Goal: Task Accomplishment & Management: Manage account settings

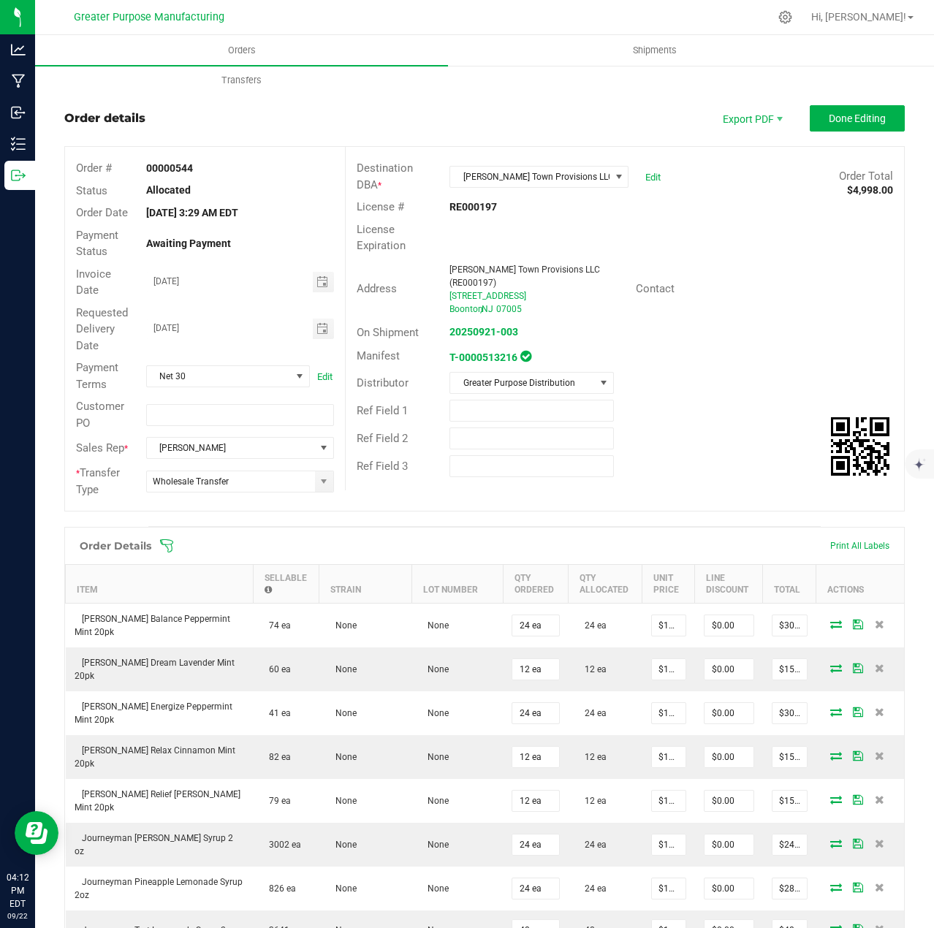
scroll to position [365, 0]
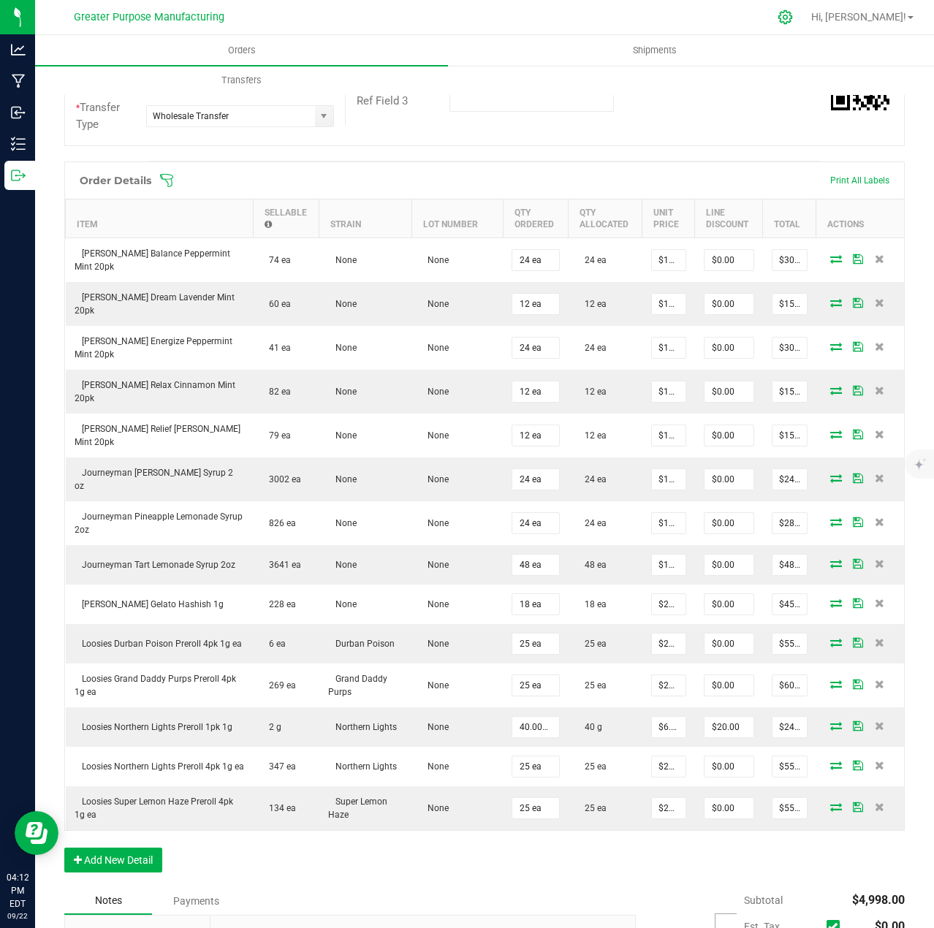
click at [793, 18] on icon at bounding box center [785, 17] width 15 height 15
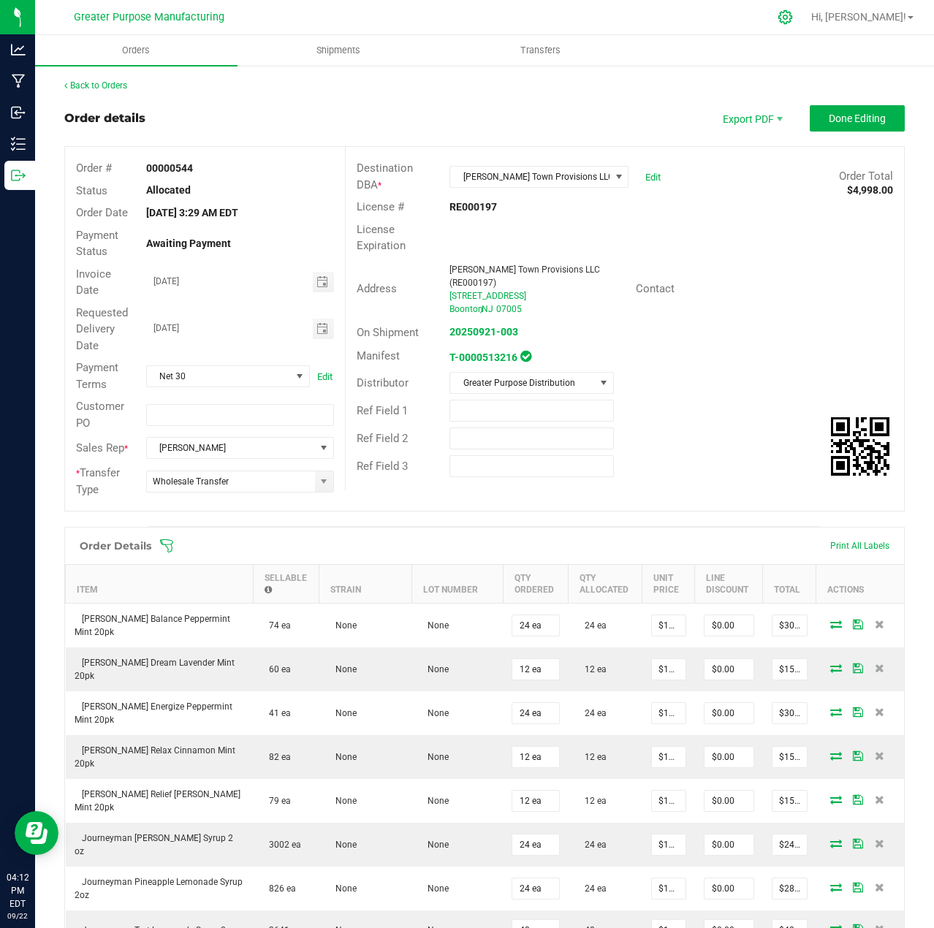
click at [804, 18] on div at bounding box center [785, 16] width 37 height 31
click at [792, 19] on icon at bounding box center [785, 17] width 14 height 14
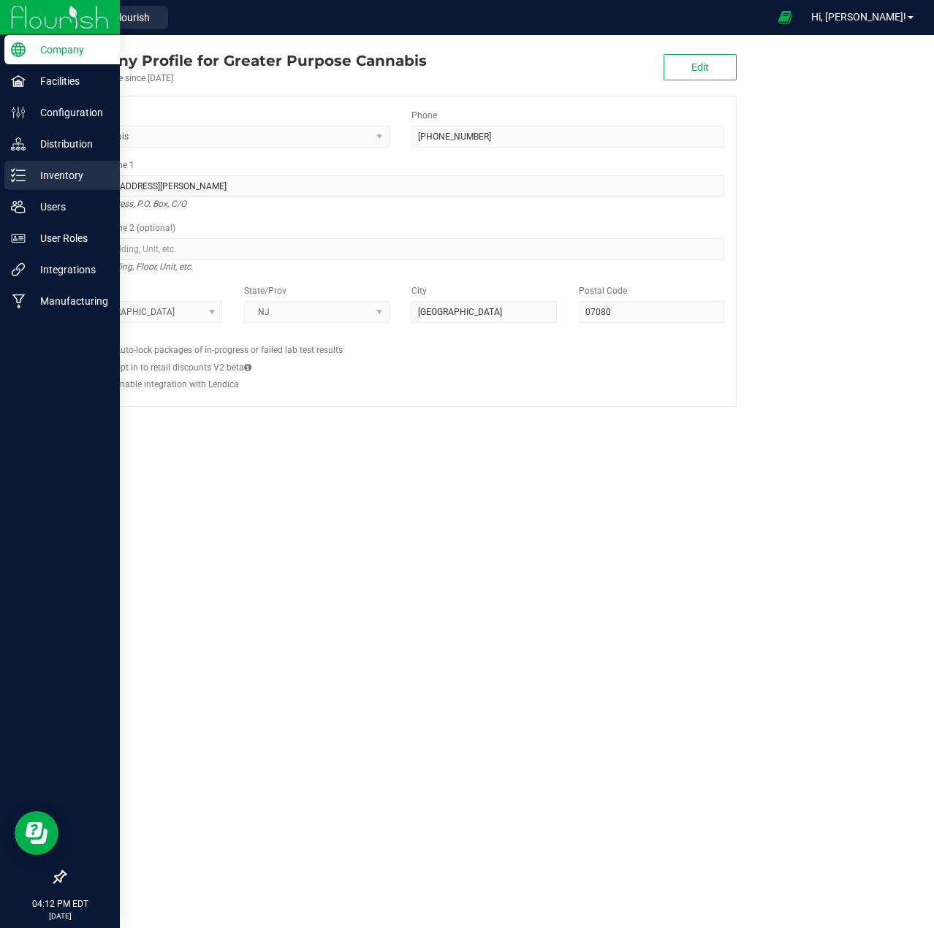
click at [50, 179] on p "Inventory" at bounding box center [70, 176] width 88 height 18
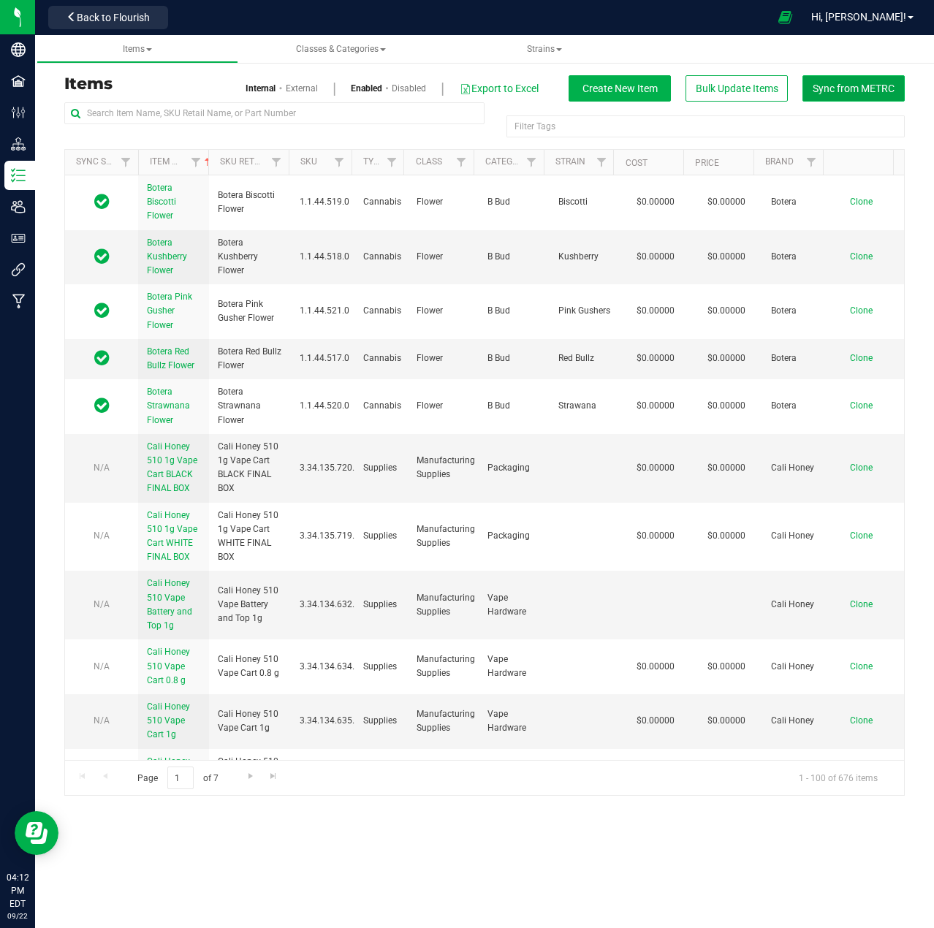
click at [856, 86] on span "Sync from METRC" at bounding box center [854, 89] width 82 height 12
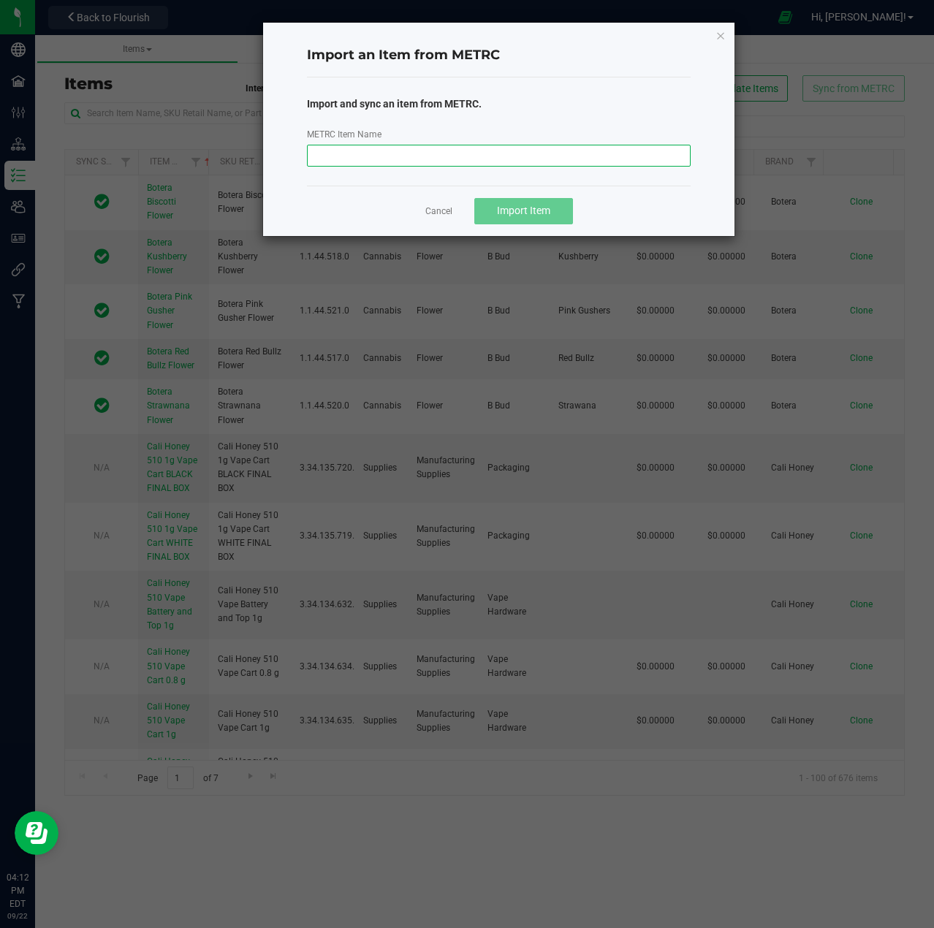
click at [449, 155] on input "METRC Item Name" at bounding box center [499, 156] width 384 height 22
paste input "Jewish Sauce Boss Fruit Salad Preroll 5pk 0.8g ea"
click at [520, 208] on span "Import Item" at bounding box center [523, 211] width 53 height 12
drag, startPoint x: 432, startPoint y: 153, endPoint x: 306, endPoint y: 145, distance: 125.9
click at [306, 145] on div "METRC Item Name Jewish Sauce Boss Fruit Salad Preroll 5pk 0.8g ea" at bounding box center [499, 146] width 406 height 40
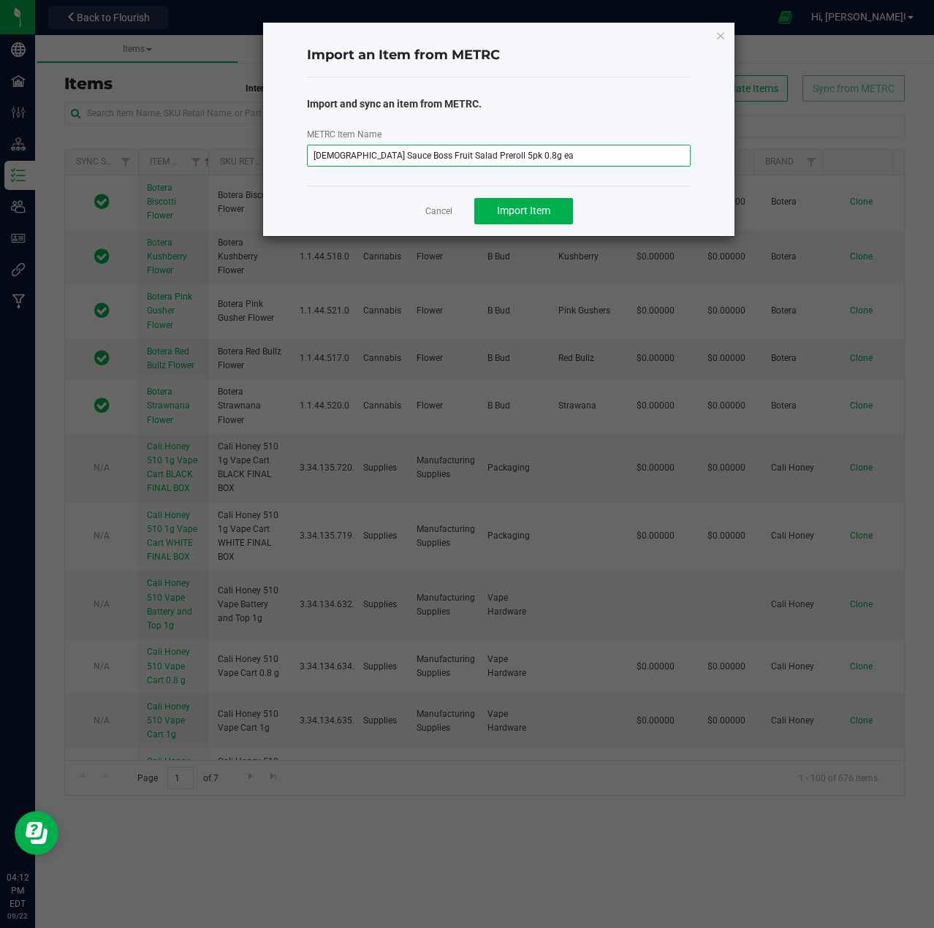
paste input "Orange Valley Turbo Diesel"
click at [537, 211] on span "Import Item" at bounding box center [523, 211] width 53 height 12
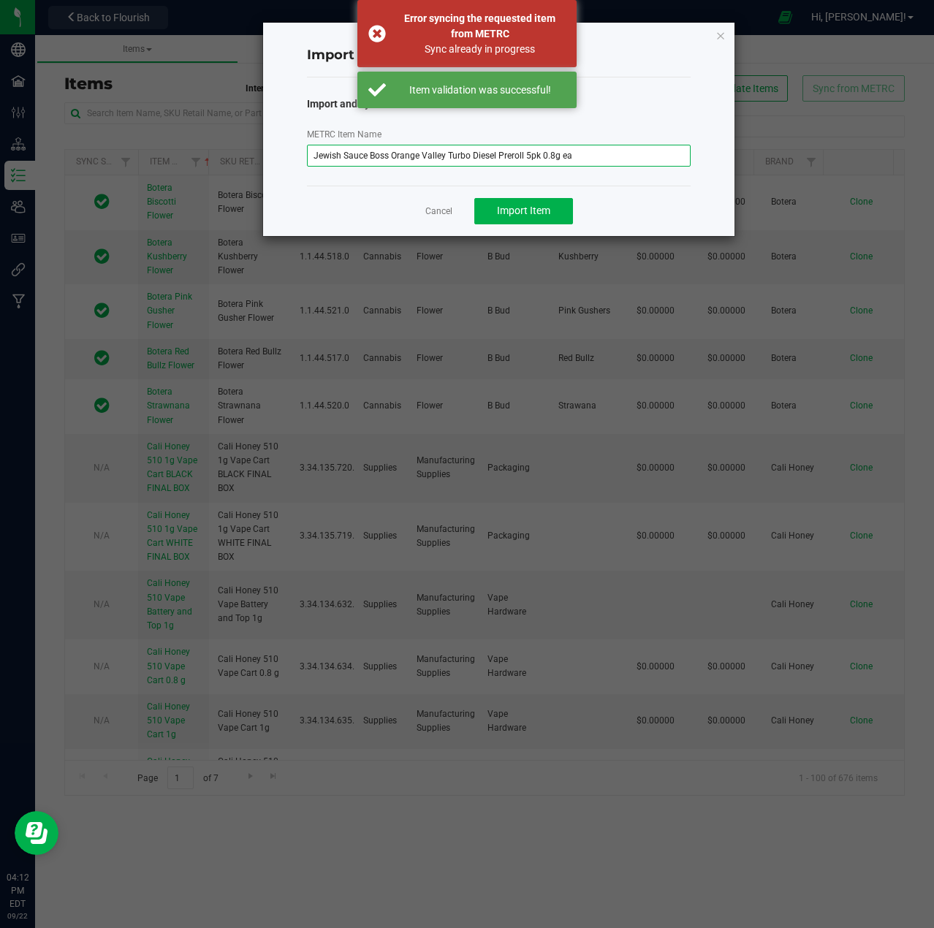
drag, startPoint x: 576, startPoint y: 156, endPoint x: 181, endPoint y: 166, distance: 395.5
click at [181, 165] on ngb-modal-window "Import an Item from METRC Import and sync an item from METRC. METRC Item Name J…" at bounding box center [472, 464] width 945 height 928
paste input "Pink Champagne"
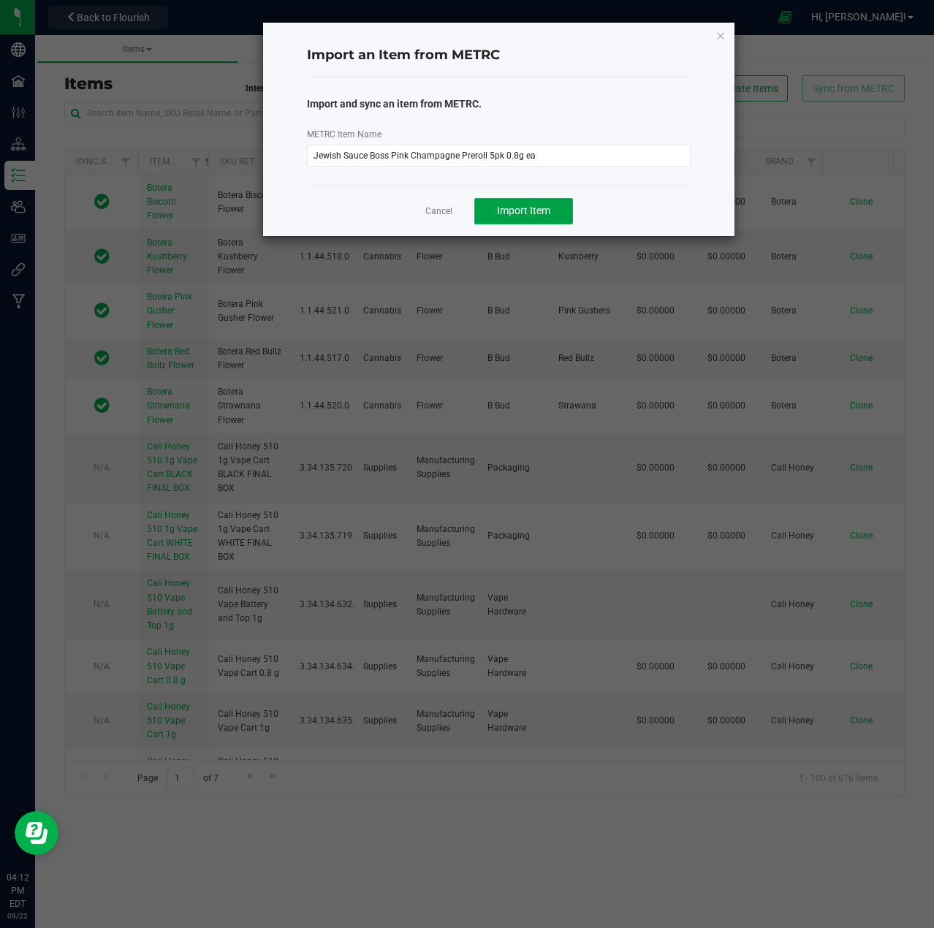
click at [536, 214] on span "Import Item" at bounding box center [523, 211] width 53 height 12
drag, startPoint x: 565, startPoint y: 157, endPoint x: 278, endPoint y: 175, distance: 287.0
click at [278, 175] on div "Import an Item from METRC Import and sync an item from METRC. METRC Item Name J…" at bounding box center [498, 129] width 471 height 213
paste input "zza Bagel Kush"
type input "Jewish Sauce Boss Pizza Bagel Kush Preroll 5pk 0.8g ea"
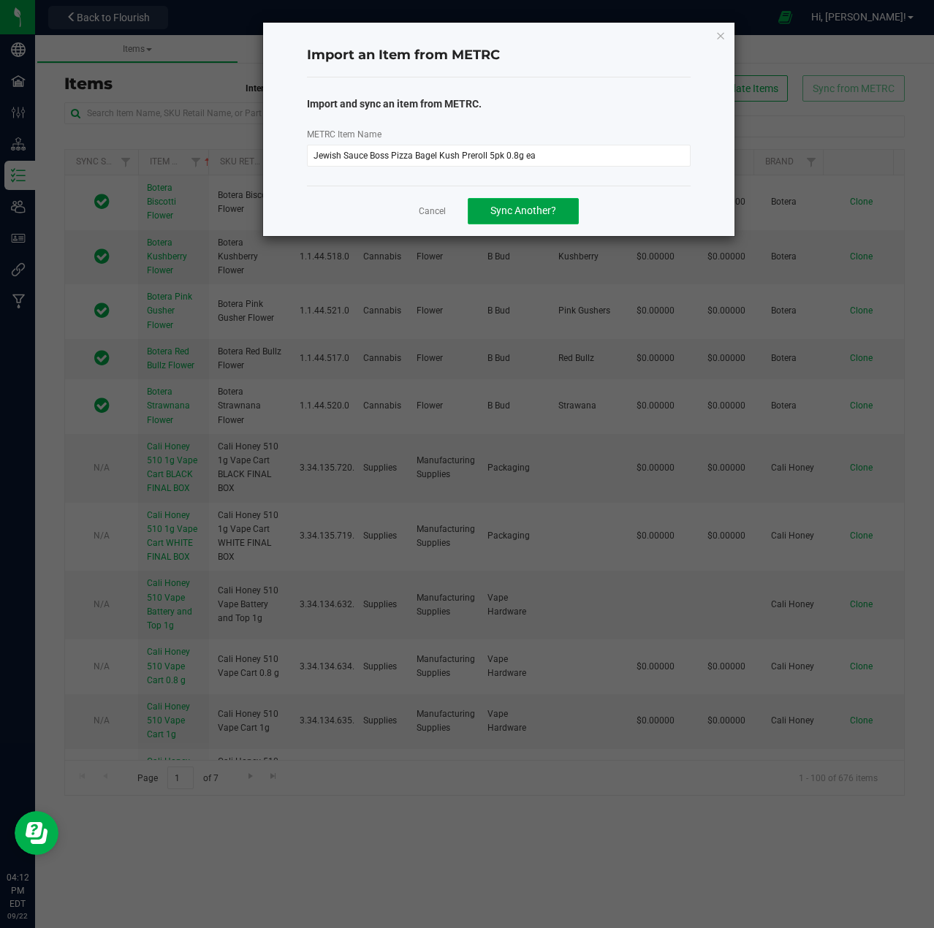
click at [538, 202] on button "Sync Another?" at bounding box center [523, 211] width 111 height 26
click at [491, 152] on input "METRC Item Name" at bounding box center [499, 156] width 384 height 22
paste input "Jewish Sauce Boss Pizza Bagel Kush Preroll 5pk 0.8g ea"
type input "Jewish Sauce Boss Pizza Bagel Kush Preroll 5pk 0.8g ea"
click at [528, 209] on span "Import Item" at bounding box center [523, 211] width 53 height 12
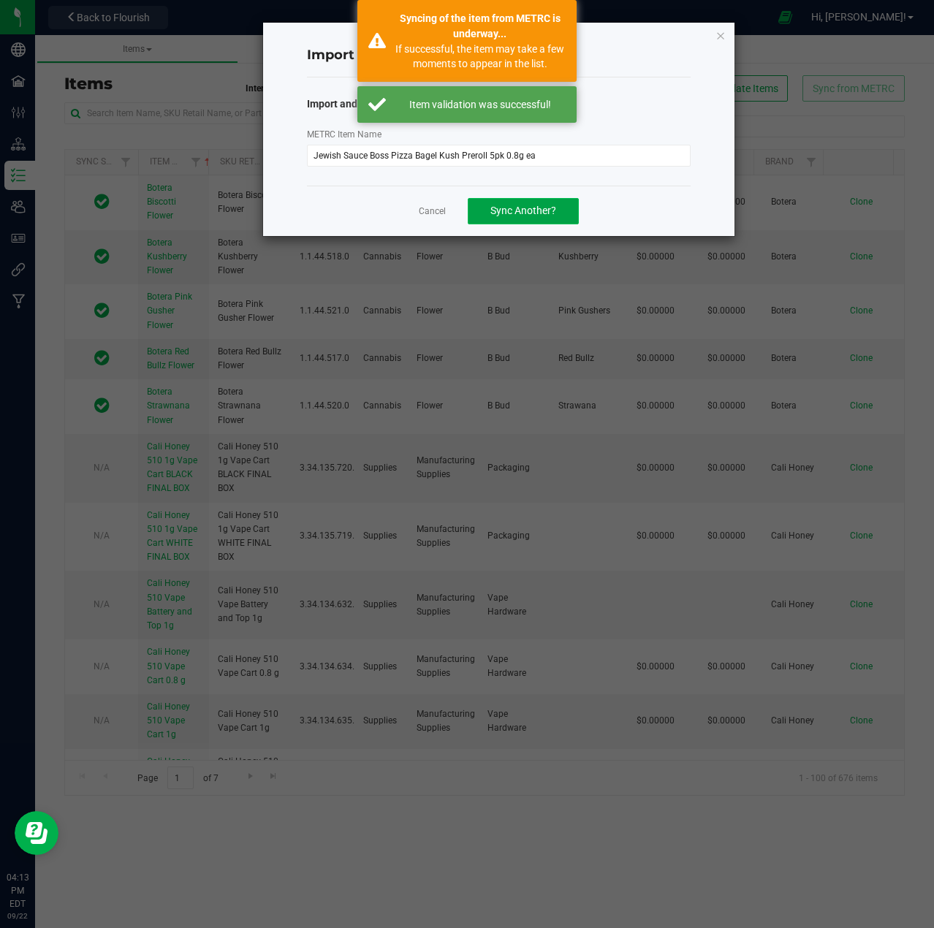
click at [552, 214] on span "Sync Another?" at bounding box center [523, 211] width 66 height 12
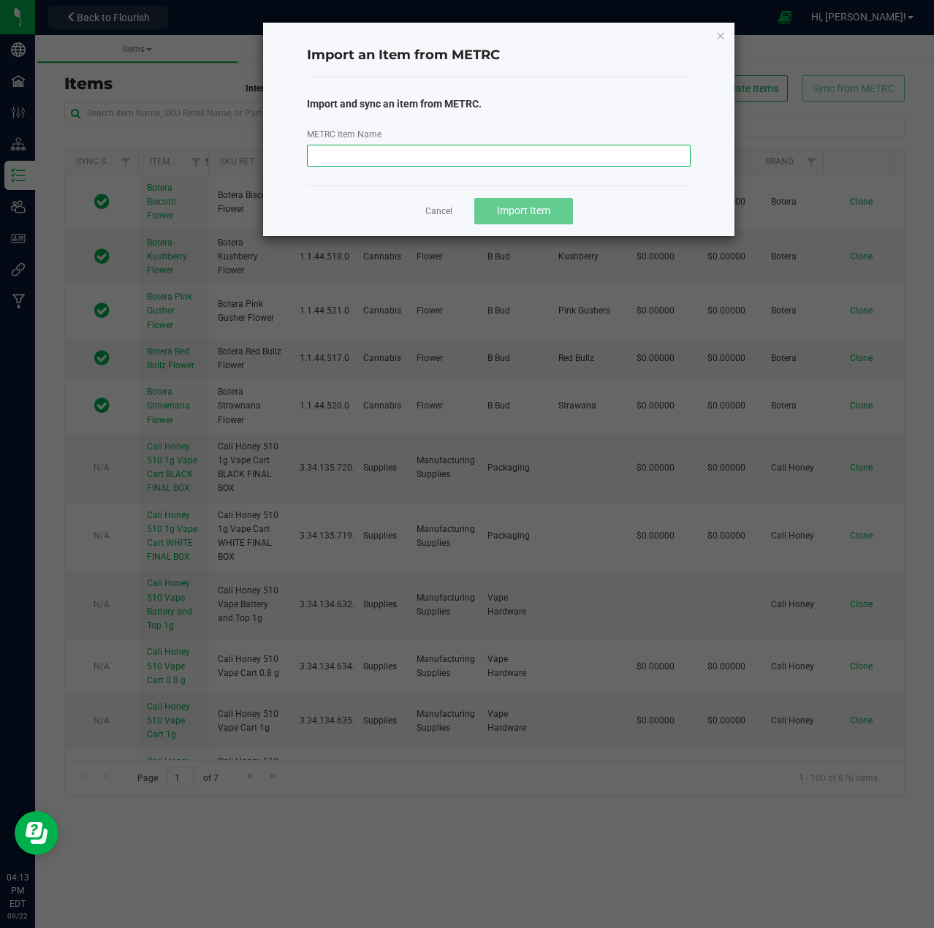
click at [429, 153] on input "METRC Item Name" at bounding box center [499, 156] width 384 height 22
paste input "Jewish Sauce Boss Sultana Gas Preroll 5pk 0.8g ea"
type input "Jewish Sauce Boss Sultana Gas Preroll 5pk 0.8g ea"
click at [528, 206] on span "Import Item" at bounding box center [523, 211] width 53 height 12
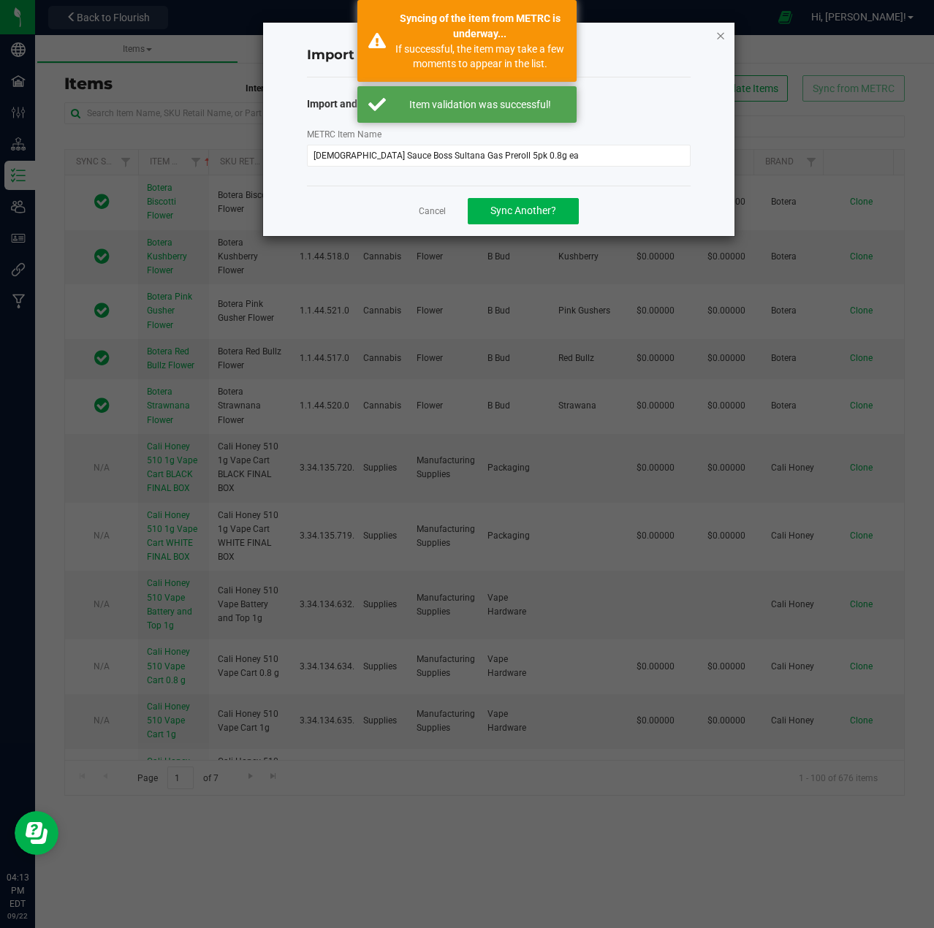
click at [719, 37] on icon "button" at bounding box center [720, 35] width 10 height 18
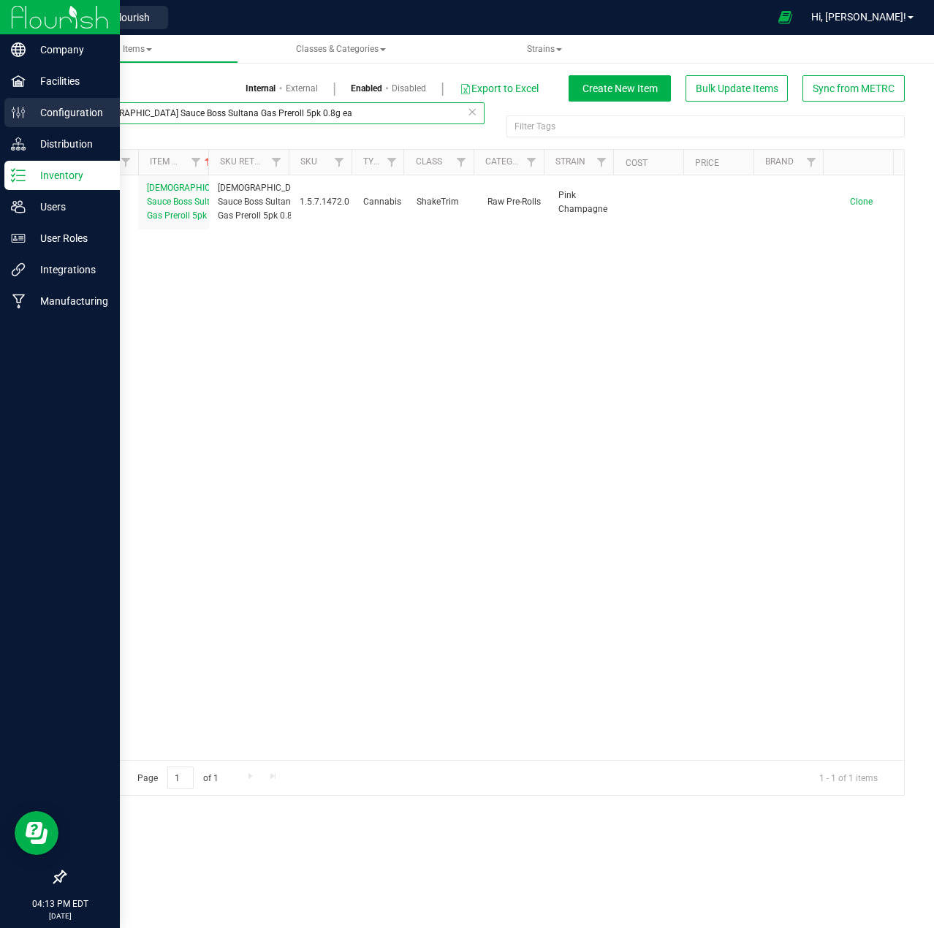
drag, startPoint x: 213, startPoint y: 113, endPoint x: 10, endPoint y: 120, distance: 204.0
click at [10, 119] on div "Company Facilities Configuration Distribution Inventory Users User Roles Integr…" at bounding box center [467, 464] width 934 height 928
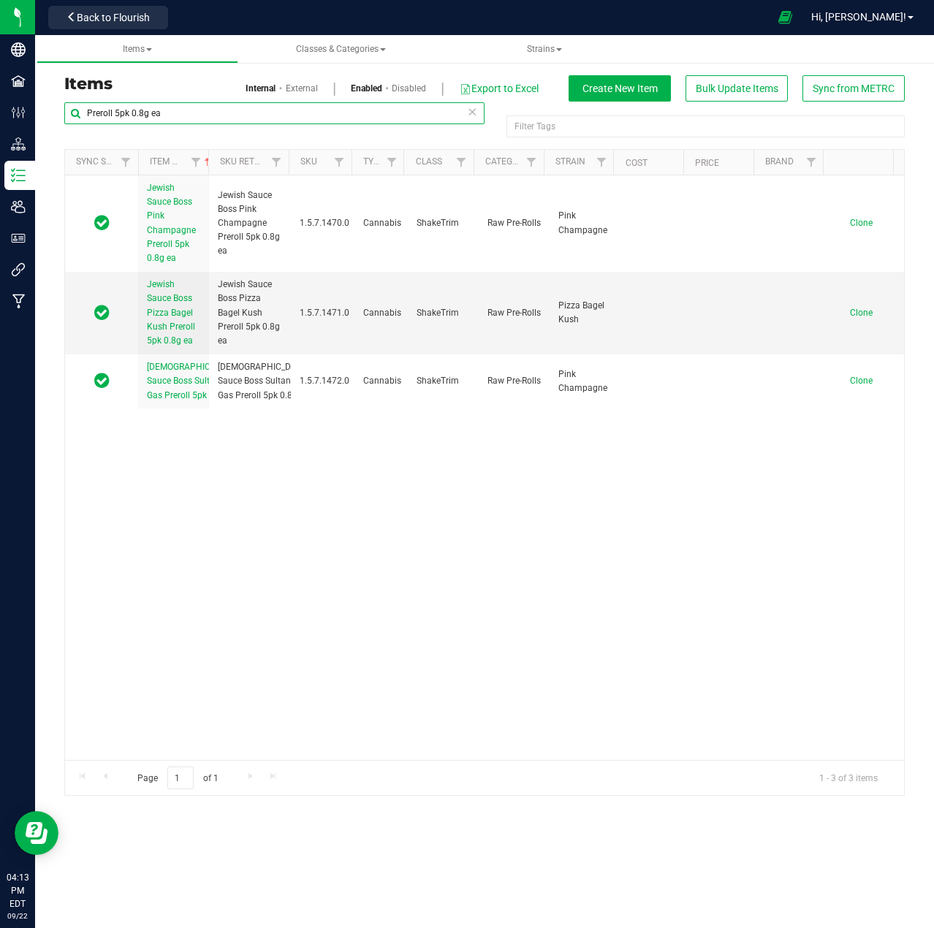
type input "Preroll 5pk 0.8g ea"
click at [871, 90] on span "Sync from METRC" at bounding box center [854, 89] width 82 height 12
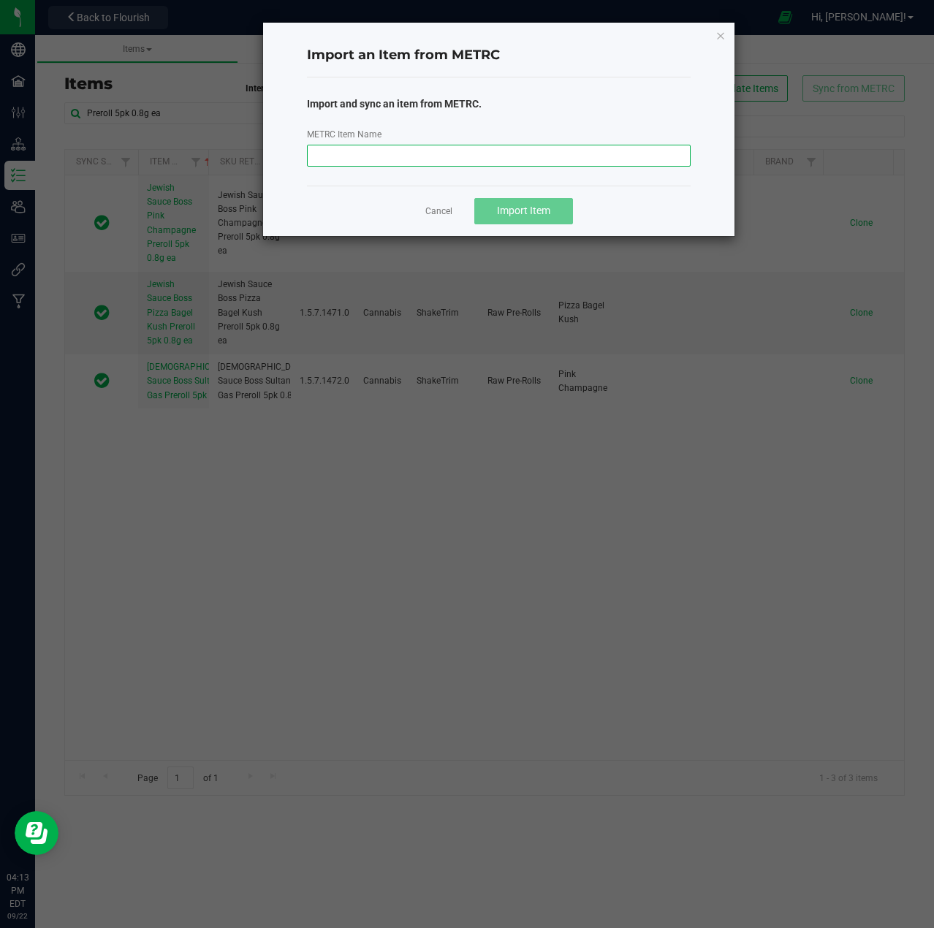
click at [496, 156] on input "METRC Item Name" at bounding box center [499, 156] width 384 height 22
paste input "Jewish Sauce Boss Fruit Salad Preroll 5pk 0.8g ea"
type input "Jewish Sauce Boss Fruit Salad Preroll 5pk 0.8g ea"
click at [528, 213] on span "Import Item" at bounding box center [523, 211] width 53 height 12
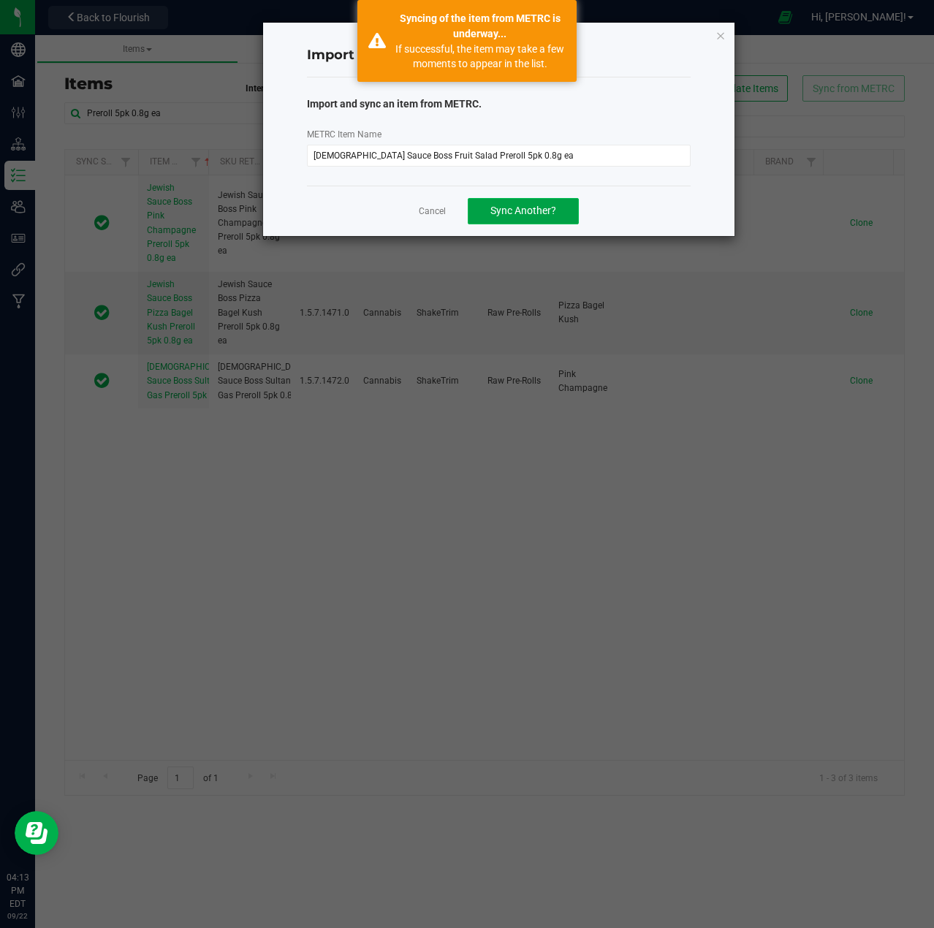
click at [539, 208] on span "Sync Another?" at bounding box center [523, 211] width 66 height 12
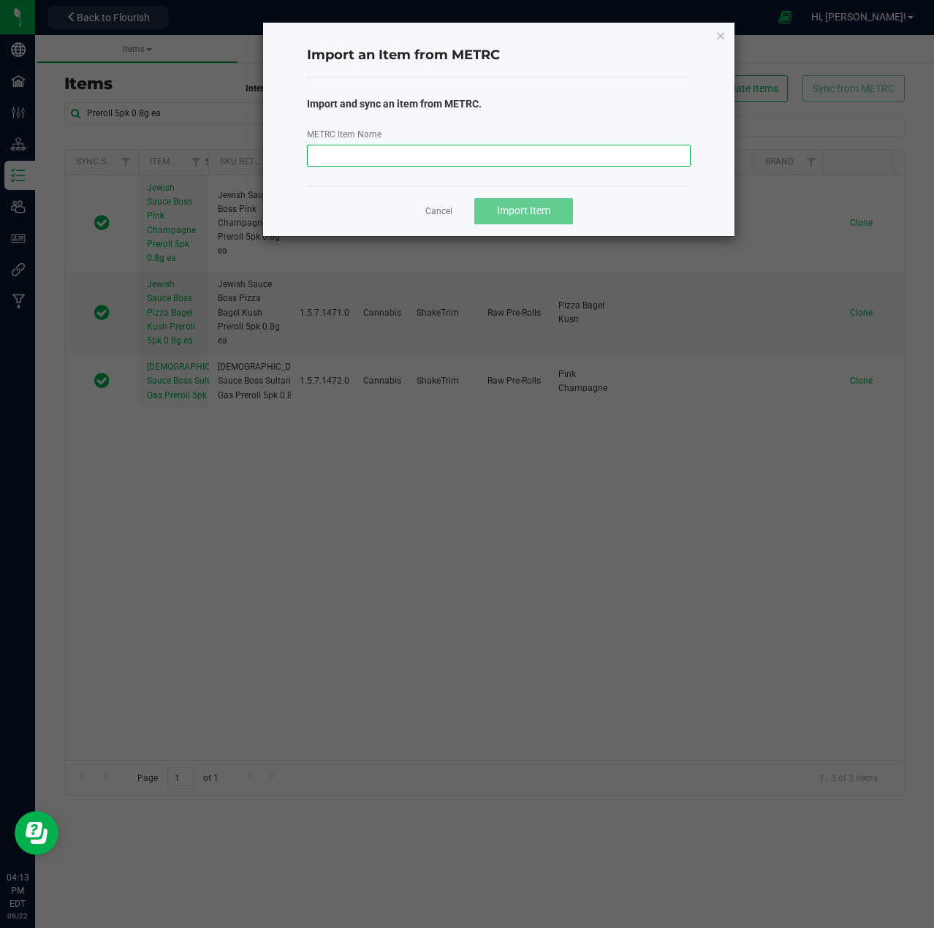
click at [512, 153] on input "METRC Item Name" at bounding box center [499, 156] width 384 height 22
paste input "Jewish Sauce Boss Orange Valley Turbo Diesel Preroll 5pk 0.8g ea"
type input "Jewish Sauce Boss Orange Valley Turbo Diesel Preroll 5pk 0.8g ea"
click at [534, 206] on span "Import Item" at bounding box center [523, 211] width 53 height 12
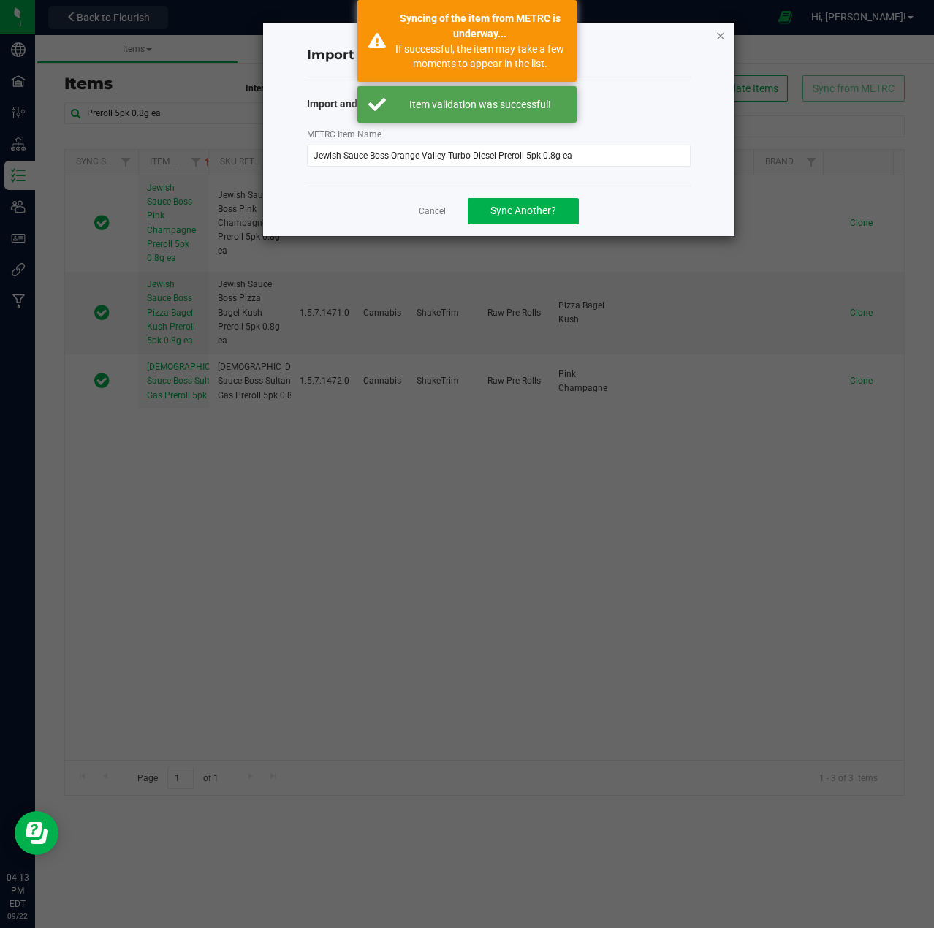
click at [718, 37] on icon "button" at bounding box center [720, 35] width 10 height 18
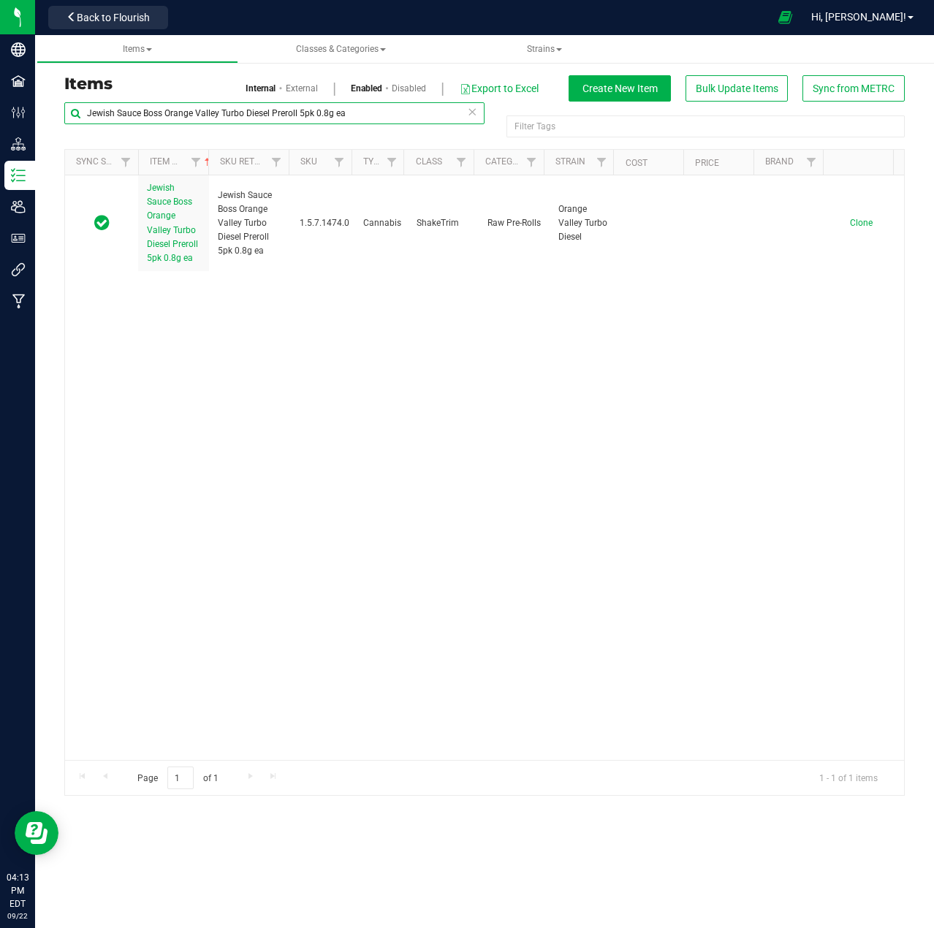
drag, startPoint x: 273, startPoint y: 112, endPoint x: 57, endPoint y: 107, distance: 216.4
click at [57, 107] on div "Jewish Sauce Boss Orange Valley Turbo Diesel Preroll 5pk 0.8g ea Filter Tags Fi…" at bounding box center [484, 449] width 862 height 694
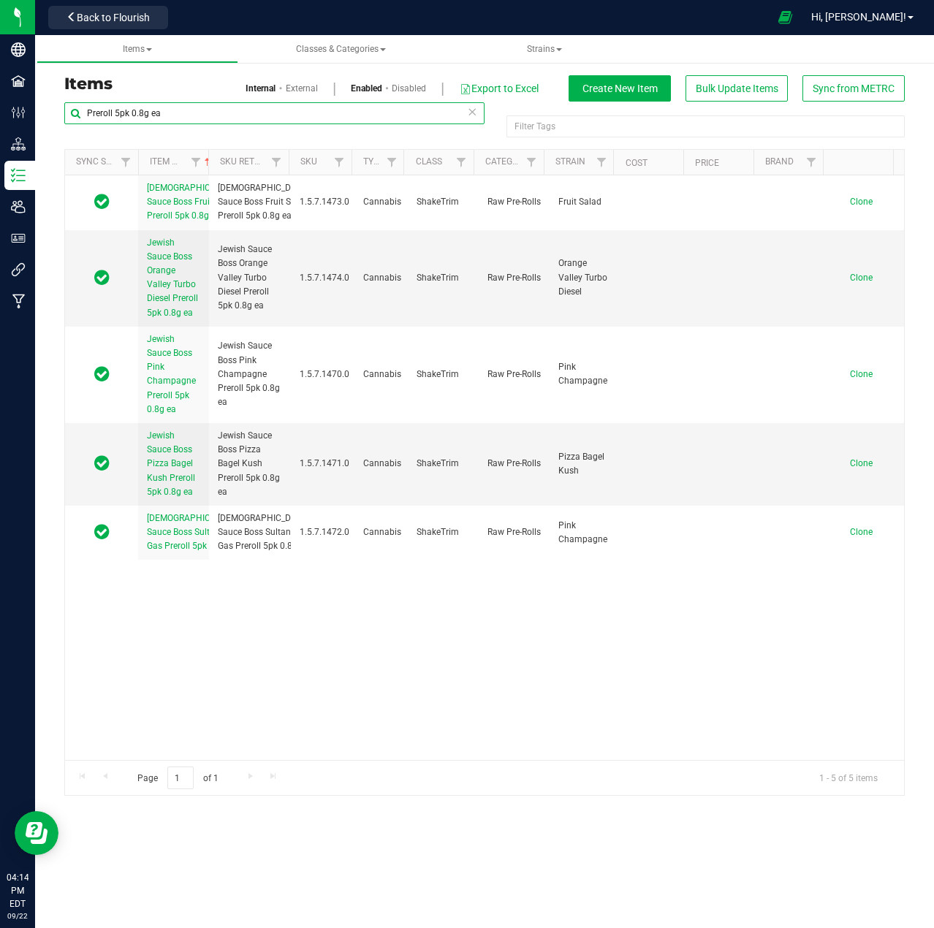
type input "Preroll 5pk 0.8g ea"
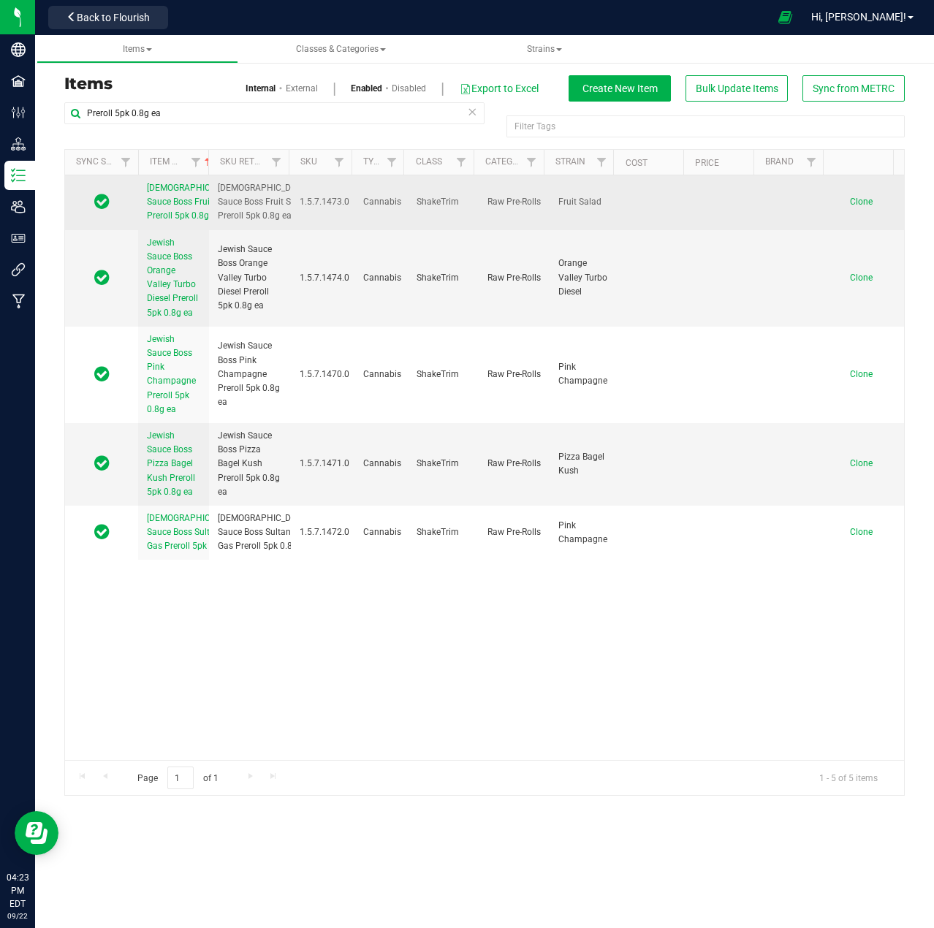
click at [160, 207] on span "Jewish Sauce Boss Fruit Salad Preroll 5pk 0.8g ea" at bounding box center [192, 202] width 91 height 38
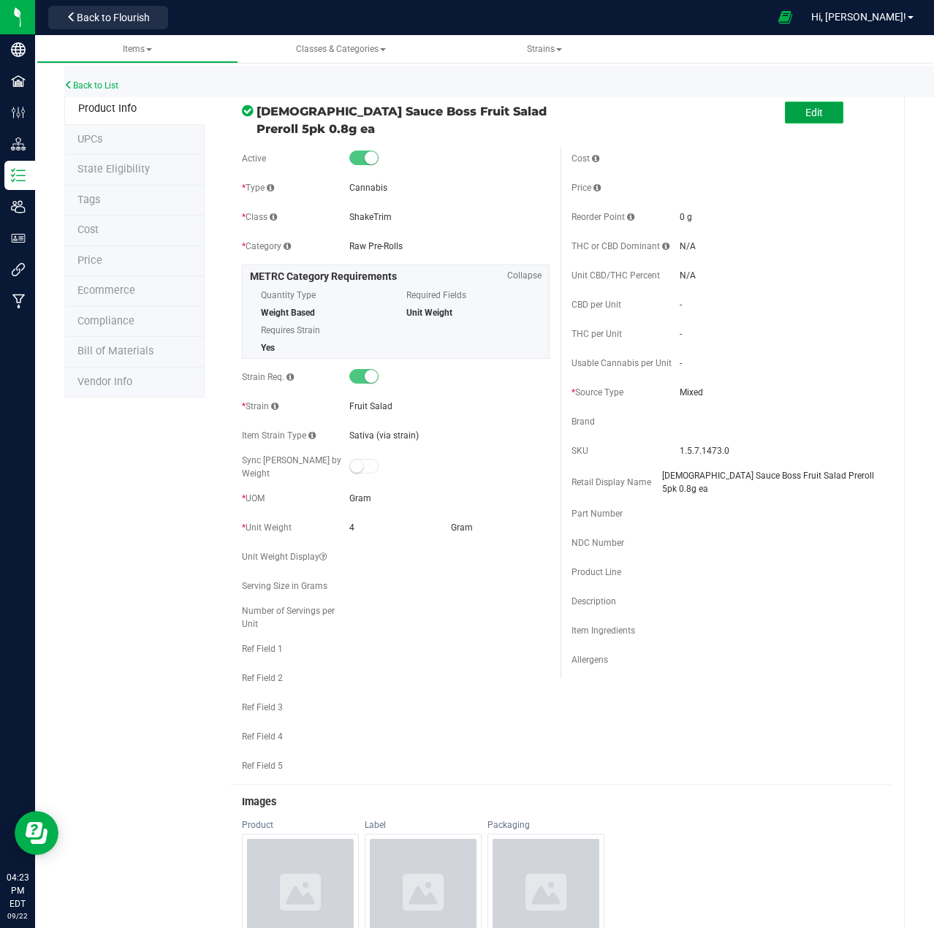
click at [805, 112] on span "Edit" at bounding box center [814, 113] width 18 height 12
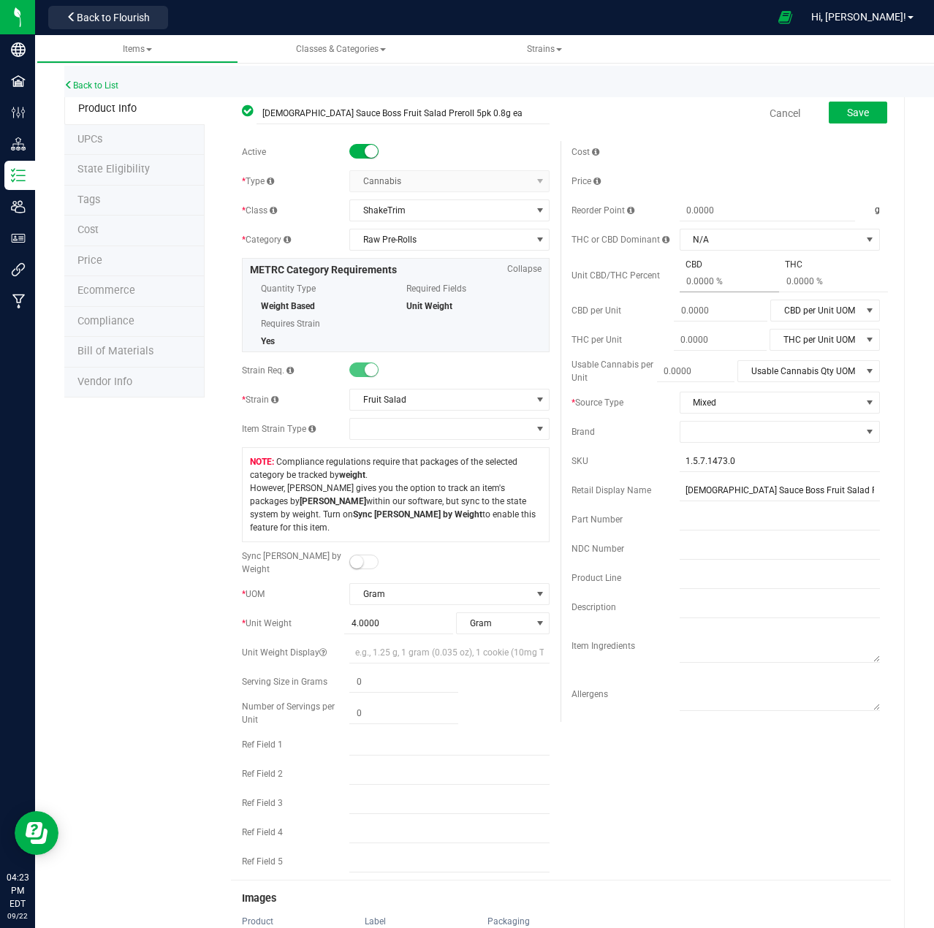
click at [691, 285] on span at bounding box center [734, 281] width 109 height 21
type input "0.0"
type input "0 %"
click at [715, 433] on span at bounding box center [770, 432] width 181 height 20
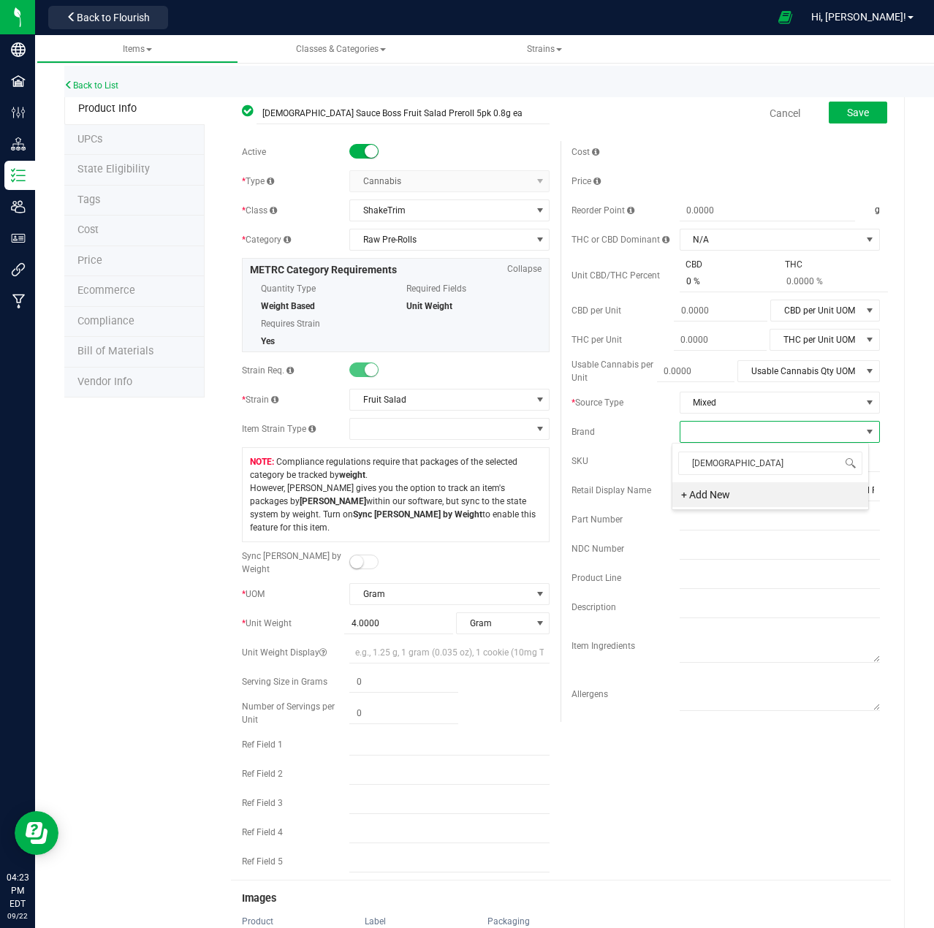
type input "Jew"
click at [728, 527] on li "Jewish Sauce Boss" at bounding box center [770, 519] width 196 height 25
click at [354, 555] on small at bounding box center [356, 561] width 13 height 13
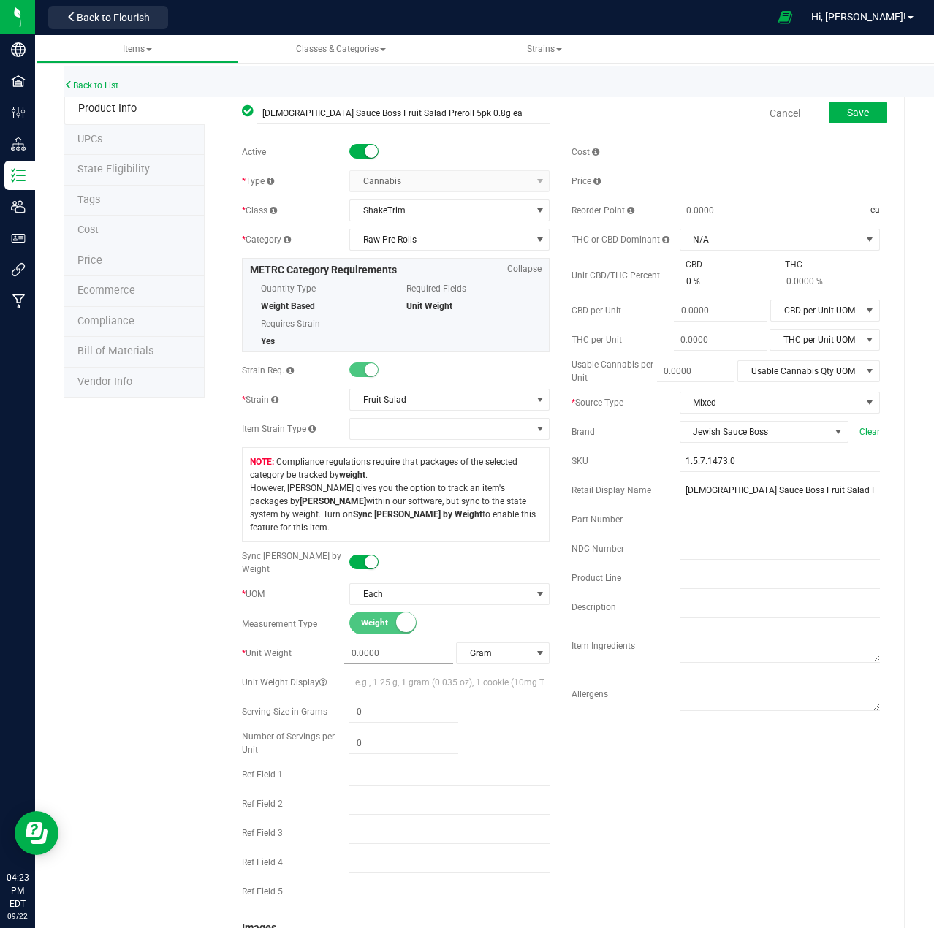
click at [371, 643] on span at bounding box center [398, 653] width 109 height 21
type input "4"
type input "4.0000"
click at [616, 757] on div "Active * Type Cannabis Select type Cannabis Non-Inventory Raw Materials Supplie…" at bounding box center [561, 525] width 660 height 769
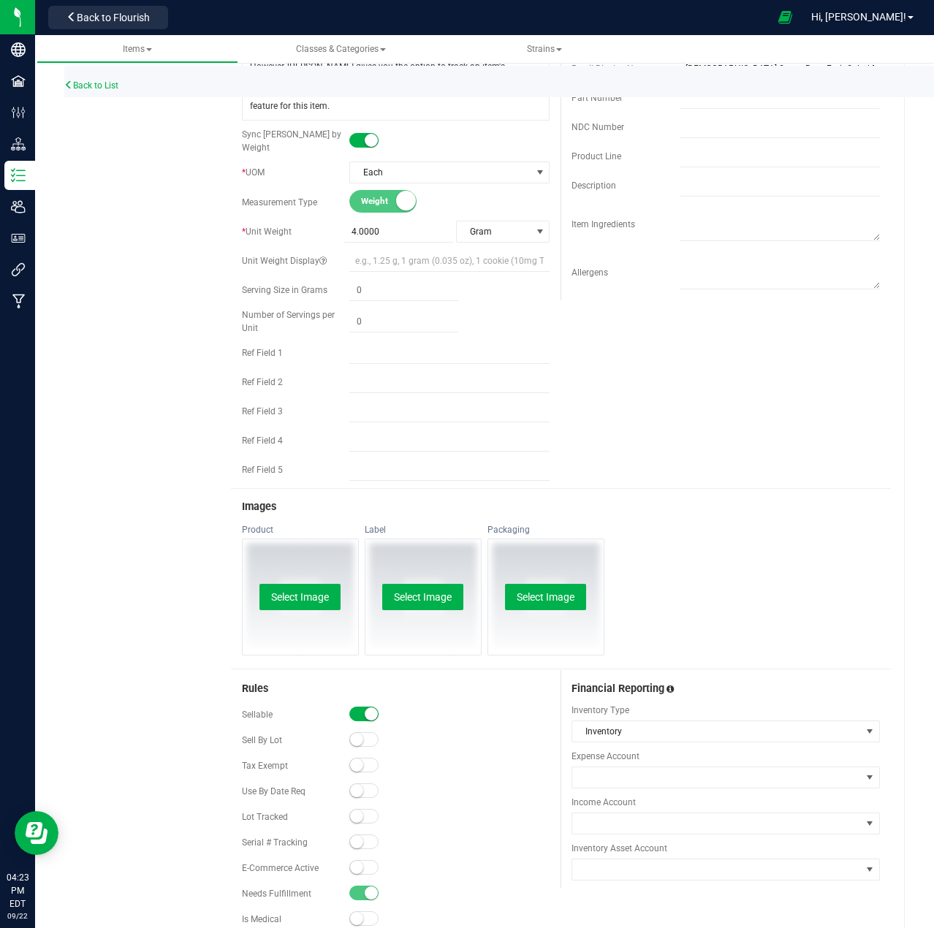
scroll to position [438, 0]
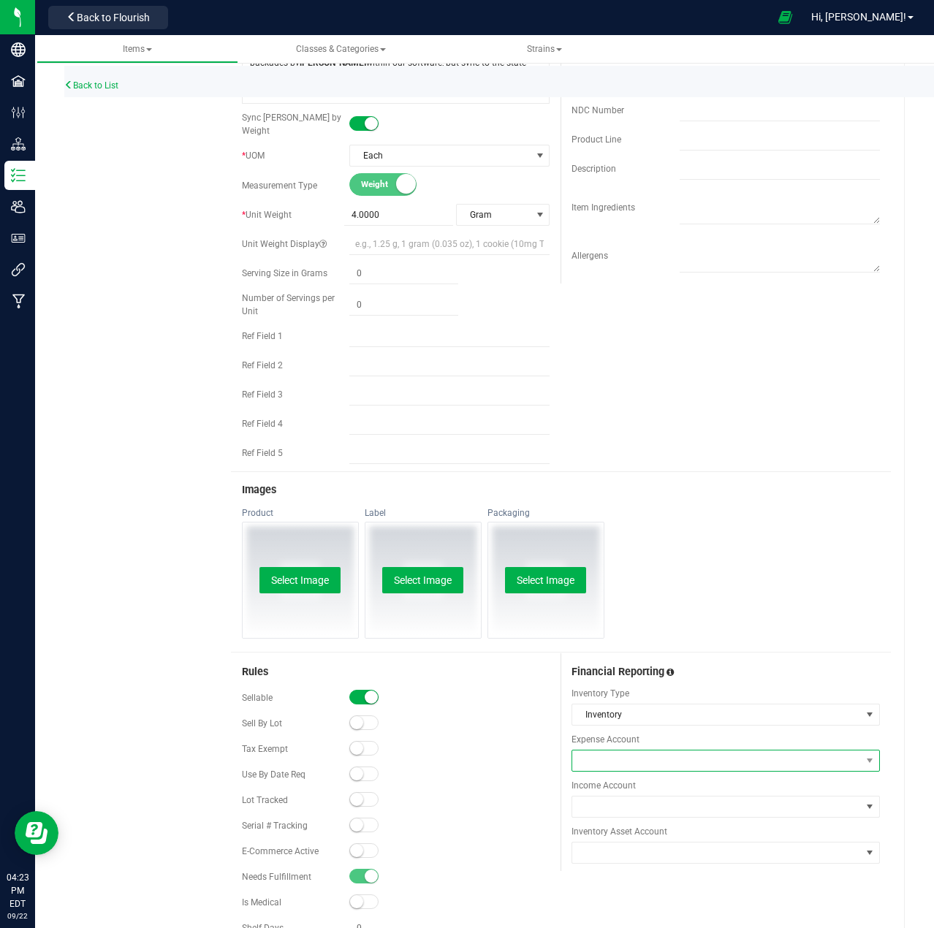
click at [624, 751] on span at bounding box center [716, 761] width 289 height 20
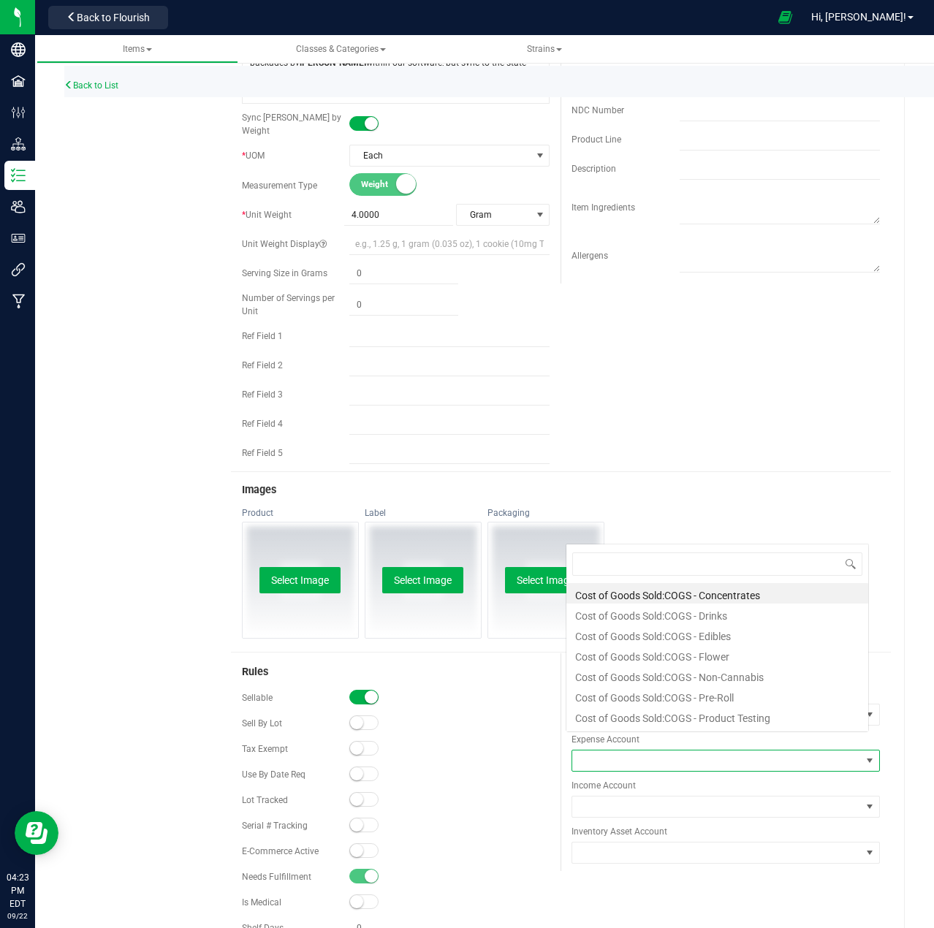
scroll to position [22, 299]
click at [671, 694] on li "Cost of Goods Sold:COGS - Pre-Roll" at bounding box center [717, 695] width 302 height 20
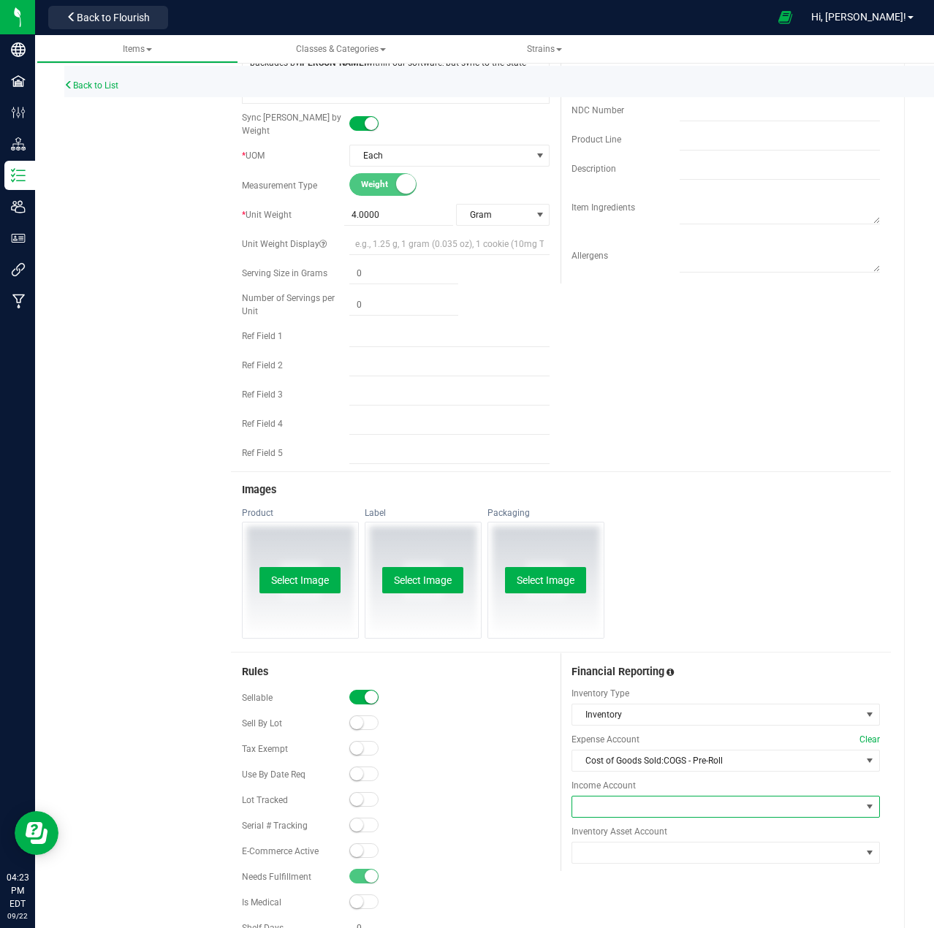
click at [637, 797] on span at bounding box center [716, 807] width 289 height 20
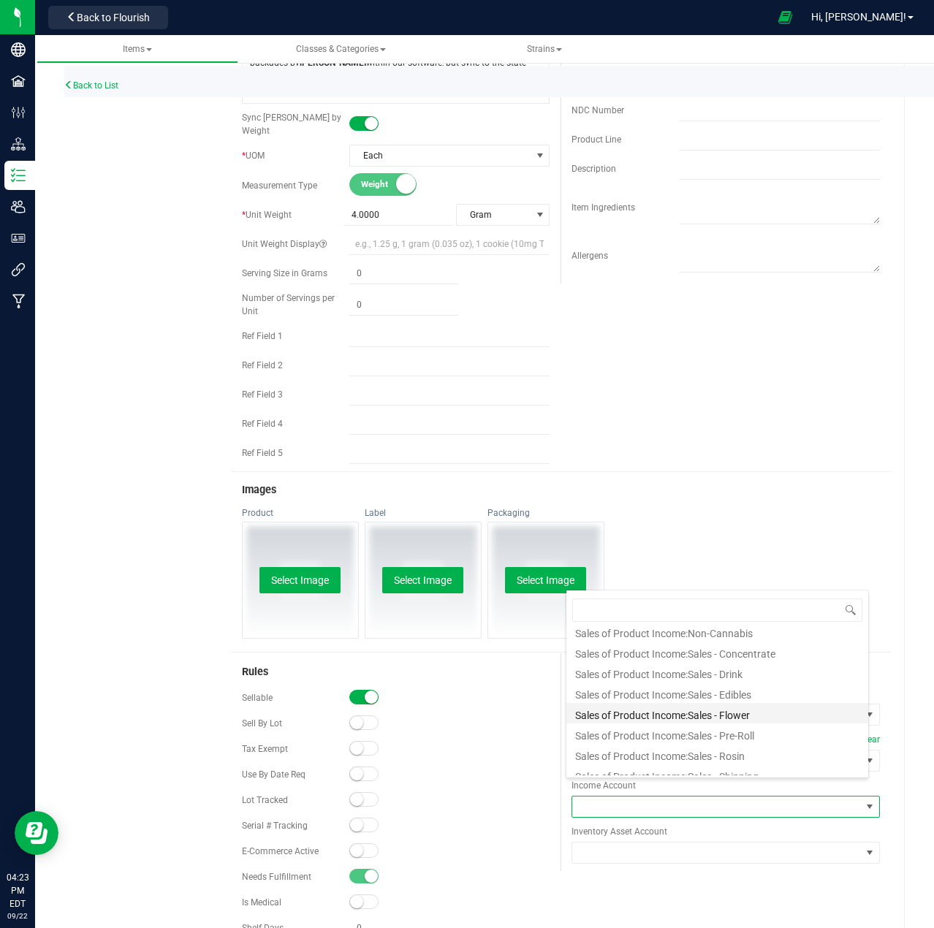
scroll to position [73, 0]
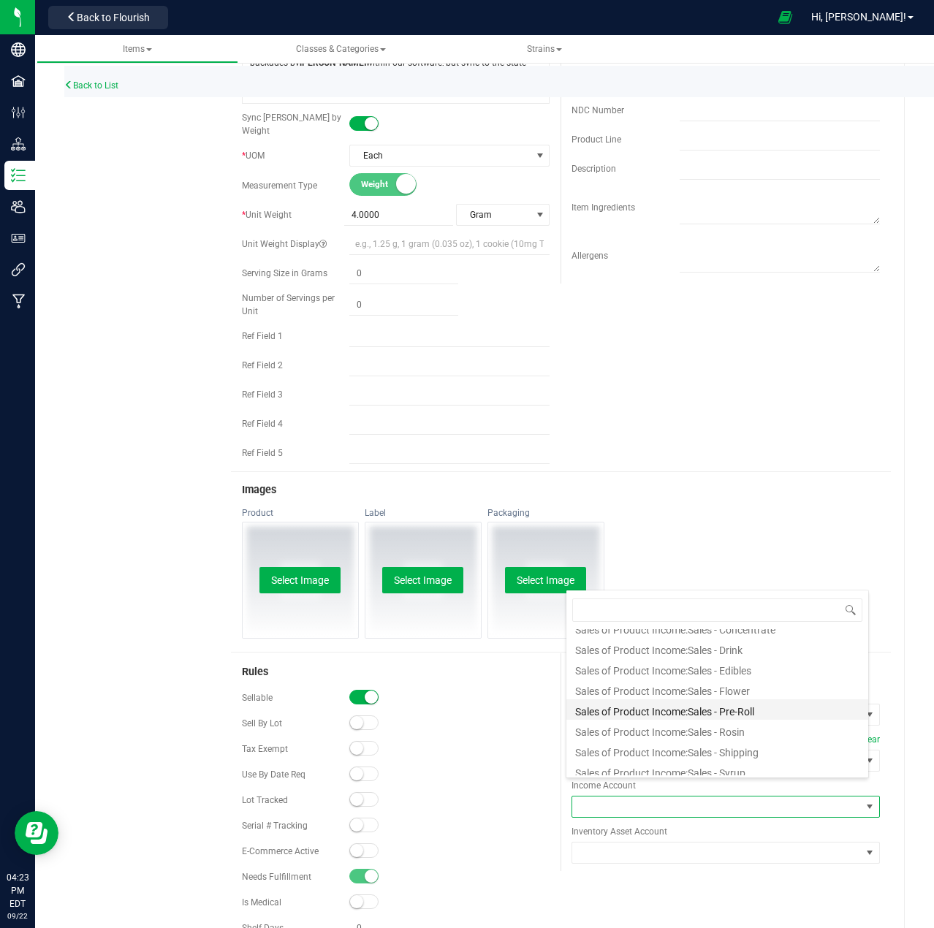
click at [671, 709] on li "Sales of Product Income:Sales - Pre-Roll" at bounding box center [717, 709] width 302 height 20
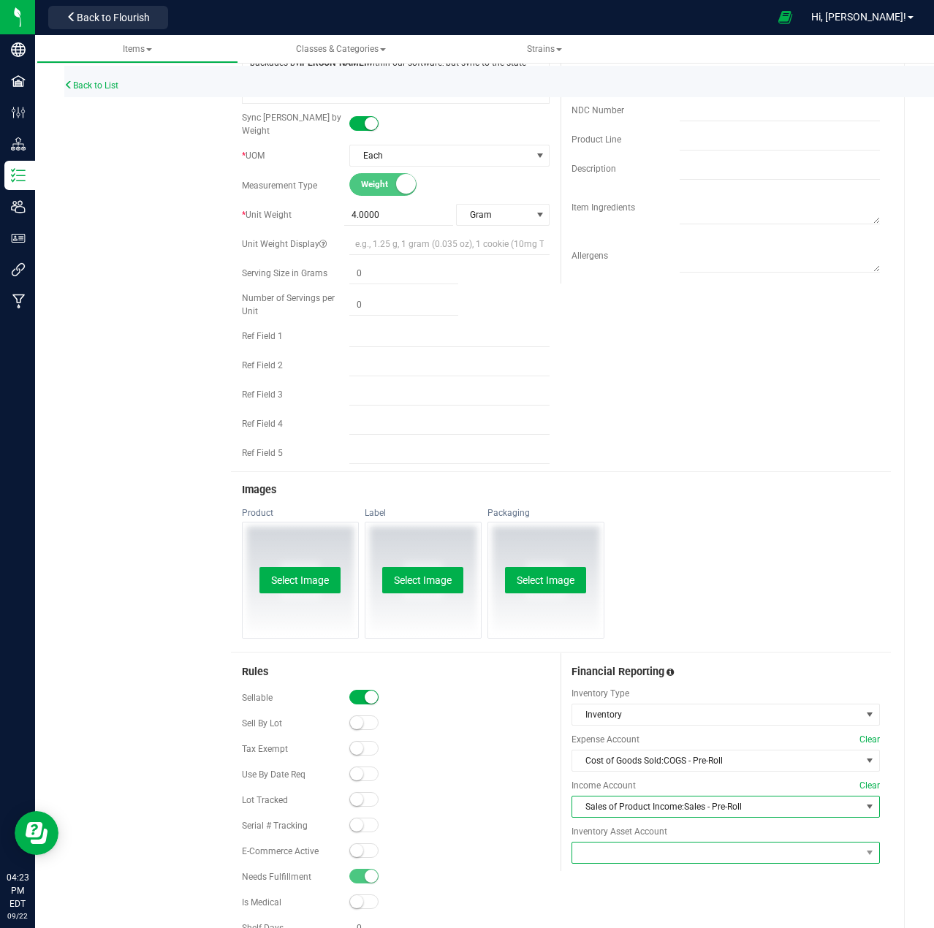
click at [644, 843] on span at bounding box center [716, 853] width 289 height 20
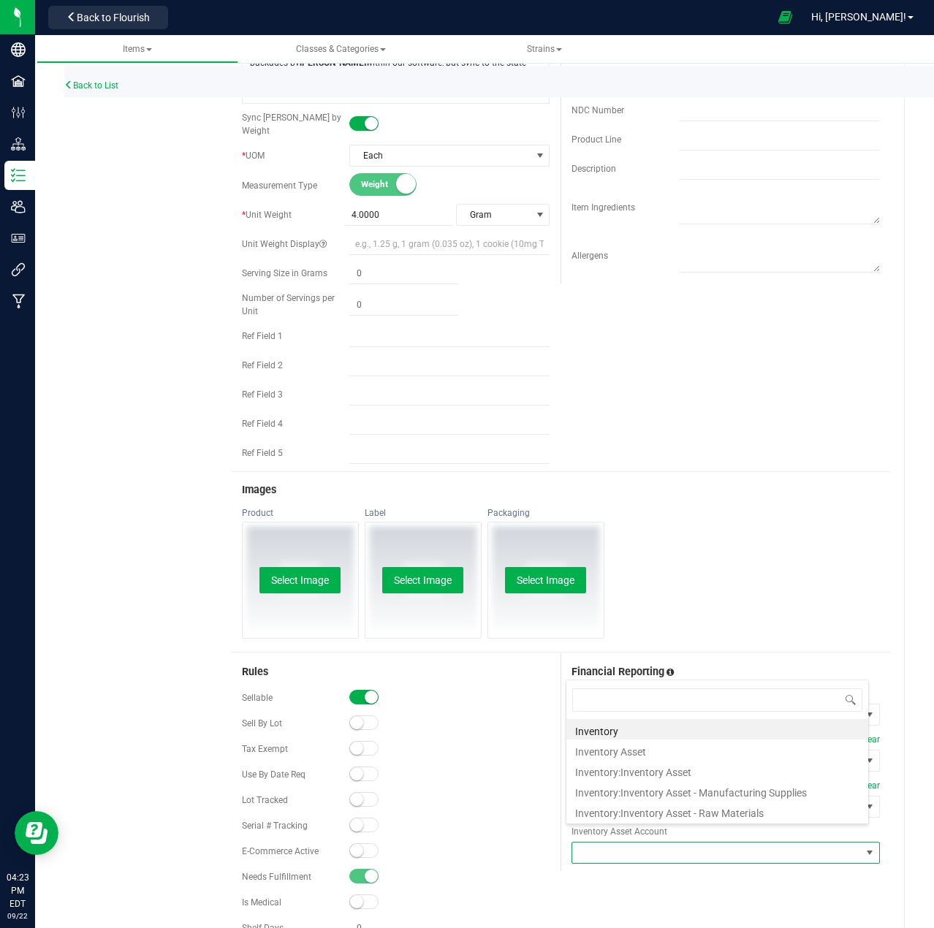
scroll to position [22, 299]
click at [640, 775] on li "Inventory:Inventory Asset" at bounding box center [717, 770] width 302 height 20
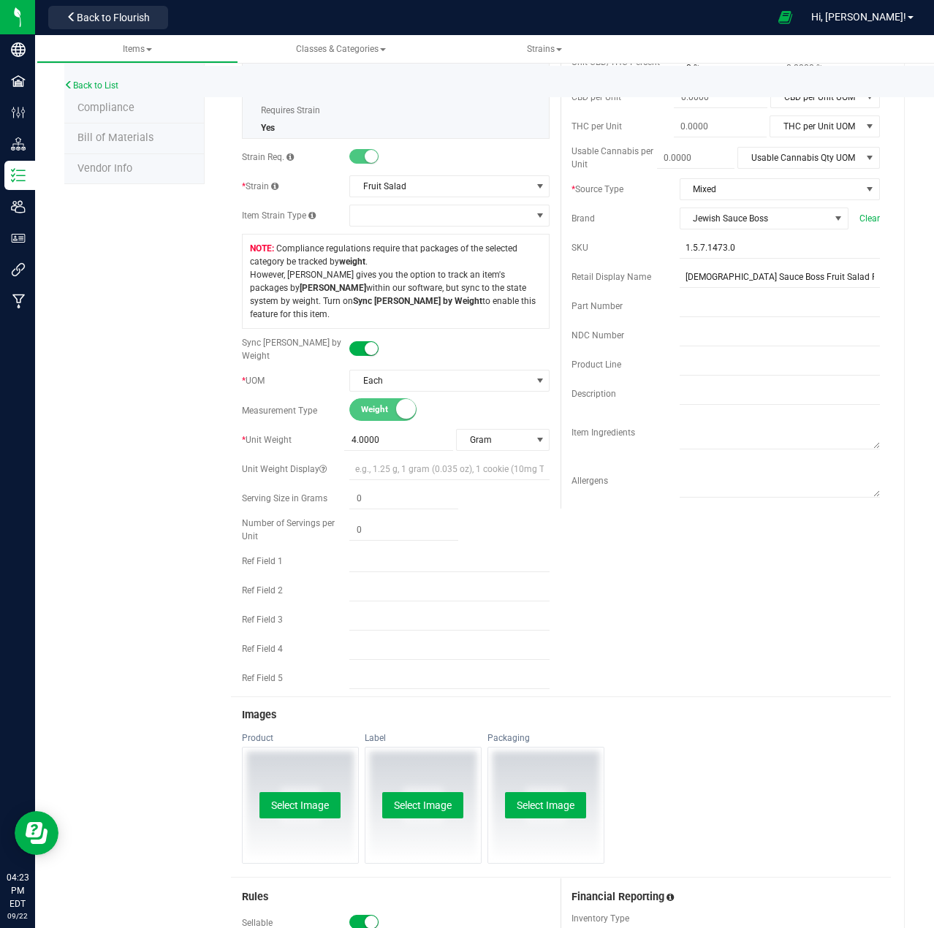
scroll to position [0, 0]
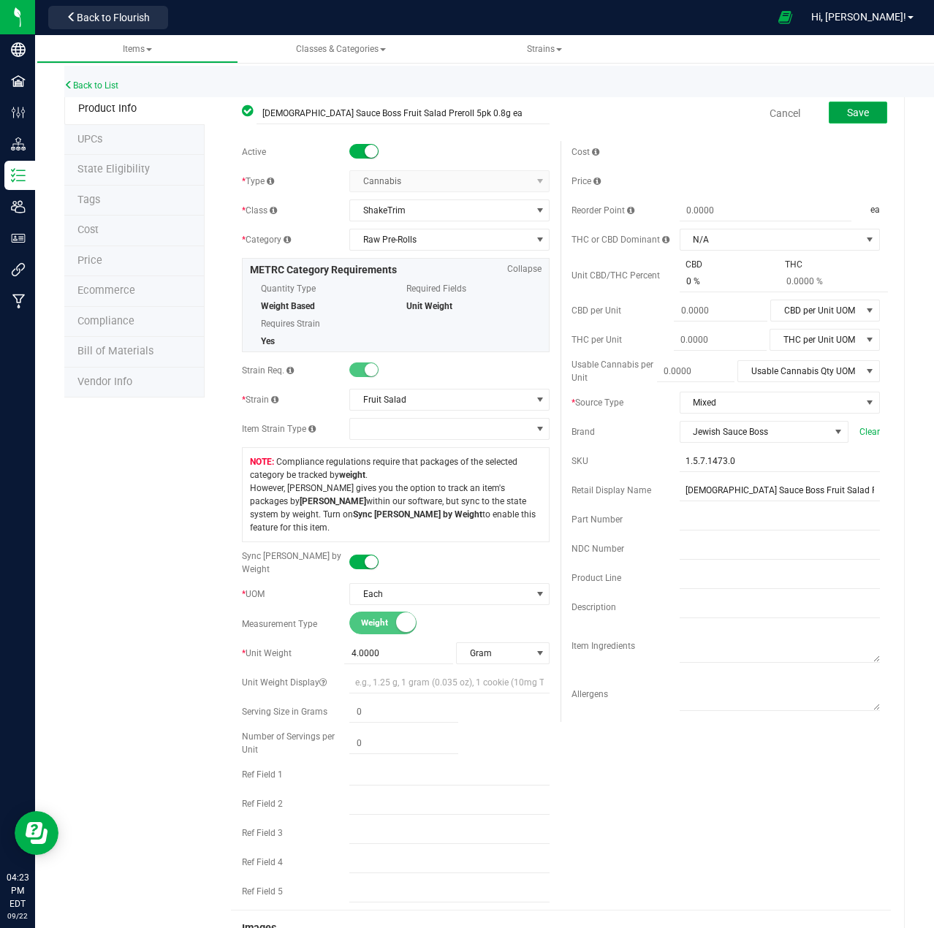
click at [847, 112] on span "Save" at bounding box center [858, 113] width 22 height 12
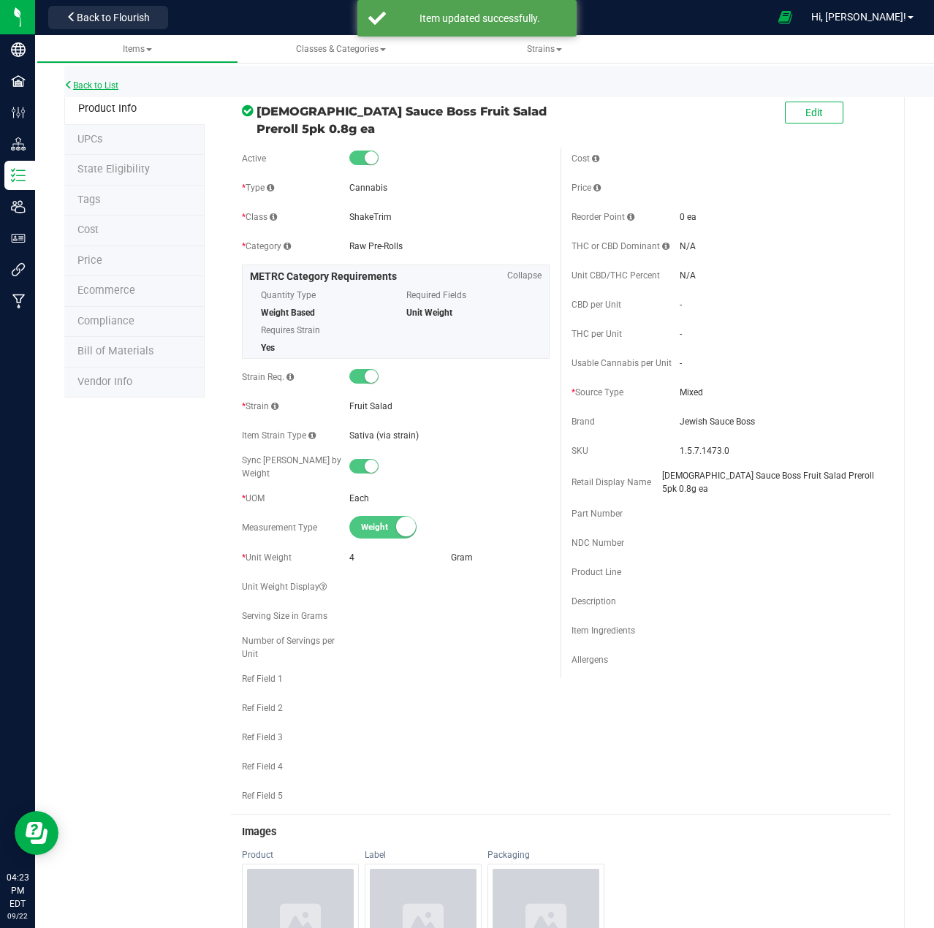
click at [106, 86] on link "Back to List" at bounding box center [91, 85] width 54 height 10
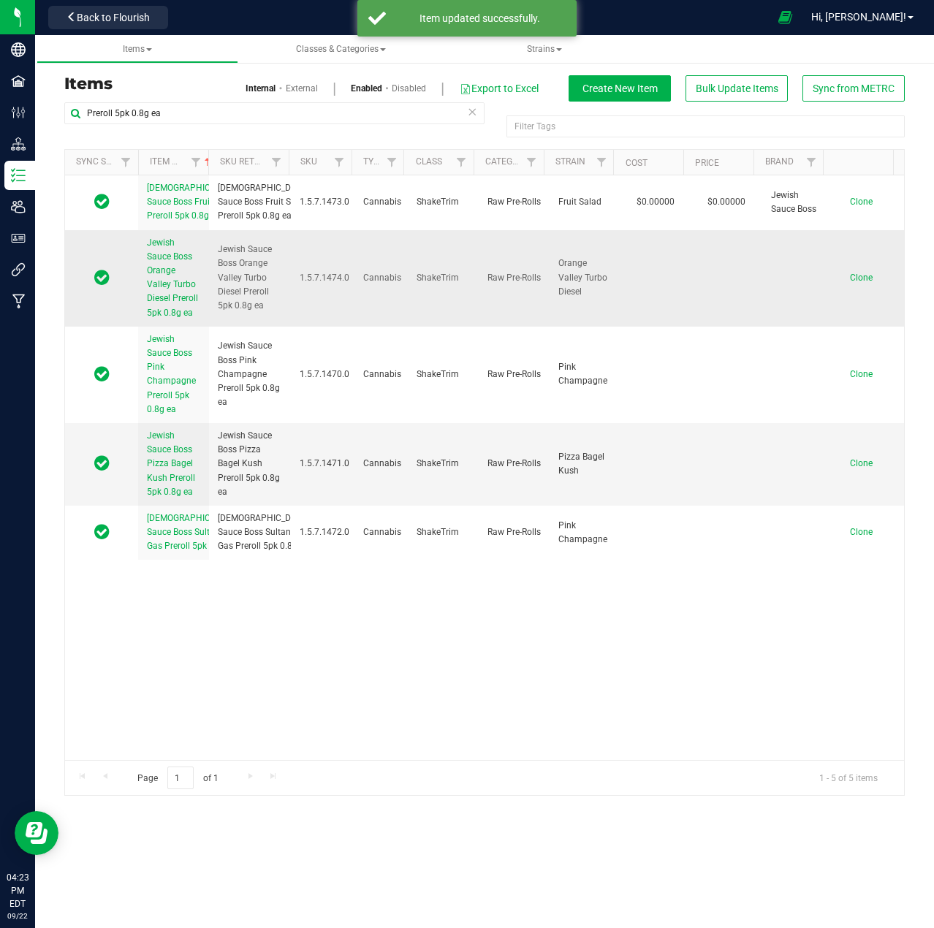
click at [162, 303] on span "Jewish Sauce Boss Orange Valley Turbo Diesel Preroll 5pk 0.8g ea" at bounding box center [172, 278] width 51 height 80
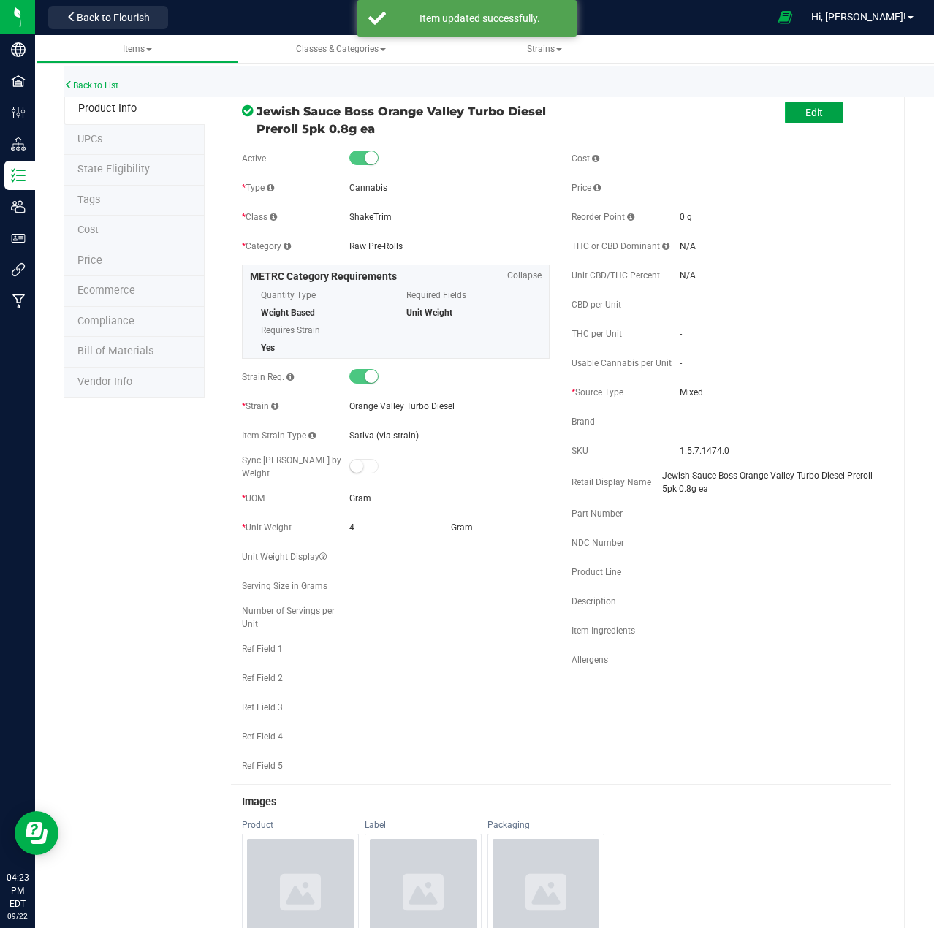
click at [809, 114] on span "Edit" at bounding box center [814, 113] width 18 height 12
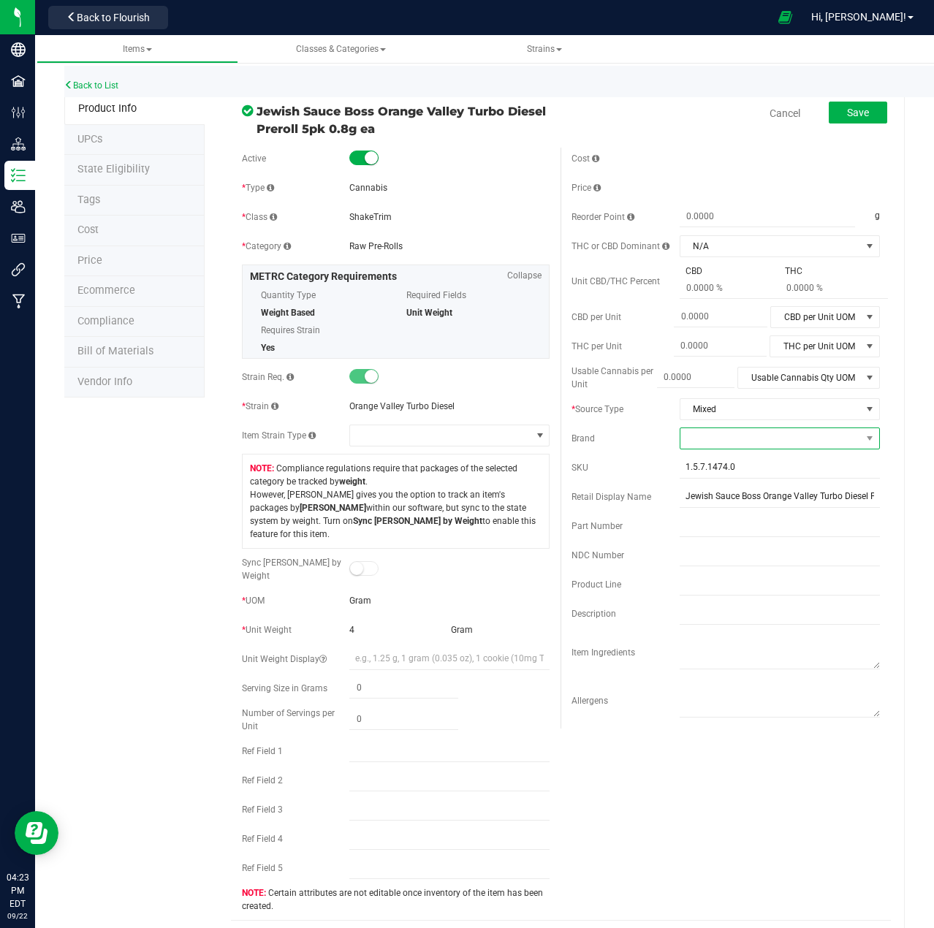
click at [710, 441] on span at bounding box center [770, 438] width 181 height 20
type input "J"
click at [714, 522] on li "Jewish Sauce Boss" at bounding box center [770, 525] width 196 height 25
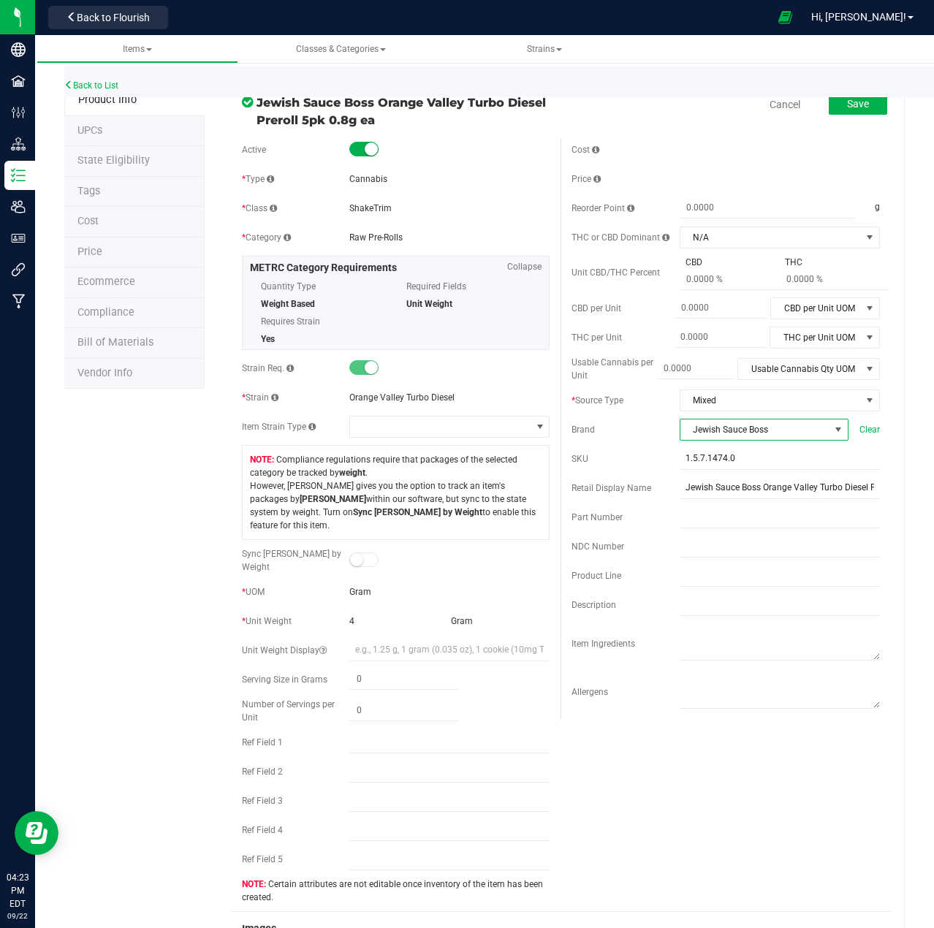
scroll to position [0, 0]
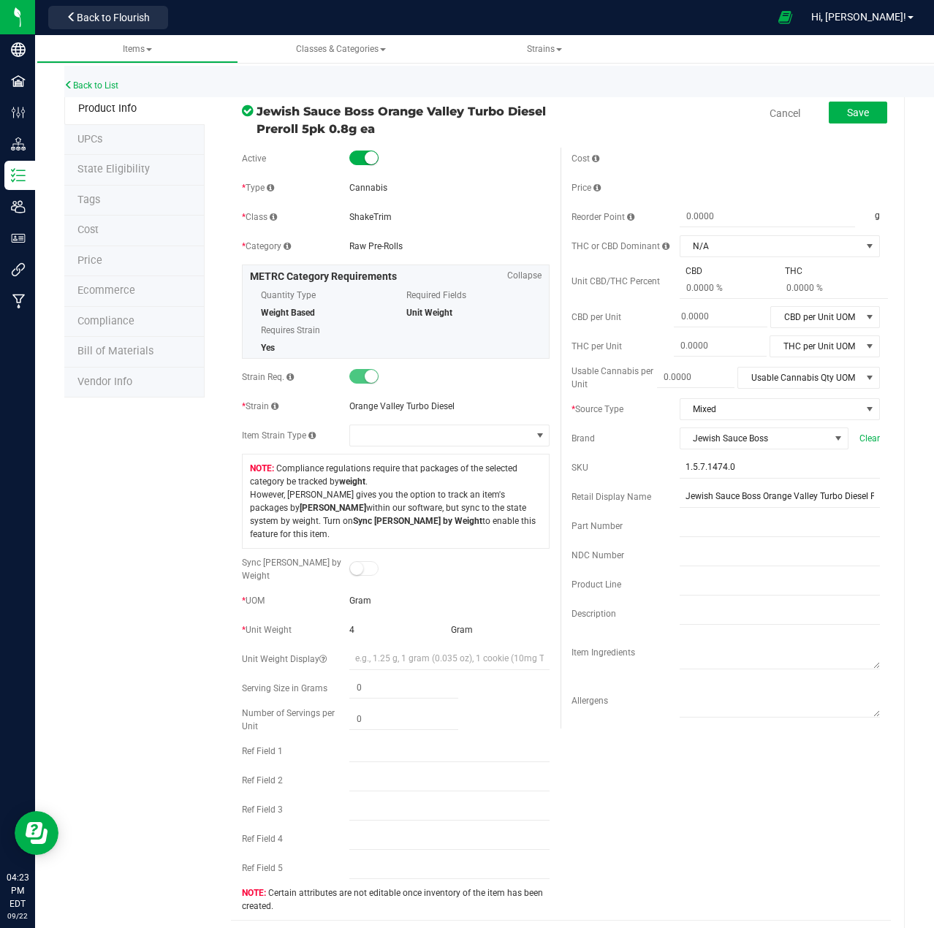
click at [368, 561] on span at bounding box center [363, 568] width 29 height 15
click at [355, 562] on small at bounding box center [356, 568] width 13 height 13
click at [774, 115] on link "Cancel" at bounding box center [785, 113] width 31 height 15
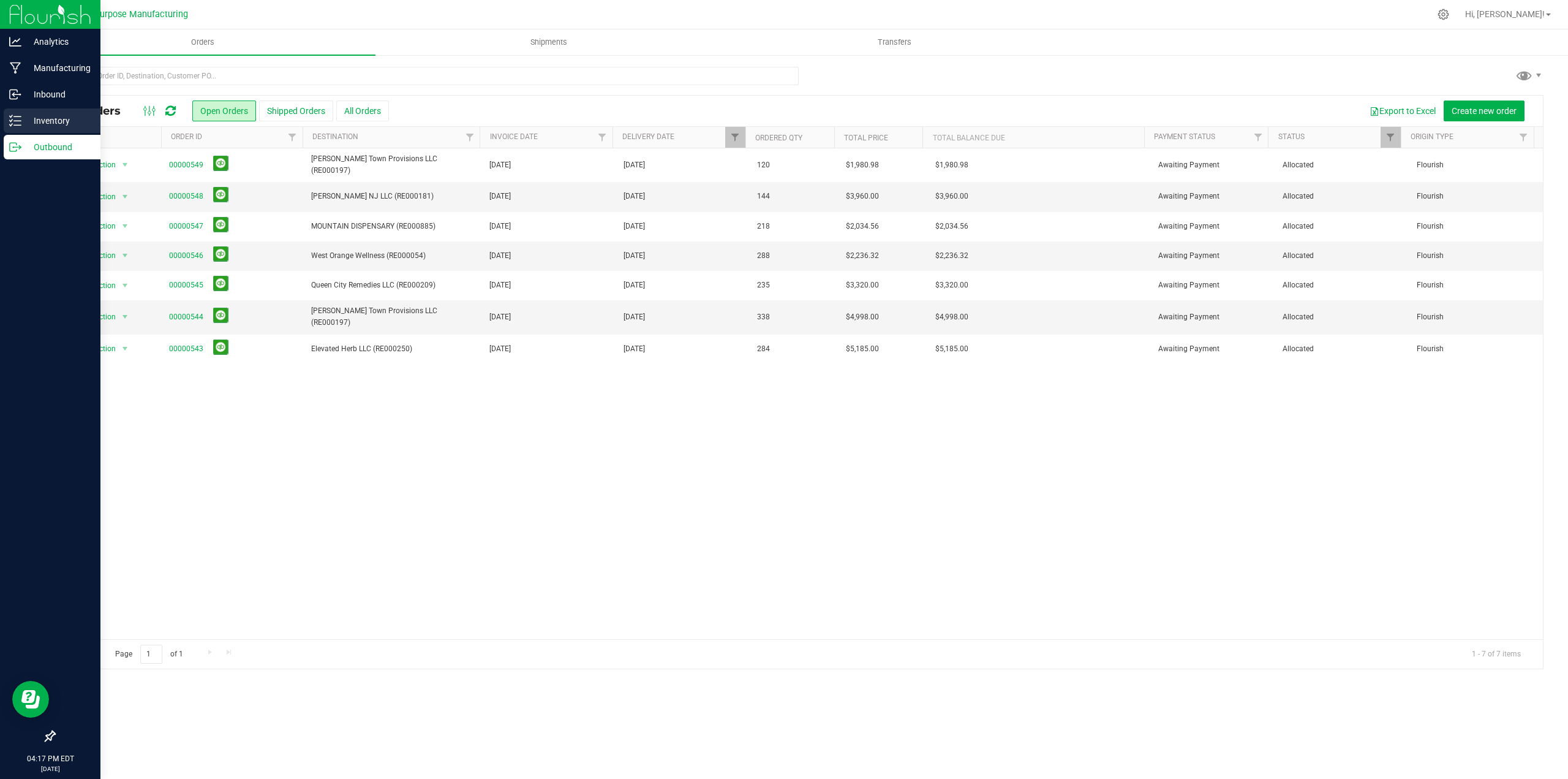
click at [48, 117] on p "Inventory" at bounding box center [59, 121] width 74 height 15
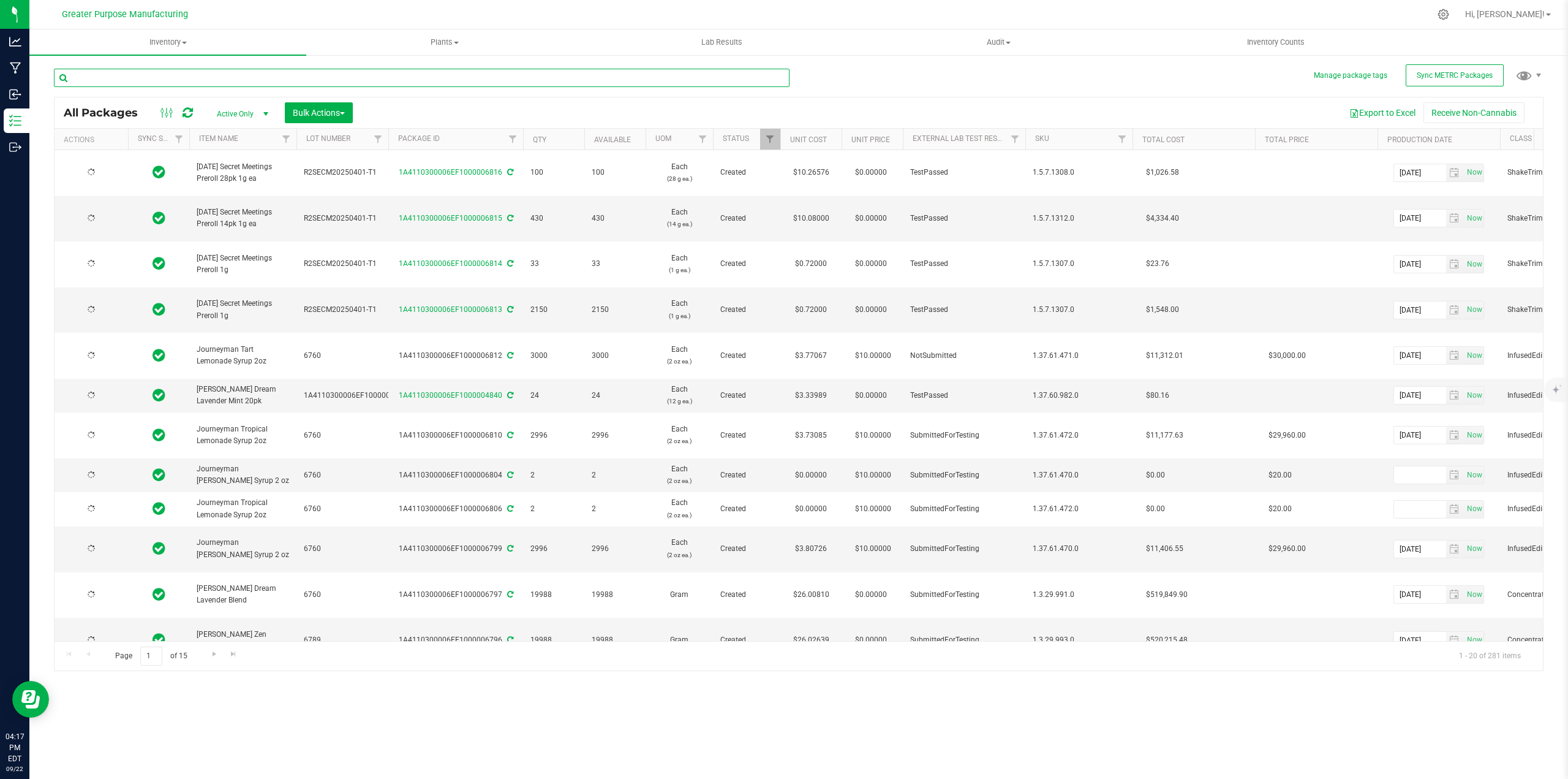
click at [206, 79] on input "text" at bounding box center [422, 78] width 736 height 18
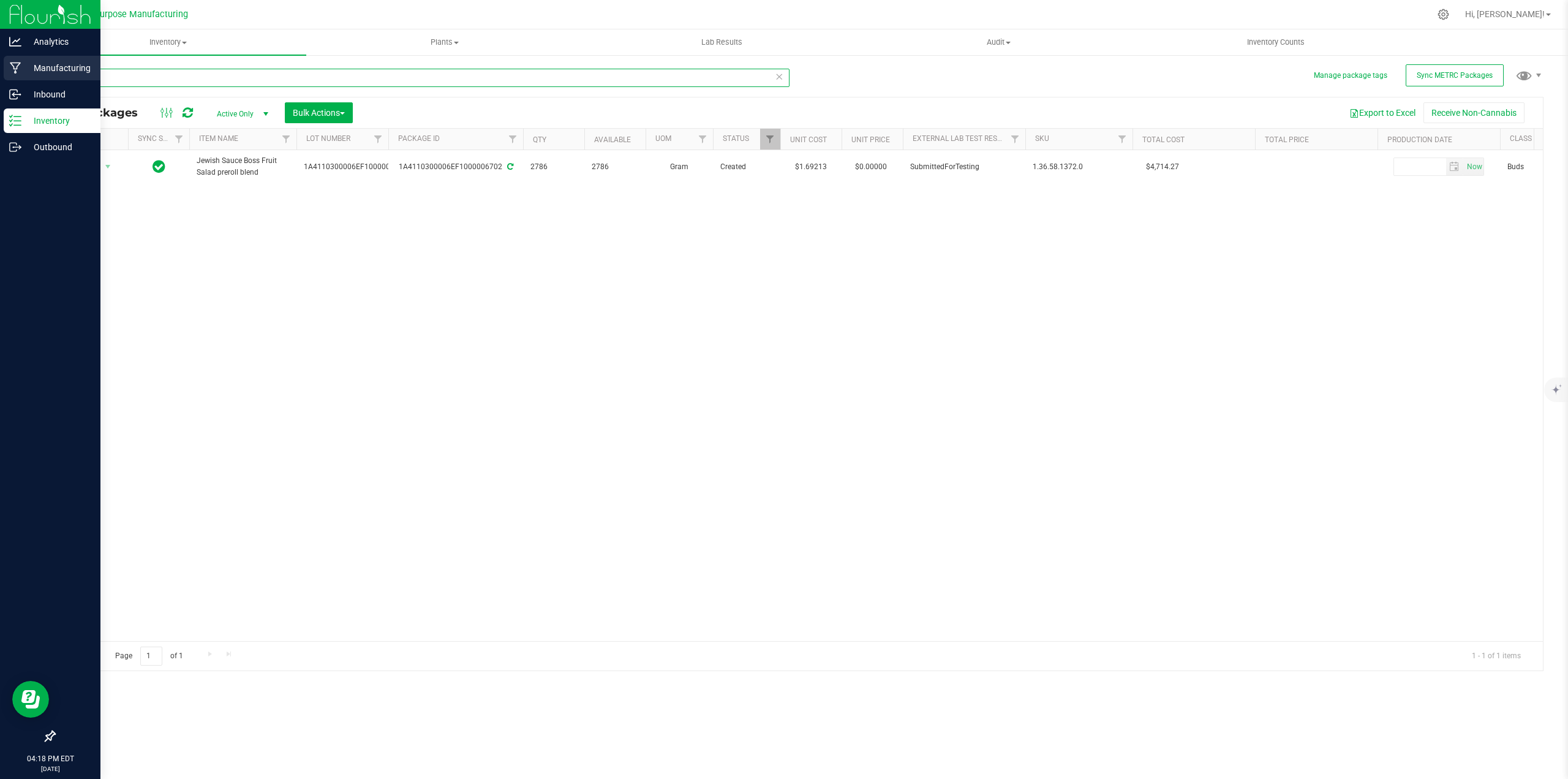
drag, startPoint x: 101, startPoint y: 74, endPoint x: 6, endPoint y: 80, distance: 95.2
click at [7, 80] on div "Analytics Manufacturing Inbound Inventory Outbound 04:18 PM EDT [DATE] 09/22 Gr…" at bounding box center [784, 389] width 1568 height 779
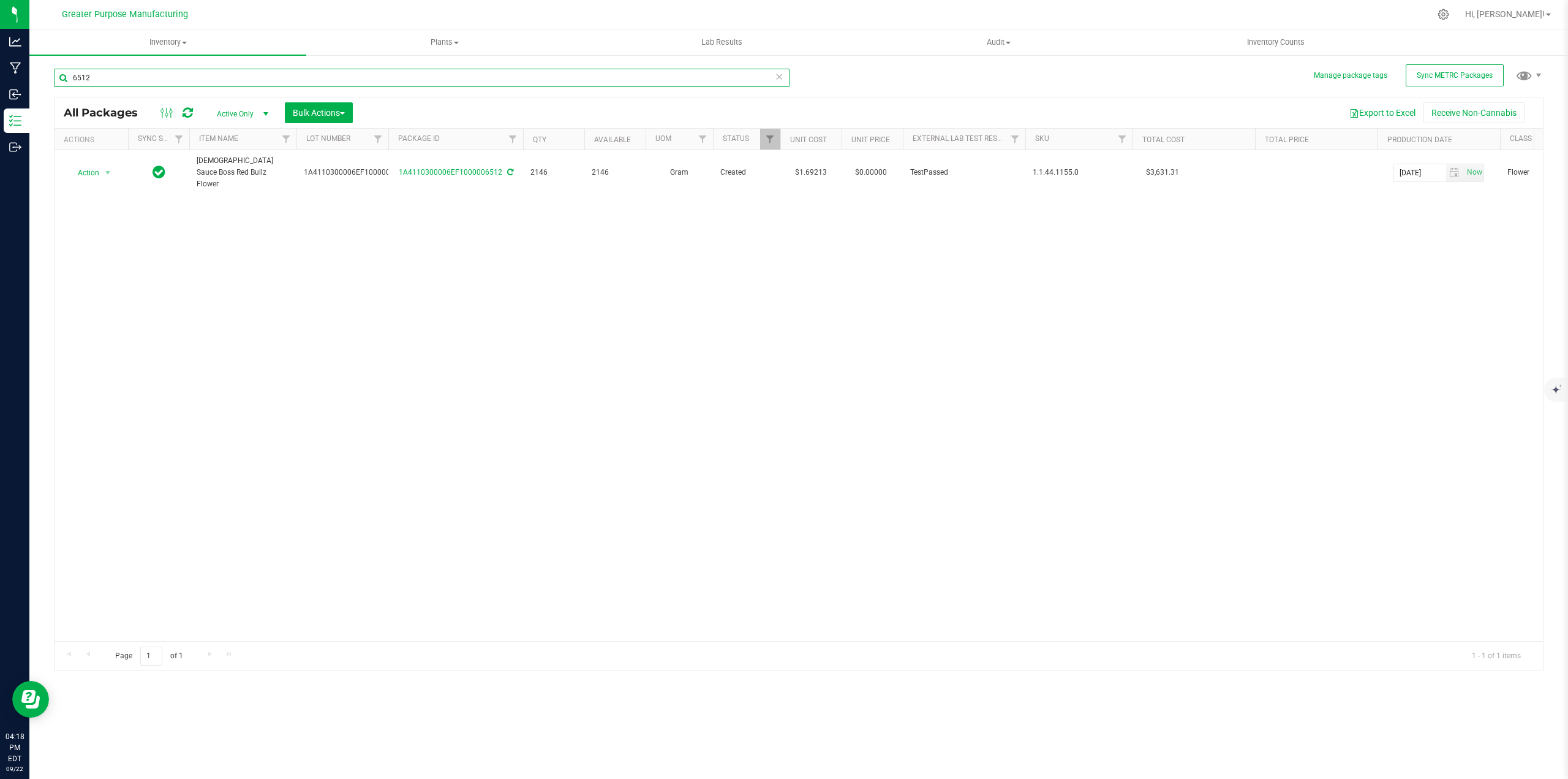
type input "6512"
drag, startPoint x: 396, startPoint y: 164, endPoint x: 513, endPoint y: 205, distance: 124.0
click at [499, 167] on div "1A4110300006EF1000006512" at bounding box center [455, 173] width 138 height 12
copy link "1A4110300006EF1000006512"
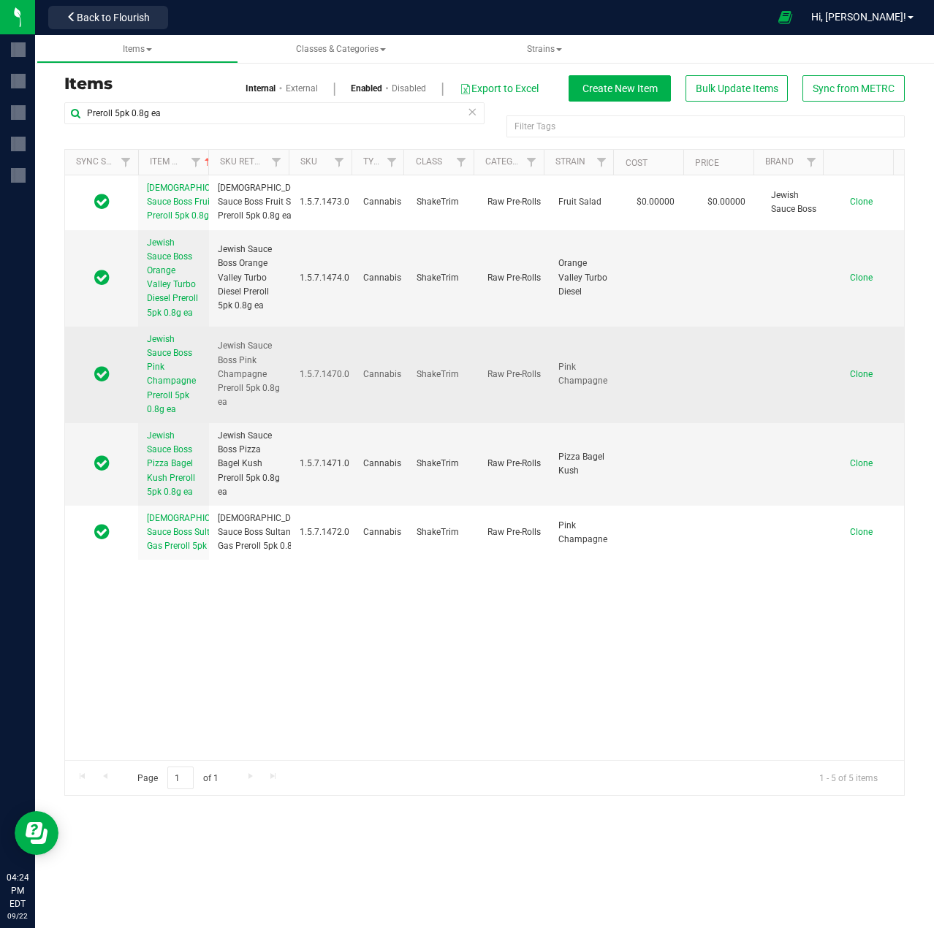
click at [153, 414] on span "Jewish Sauce Boss Pink Champagne Preroll 5pk 0.8g ea" at bounding box center [171, 374] width 49 height 80
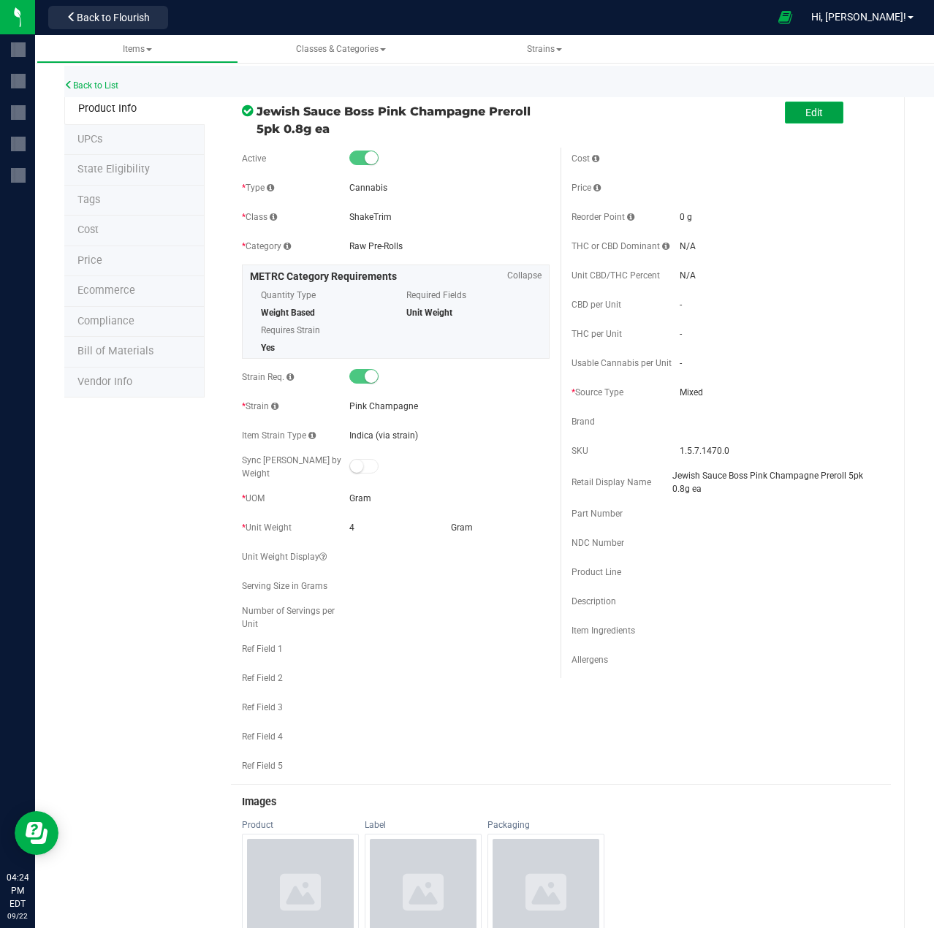
click at [807, 118] on span "Edit" at bounding box center [814, 113] width 18 height 12
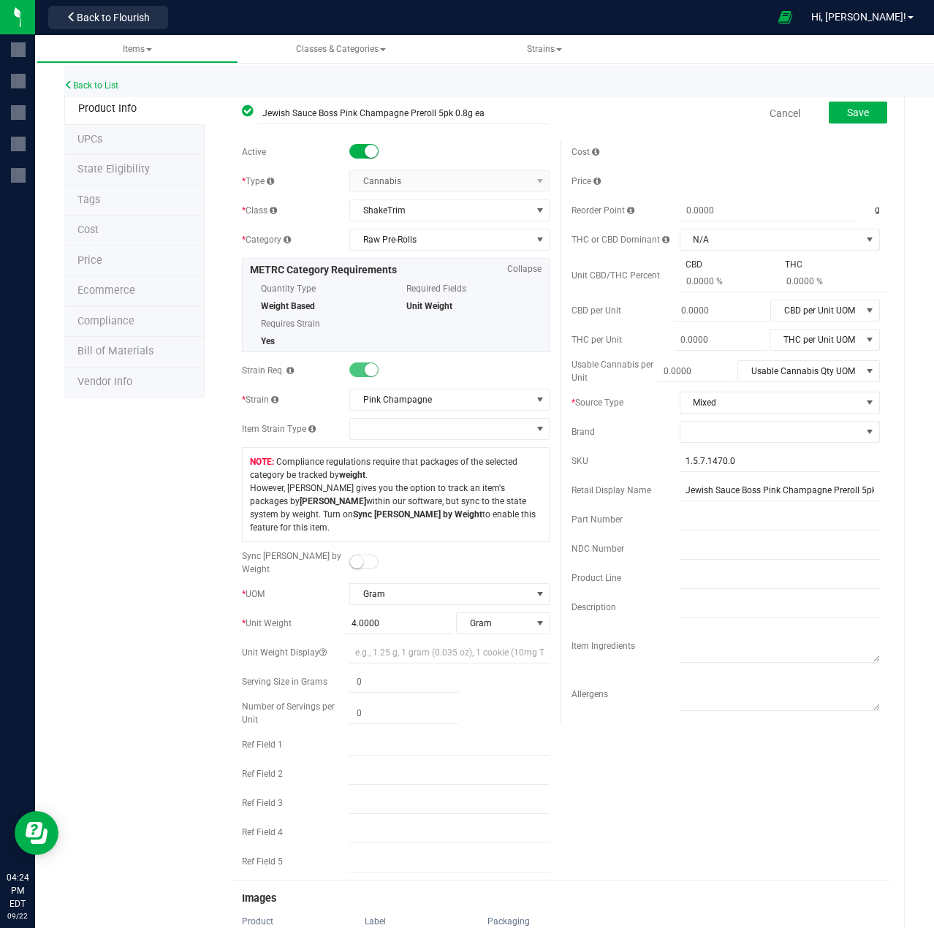
click at [357, 555] on small at bounding box center [356, 561] width 13 height 13
click at [369, 643] on span at bounding box center [398, 653] width 109 height 21
type input "4"
type input "4.0000"
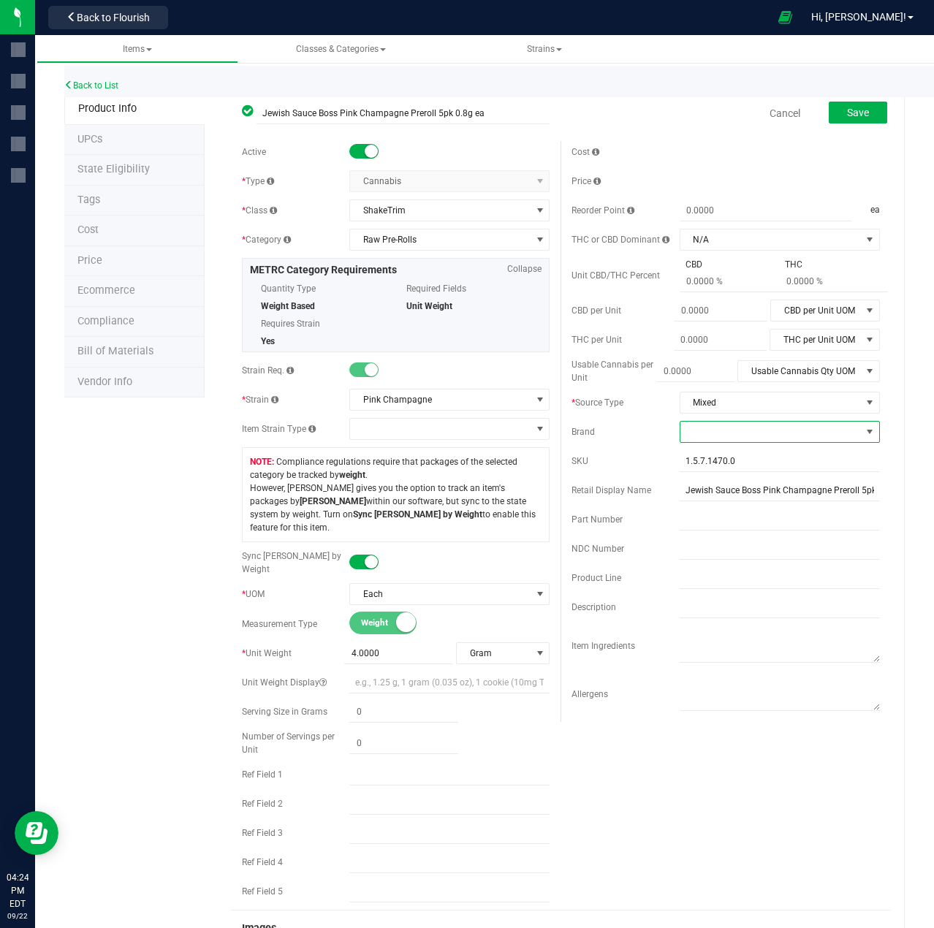
click at [722, 431] on span at bounding box center [770, 432] width 181 height 20
type input "jew"
click at [723, 519] on li "Jewish Sauce Boss" at bounding box center [770, 519] width 196 height 25
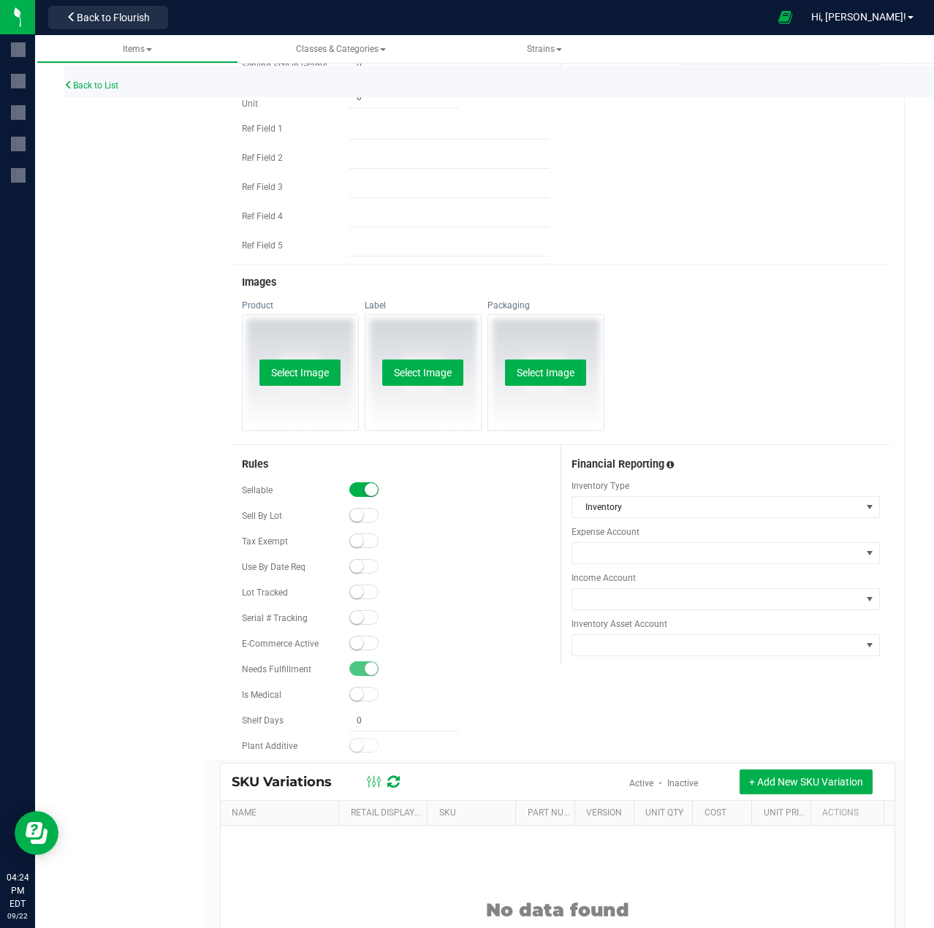
scroll to position [658, 0]
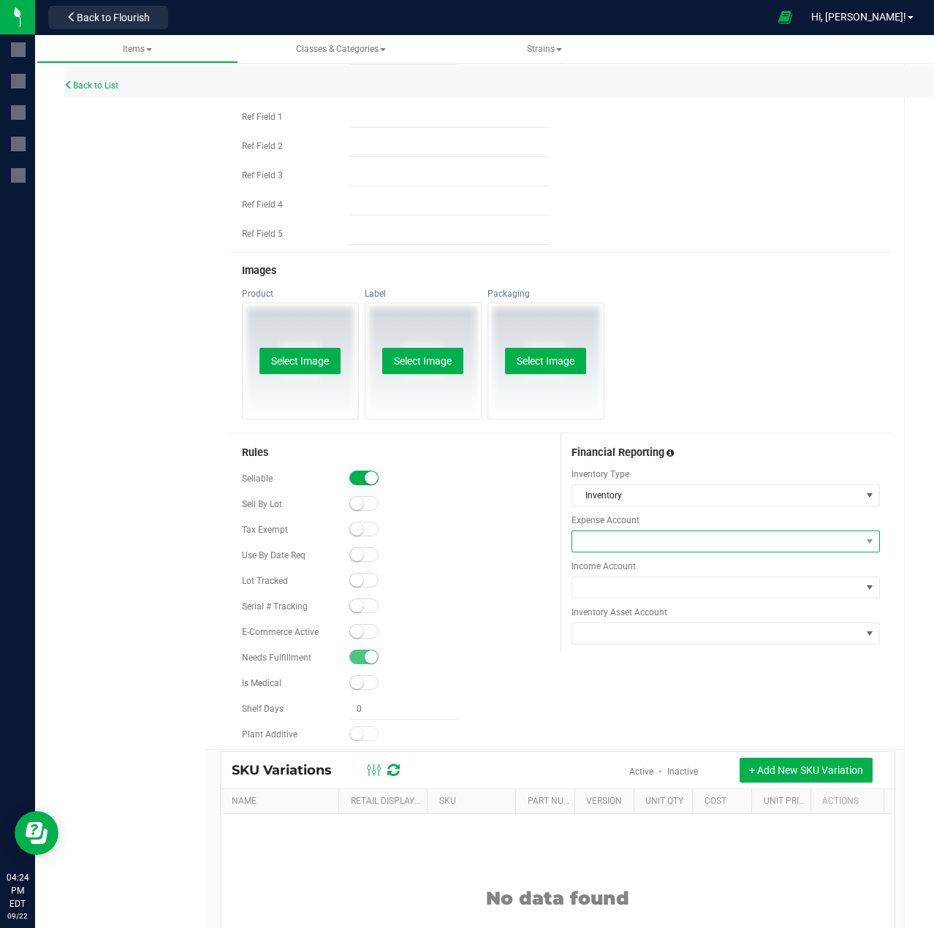
click at [861, 531] on span at bounding box center [870, 541] width 18 height 20
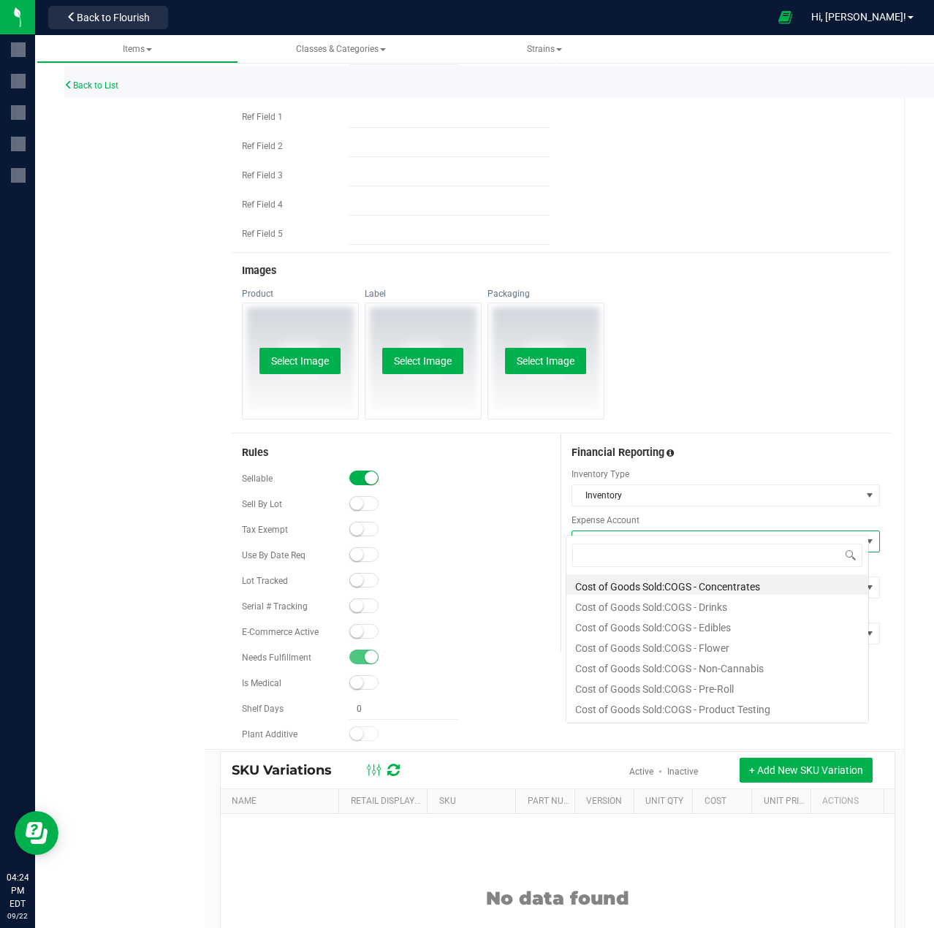
scroll to position [22, 304]
click at [728, 685] on li "Cost of Goods Sold:COGS - Pre-Roll" at bounding box center [717, 687] width 302 height 20
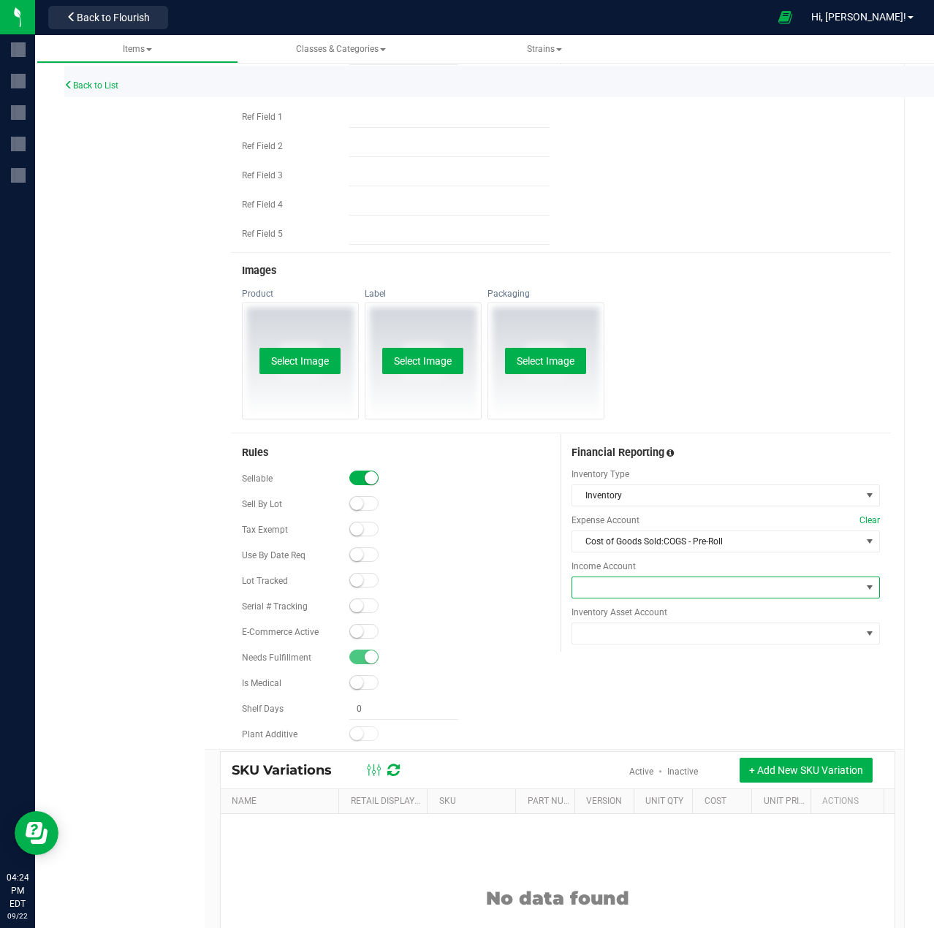
click at [700, 577] on span at bounding box center [716, 587] width 289 height 20
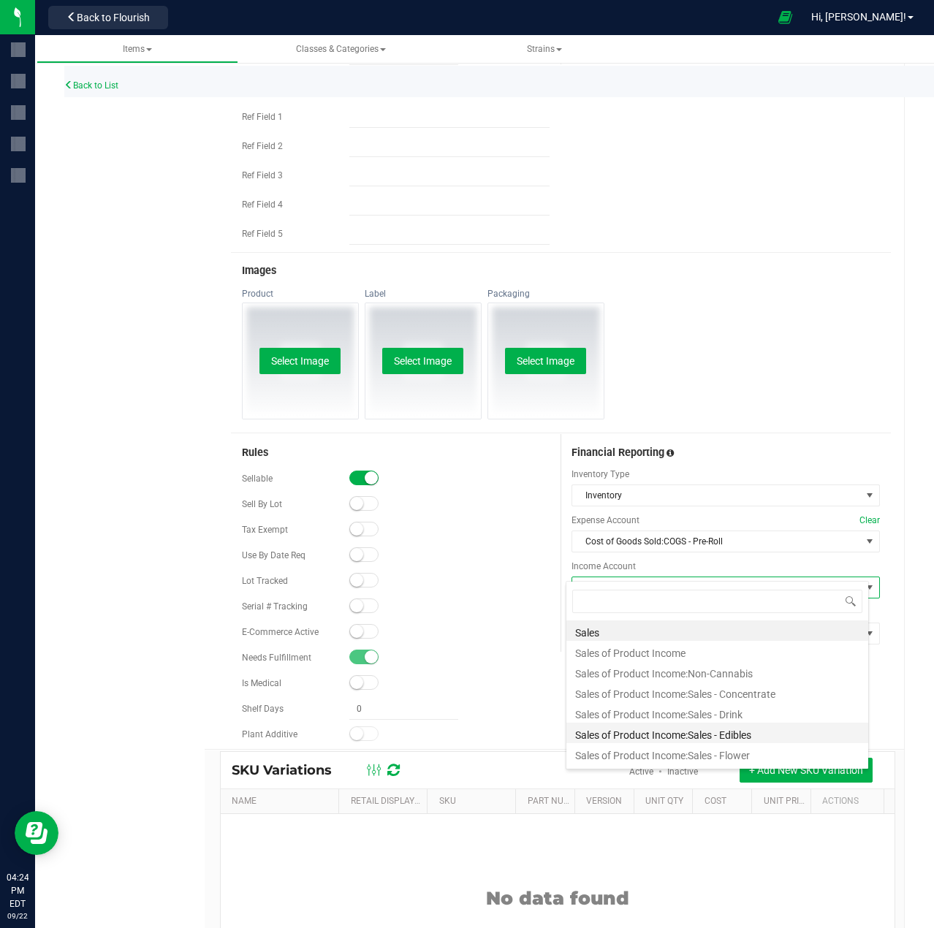
scroll to position [73, 0]
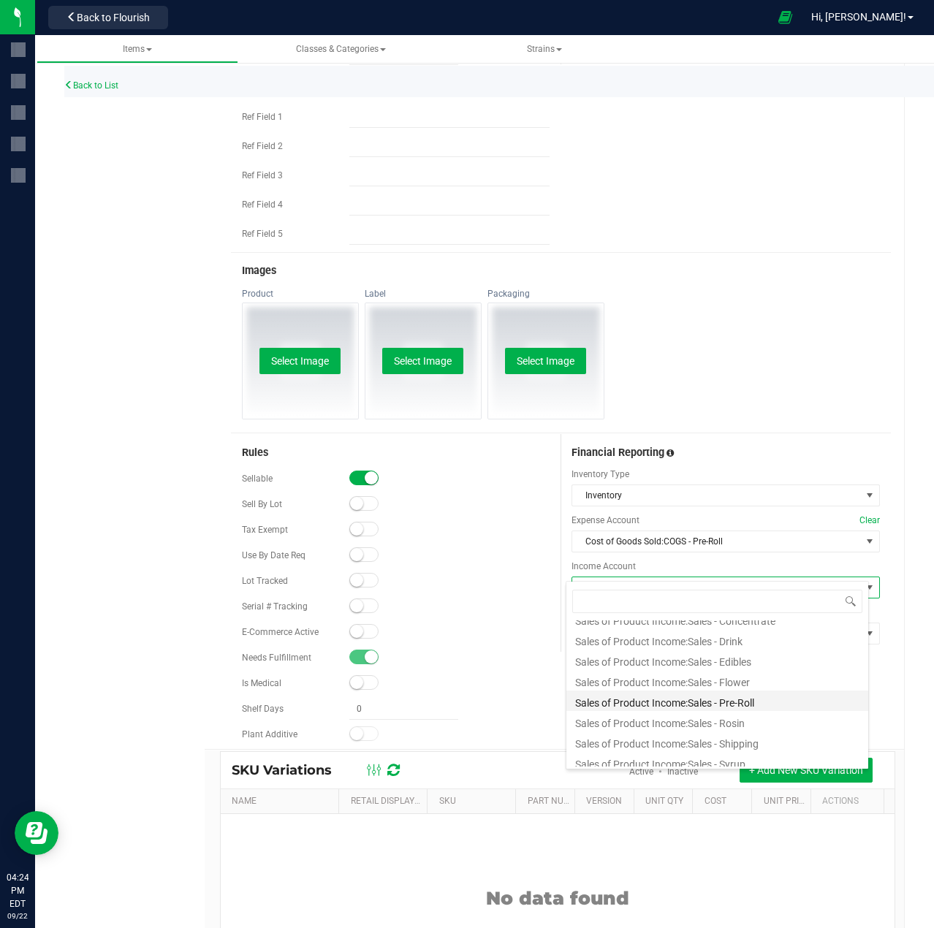
click at [732, 701] on li "Sales of Product Income:Sales - Pre-Roll" at bounding box center [717, 701] width 302 height 20
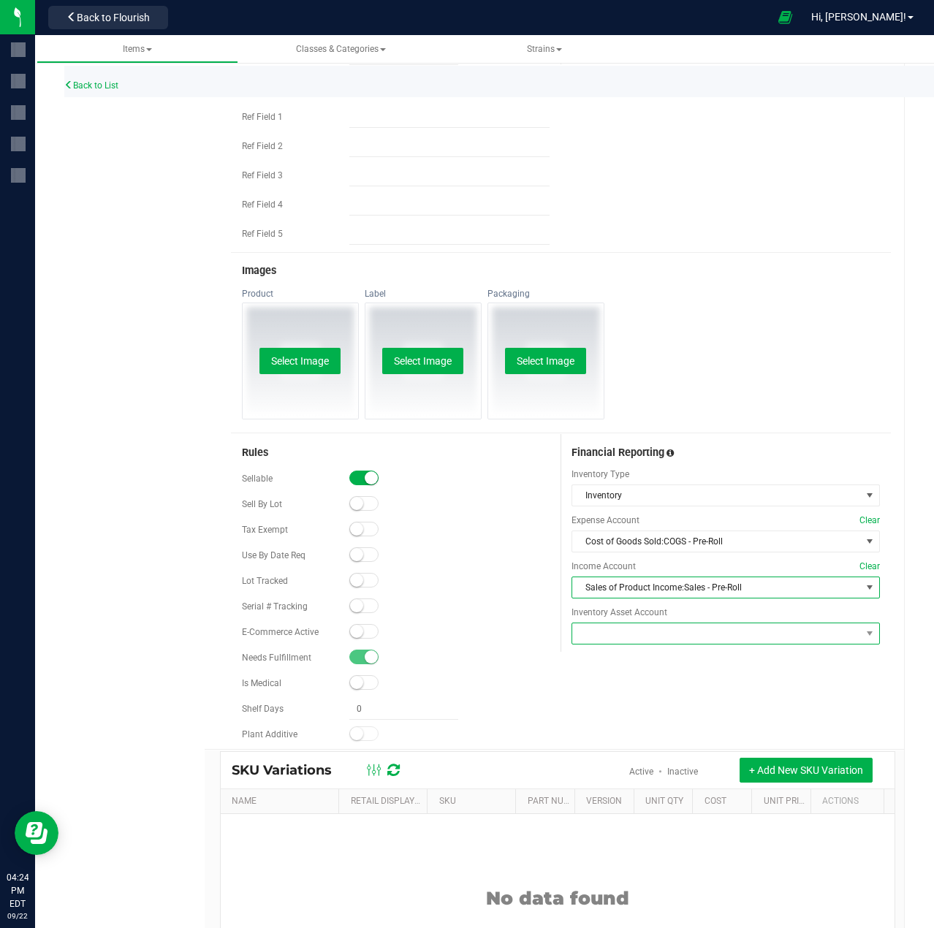
click at [749, 623] on span at bounding box center [716, 633] width 289 height 20
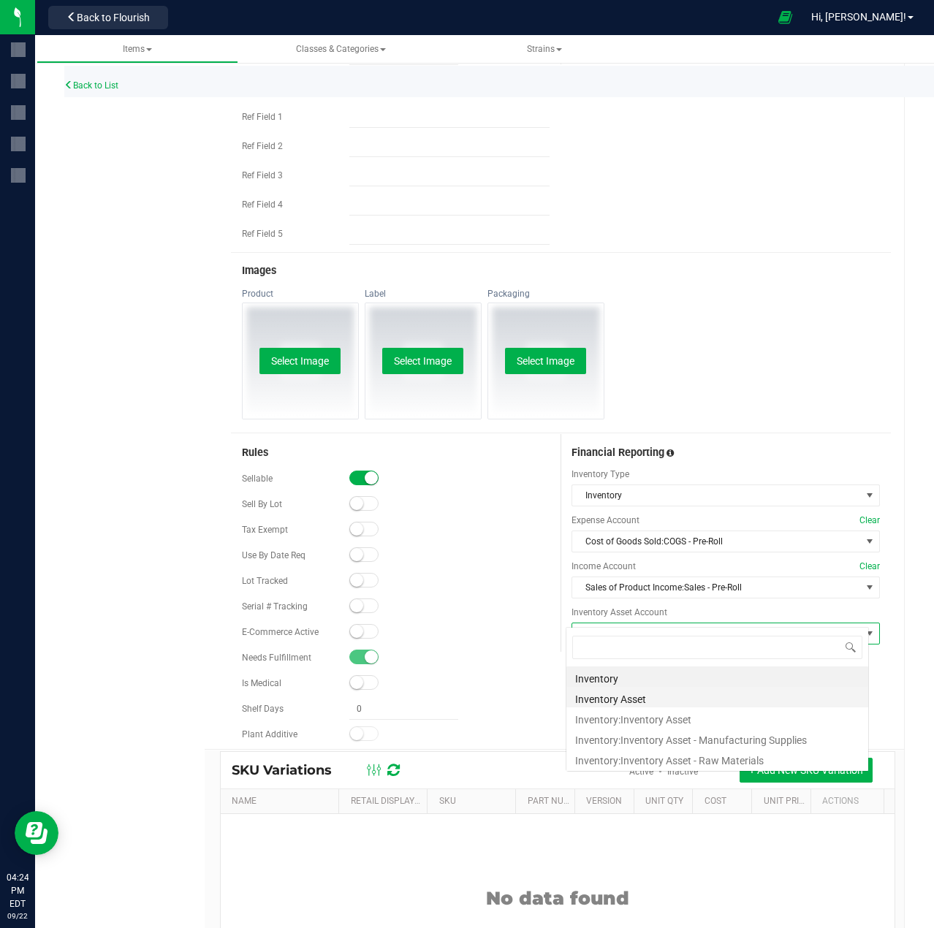
scroll to position [22, 304]
click at [667, 720] on li "Inventory:Inventory Asset" at bounding box center [717, 717] width 302 height 20
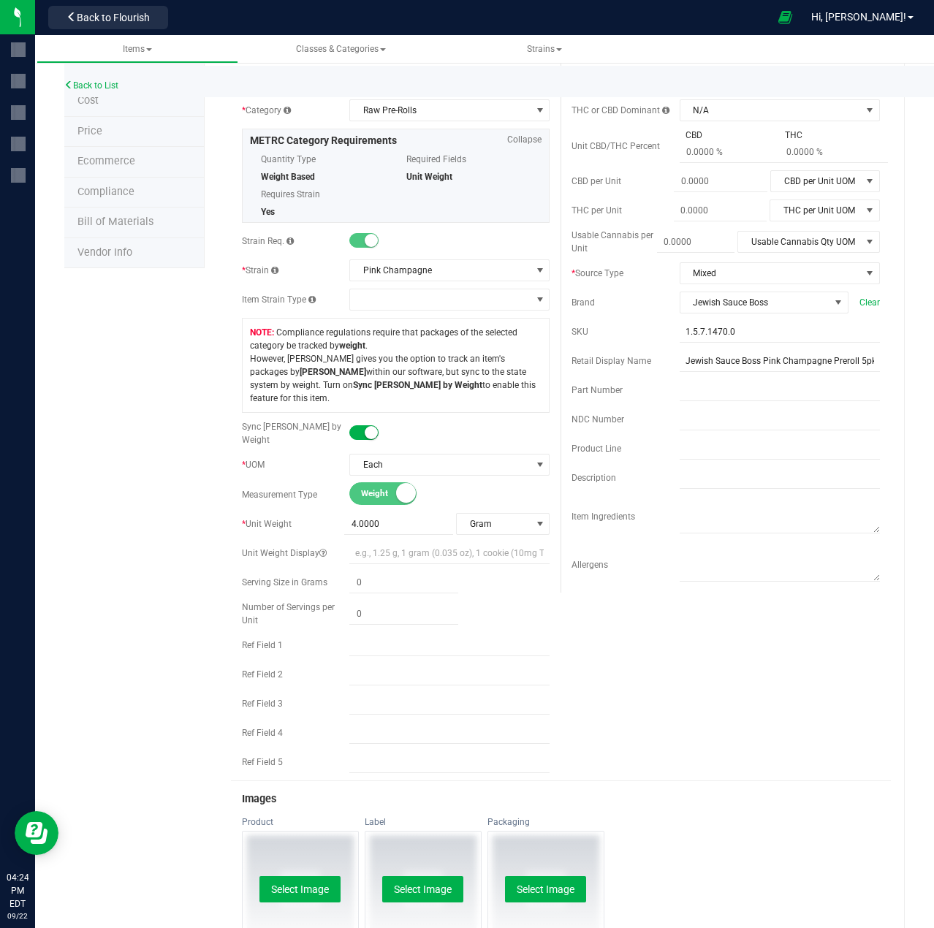
scroll to position [0, 0]
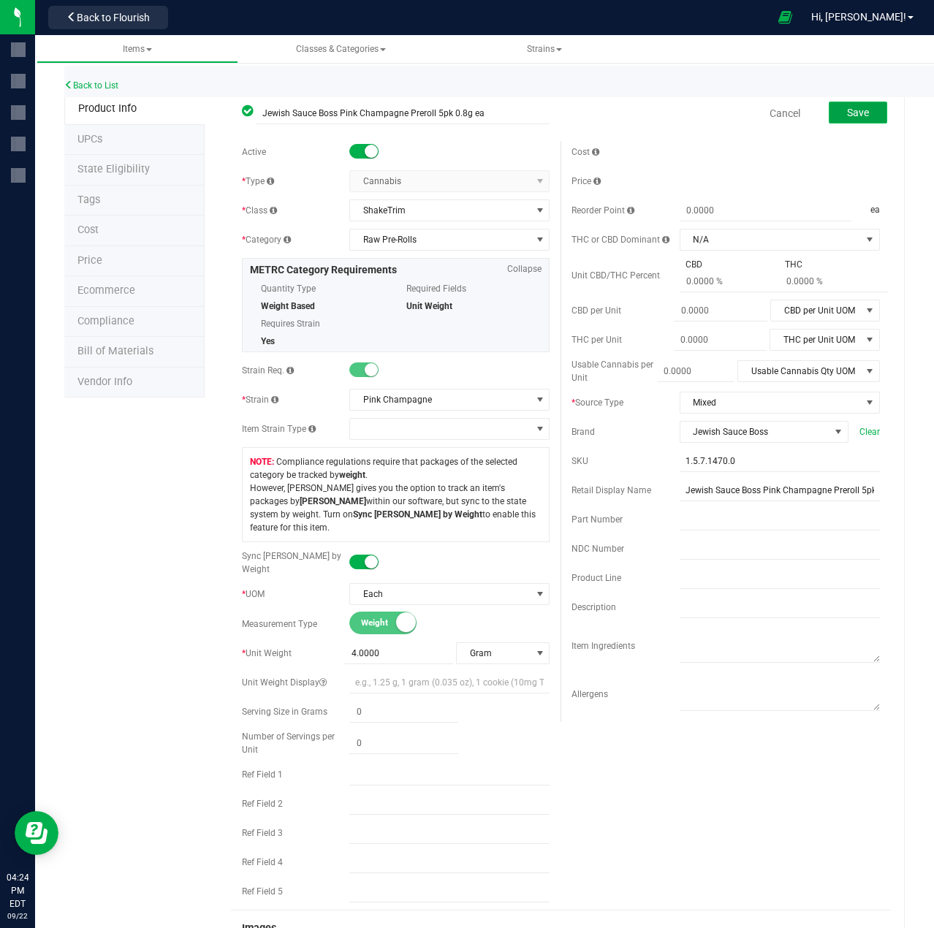
click at [847, 112] on span "Save" at bounding box center [858, 113] width 22 height 12
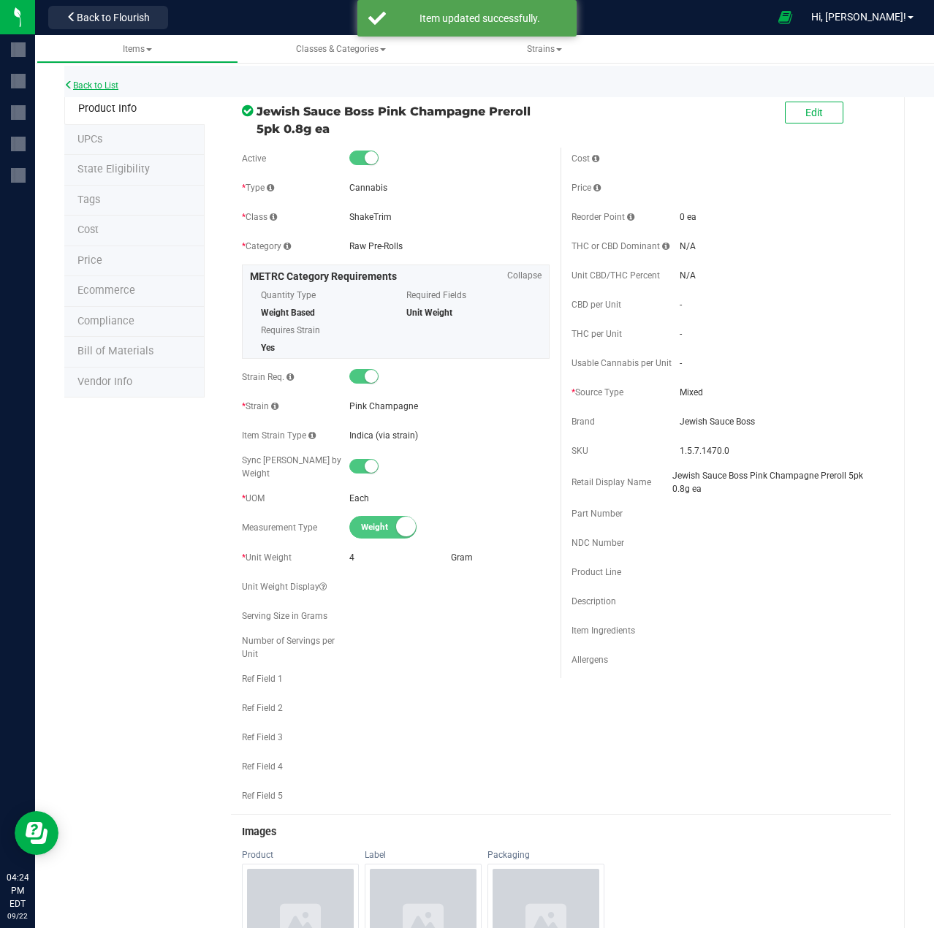
click at [102, 86] on link "Back to List" at bounding box center [91, 85] width 54 height 10
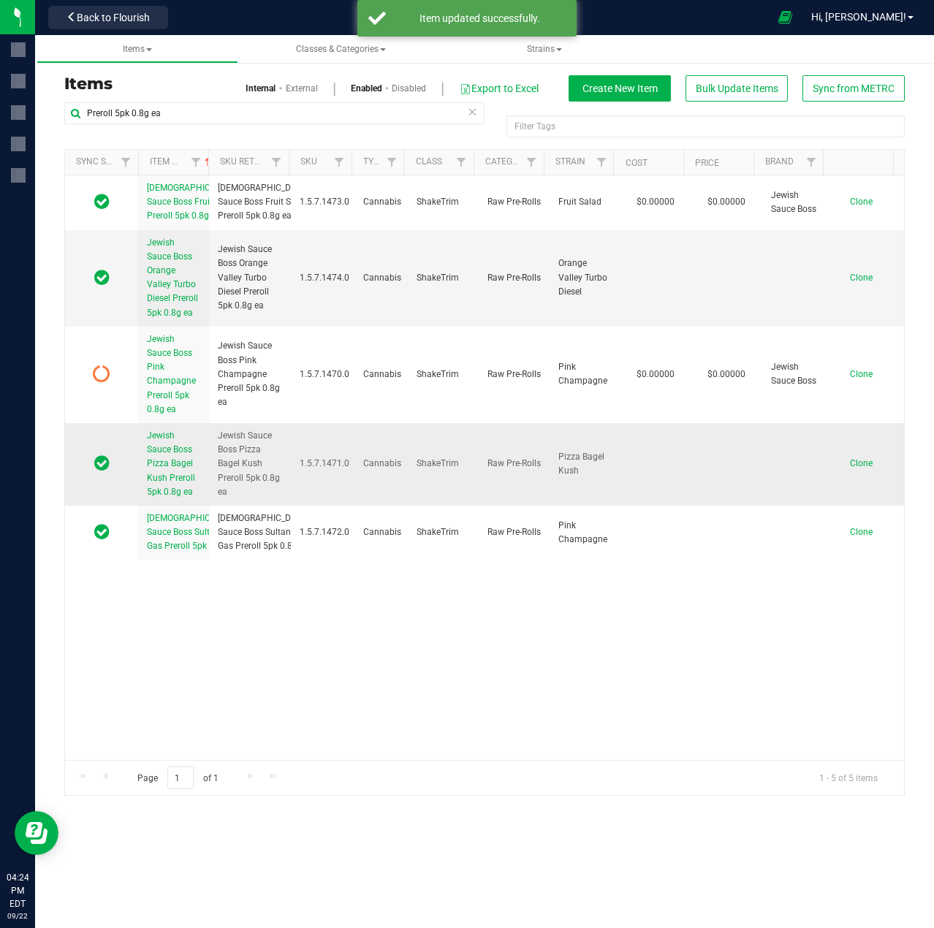
click at [160, 480] on span "Jewish Sauce Boss Pizza Bagel Kush Preroll 5pk 0.8g ea" at bounding box center [171, 463] width 48 height 67
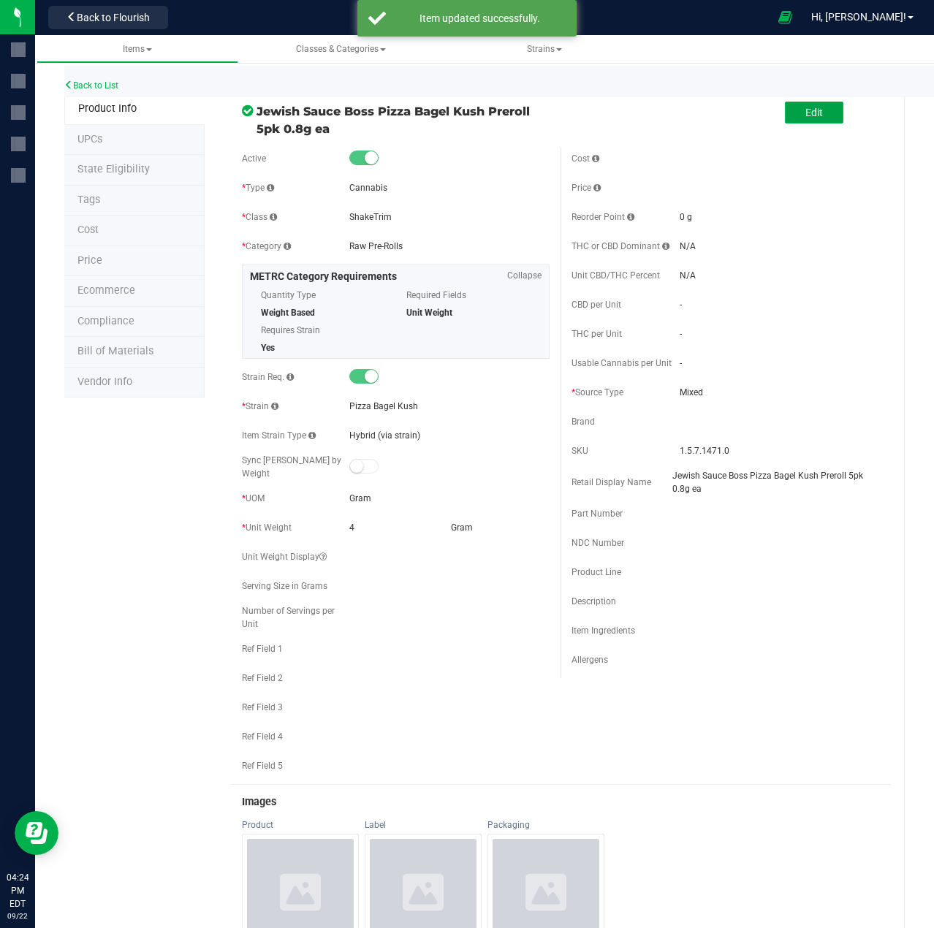
click at [806, 114] on span "Edit" at bounding box center [814, 113] width 18 height 12
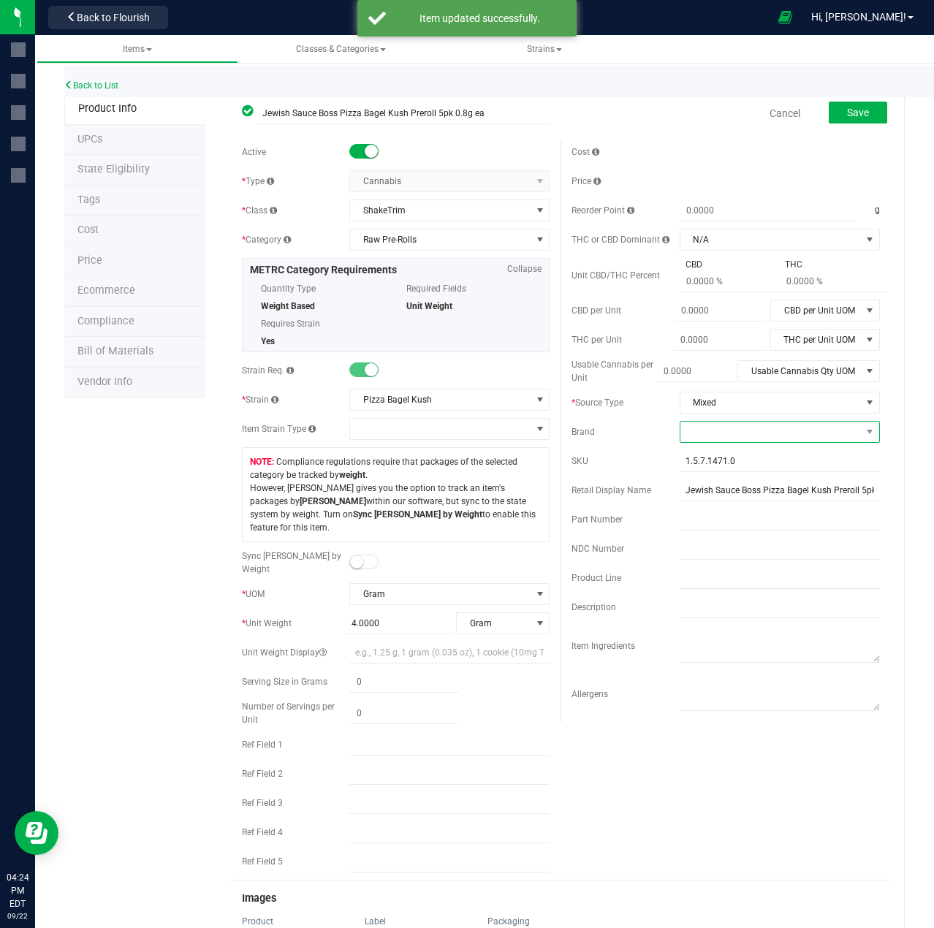
click at [695, 430] on span at bounding box center [770, 432] width 181 height 20
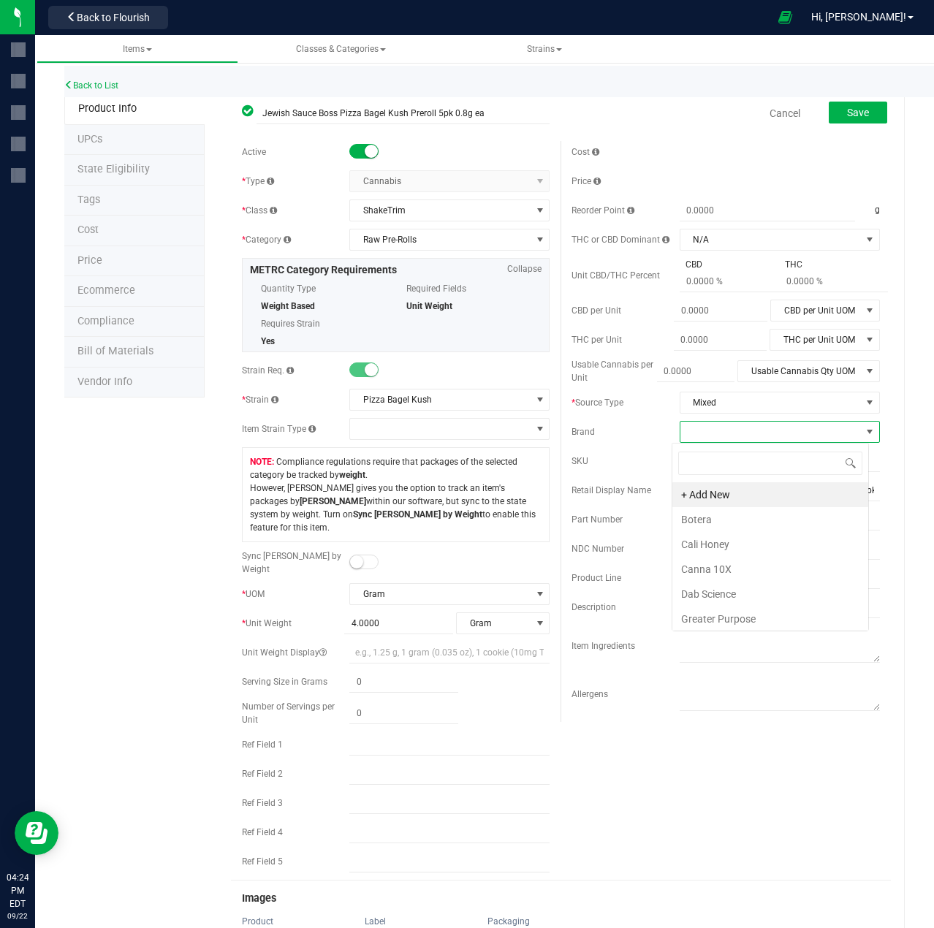
scroll to position [22, 197]
type input "jewis"
click at [706, 522] on li "Jewish Sauce Boss" at bounding box center [770, 519] width 196 height 25
click at [360, 555] on small at bounding box center [356, 561] width 13 height 13
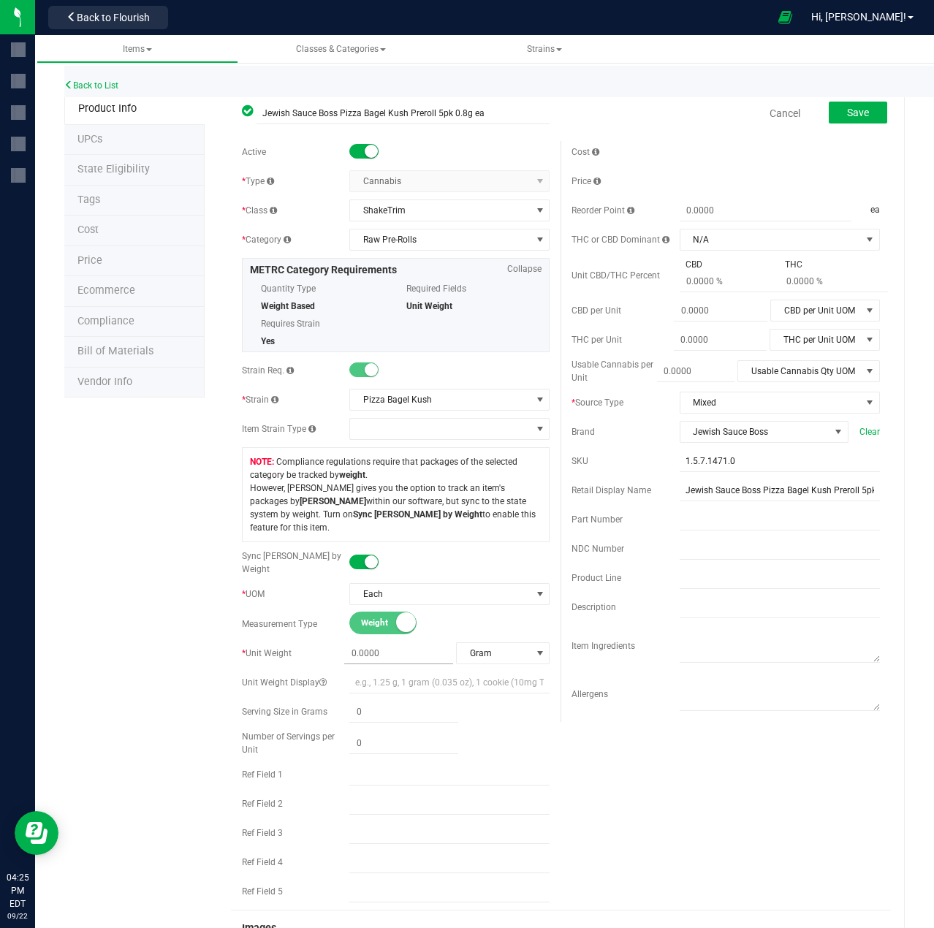
click at [386, 643] on span at bounding box center [398, 653] width 109 height 21
type input "4"
type input "4.0000"
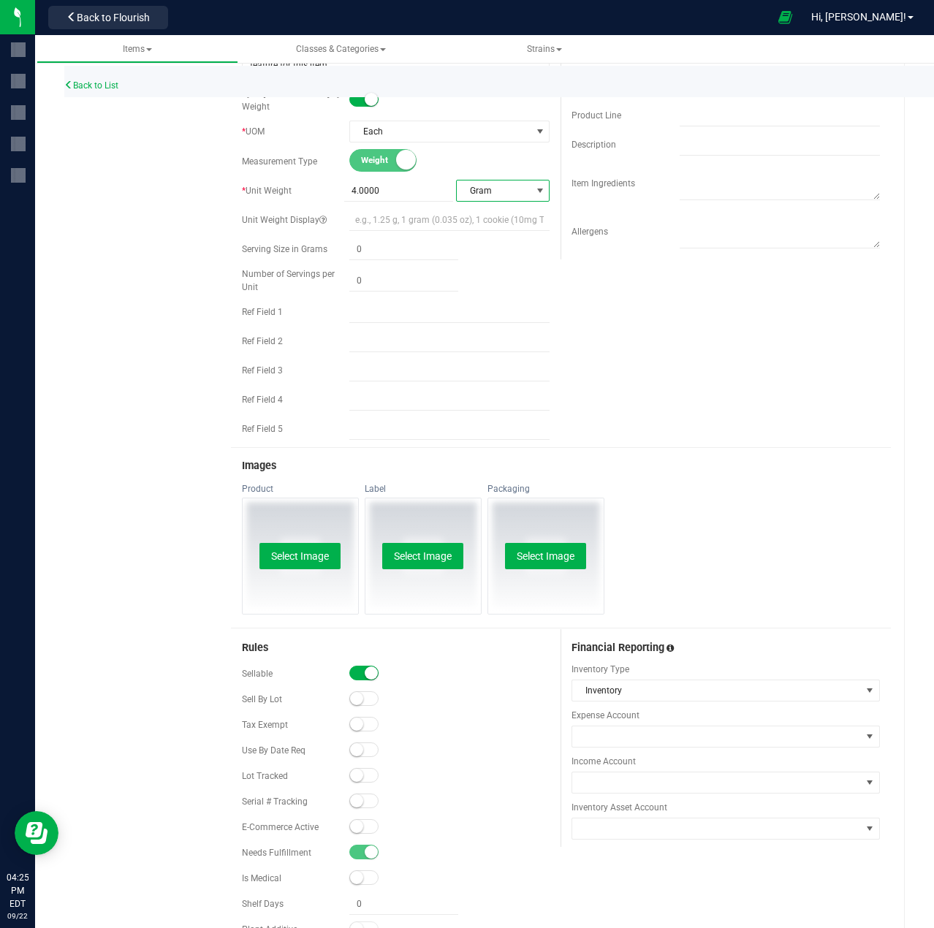
scroll to position [512, 0]
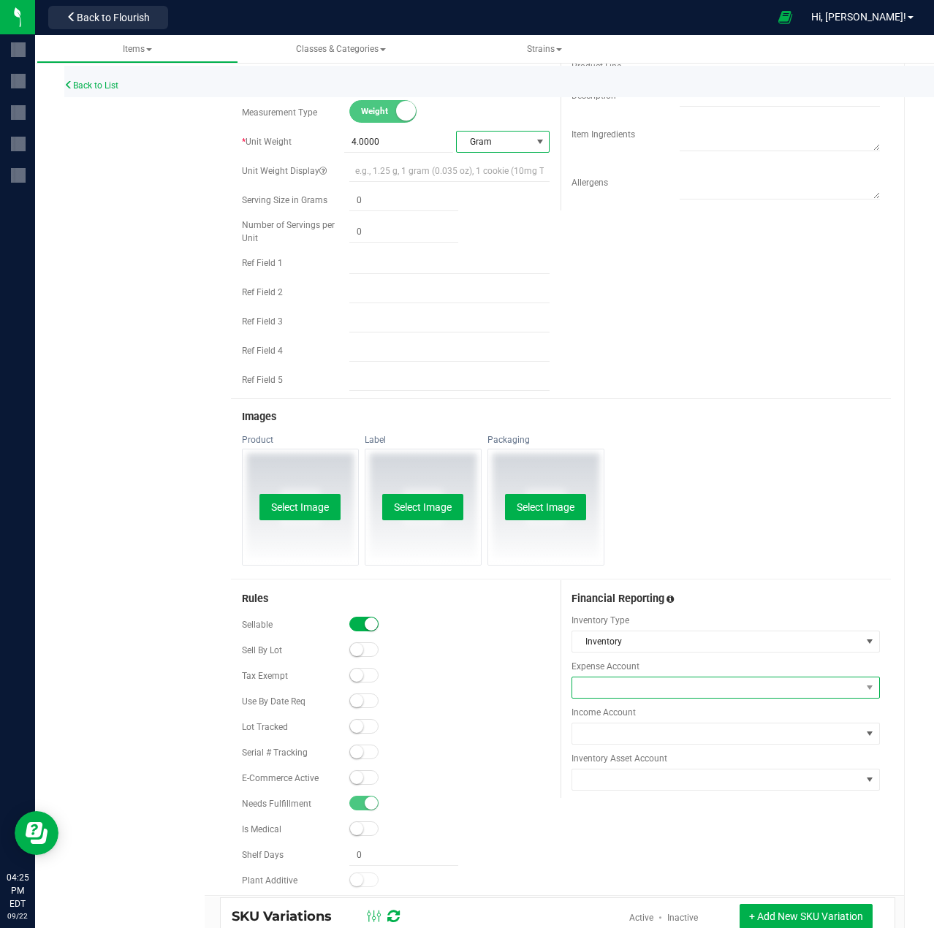
click at [674, 677] on span at bounding box center [716, 687] width 289 height 20
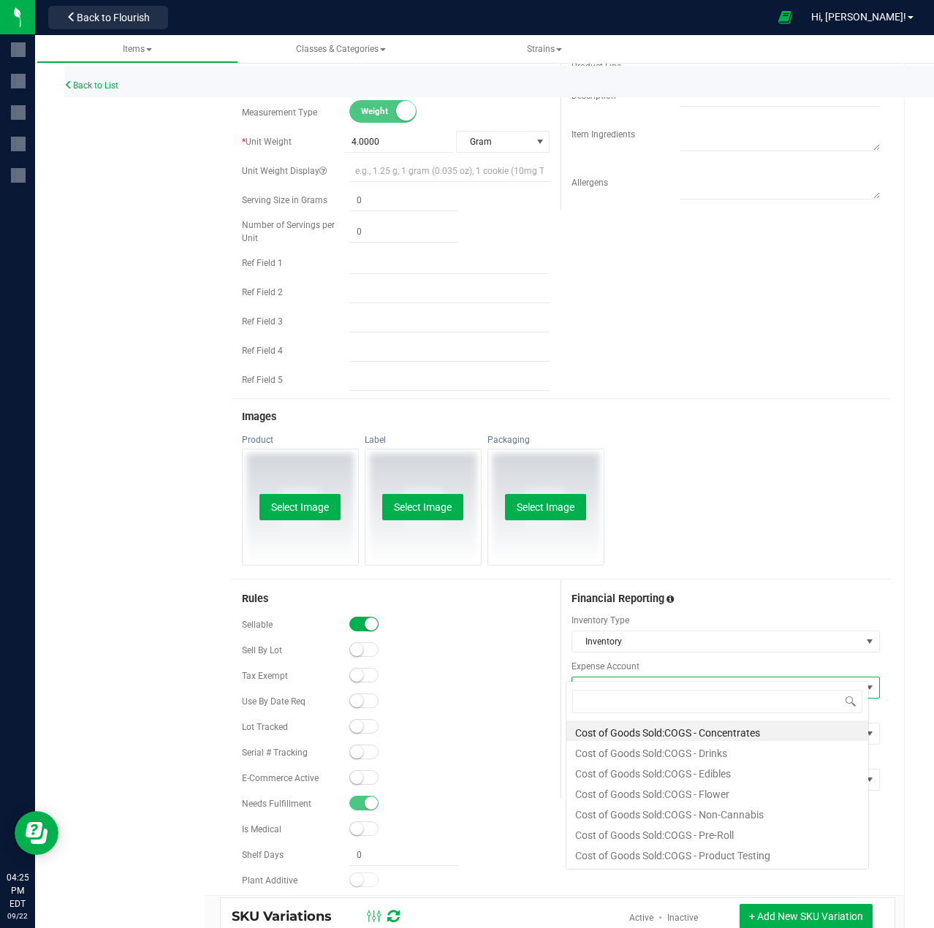
scroll to position [22, 304]
click at [699, 833] on li "Cost of Goods Sold:COGS - Pre-Roll" at bounding box center [717, 833] width 302 height 20
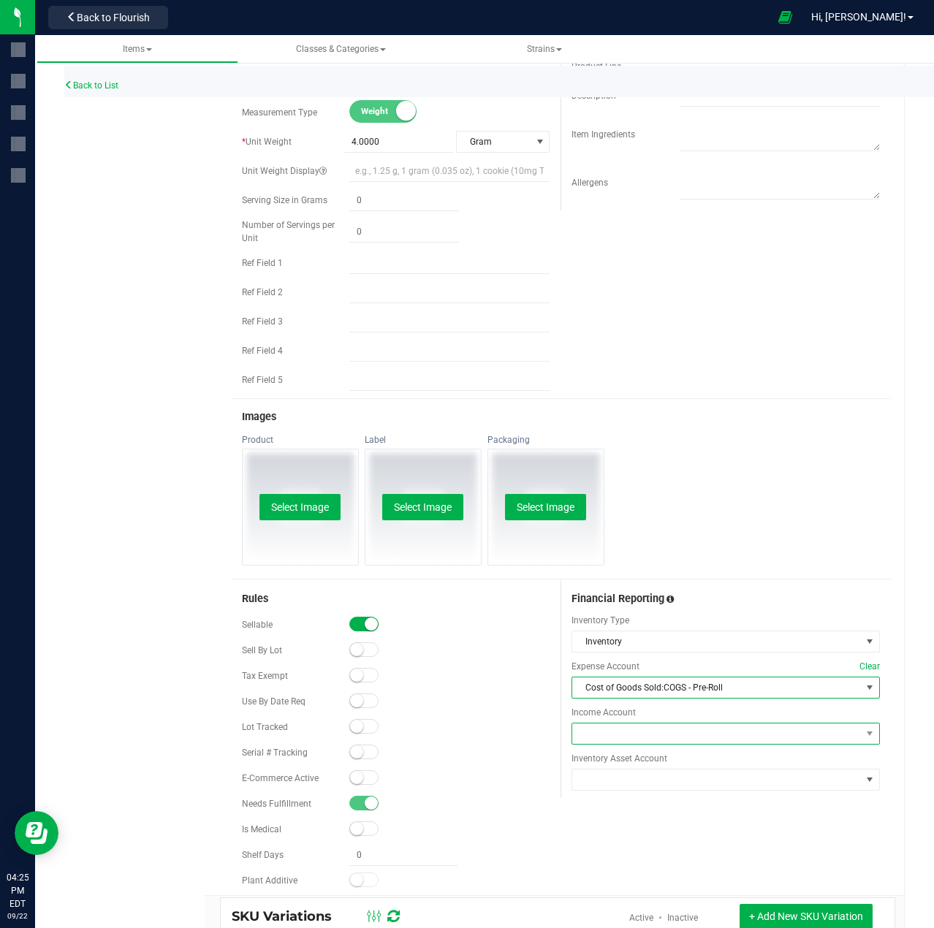
click at [653, 723] on span at bounding box center [716, 733] width 289 height 20
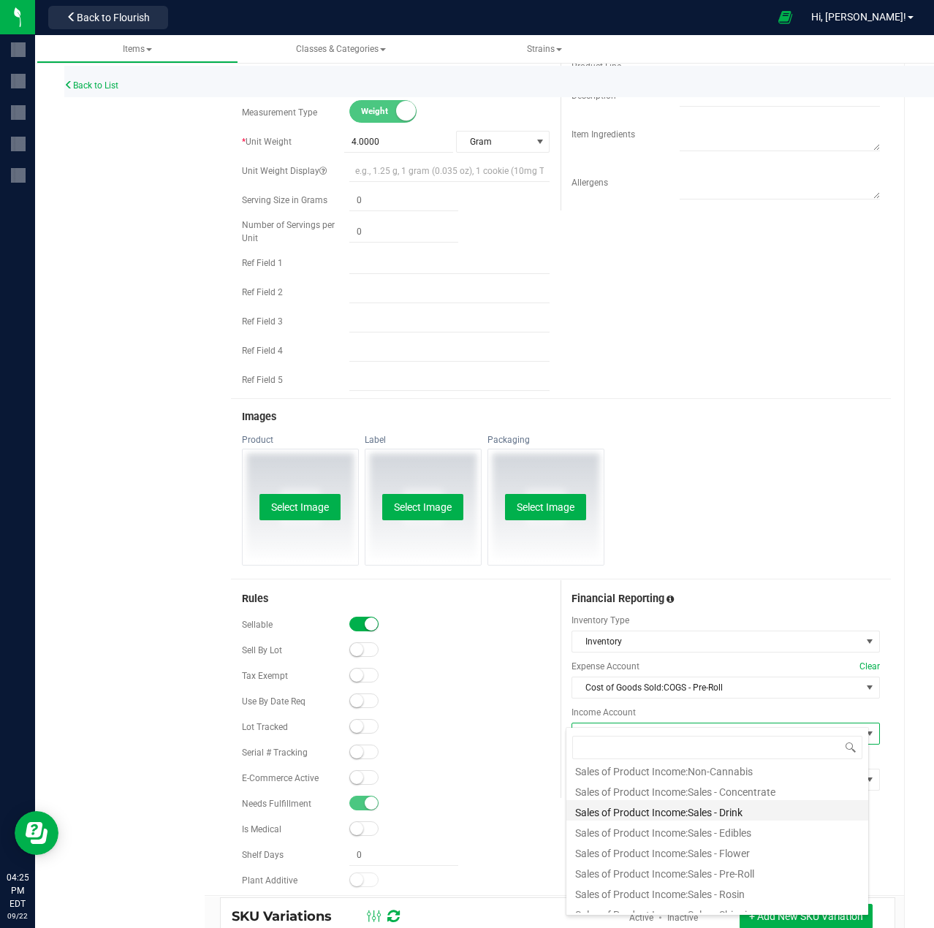
scroll to position [73, 0]
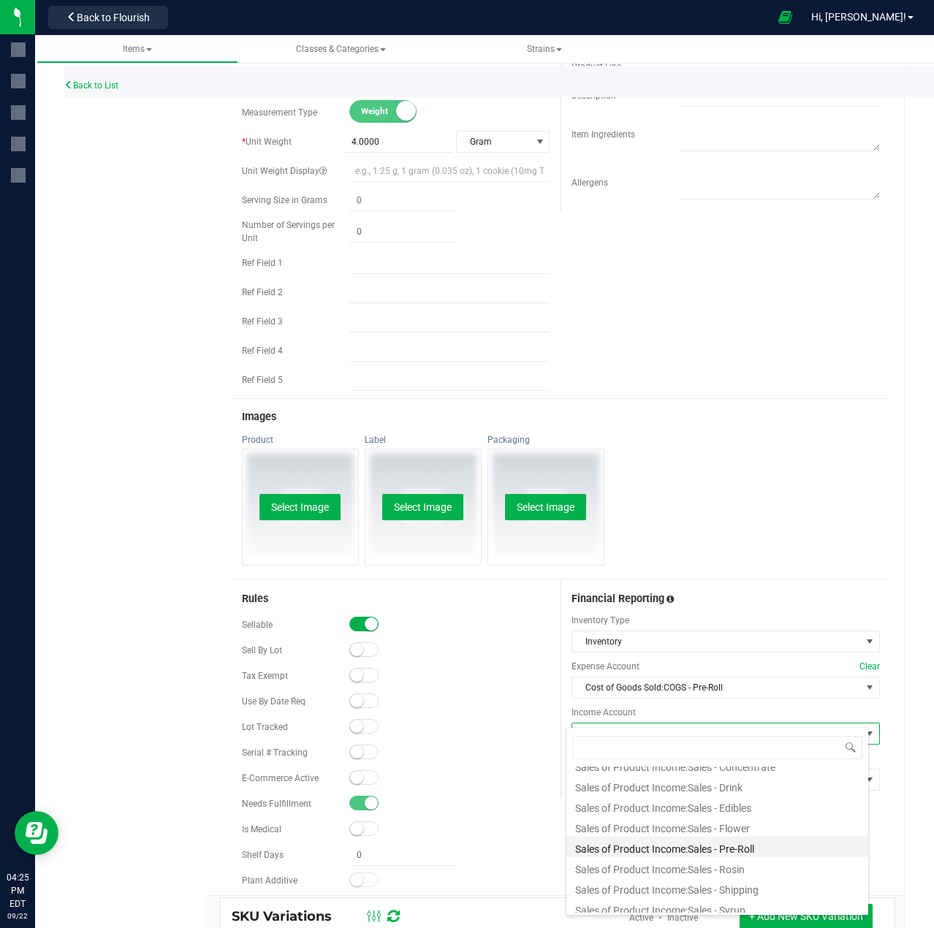
click at [707, 848] on li "Sales of Product Income:Sales - Pre-Roll" at bounding box center [717, 847] width 302 height 20
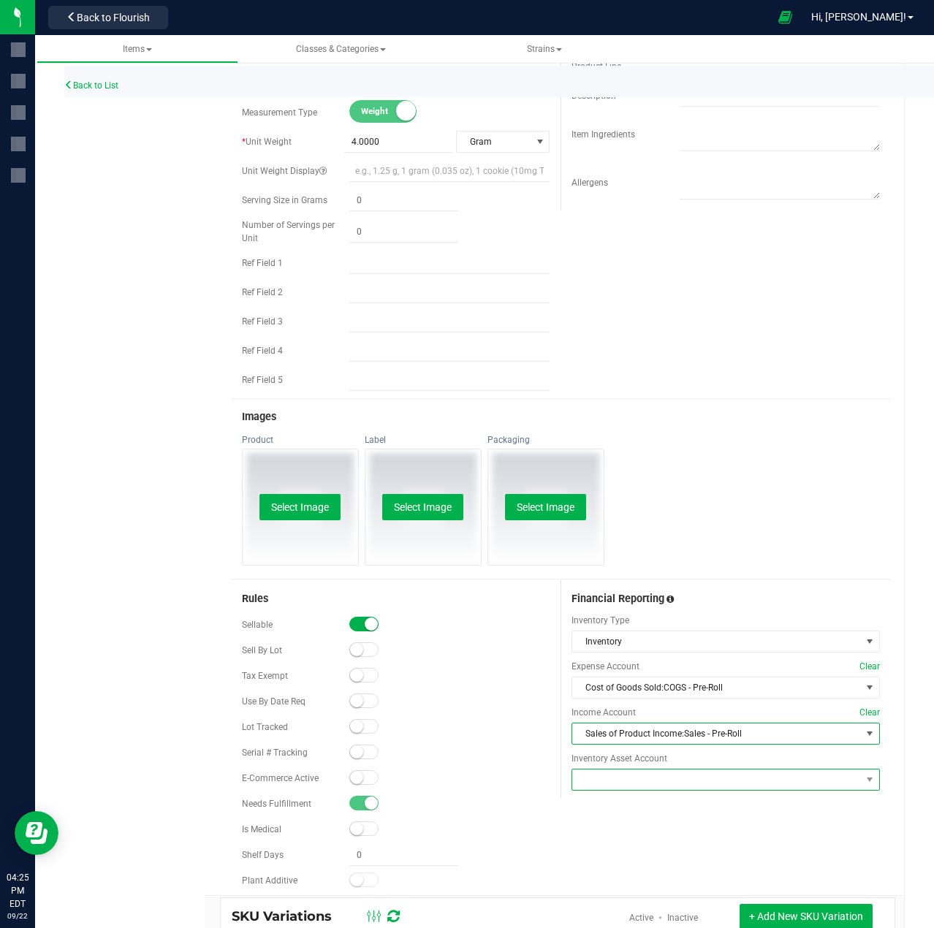
click at [694, 770] on span at bounding box center [716, 780] width 289 height 20
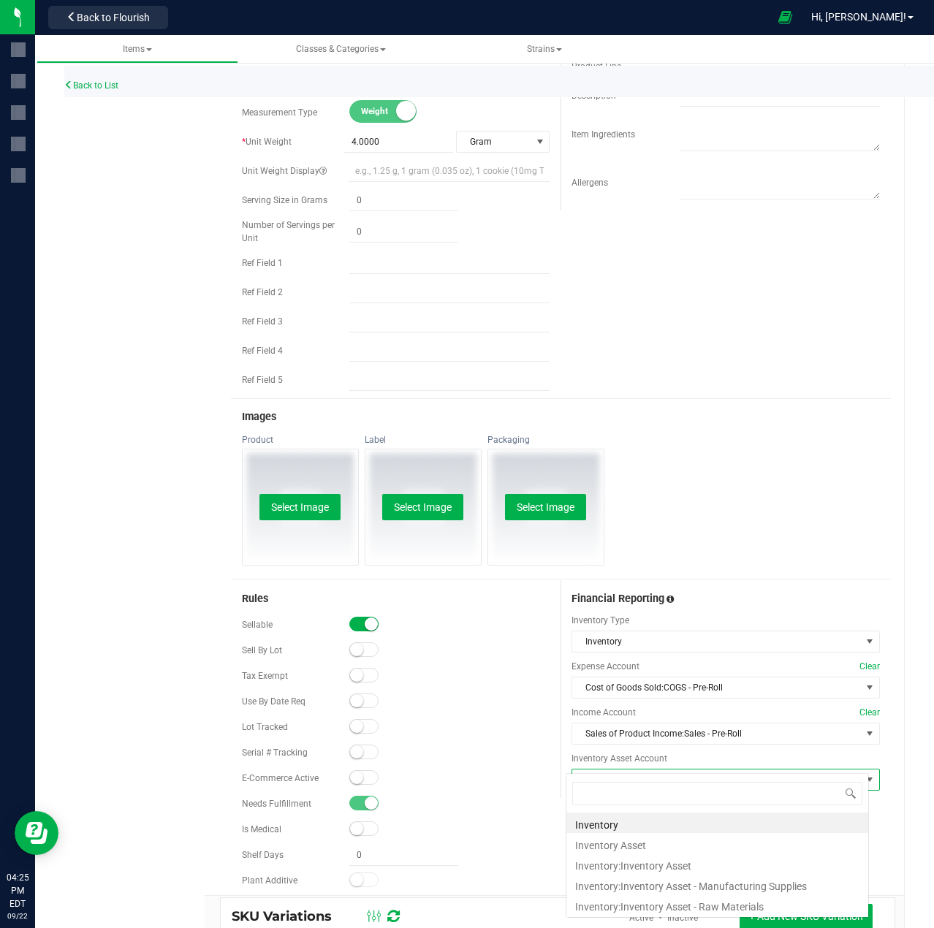
scroll to position [22, 304]
click at [683, 864] on li "Inventory:Inventory Asset" at bounding box center [717, 864] width 302 height 20
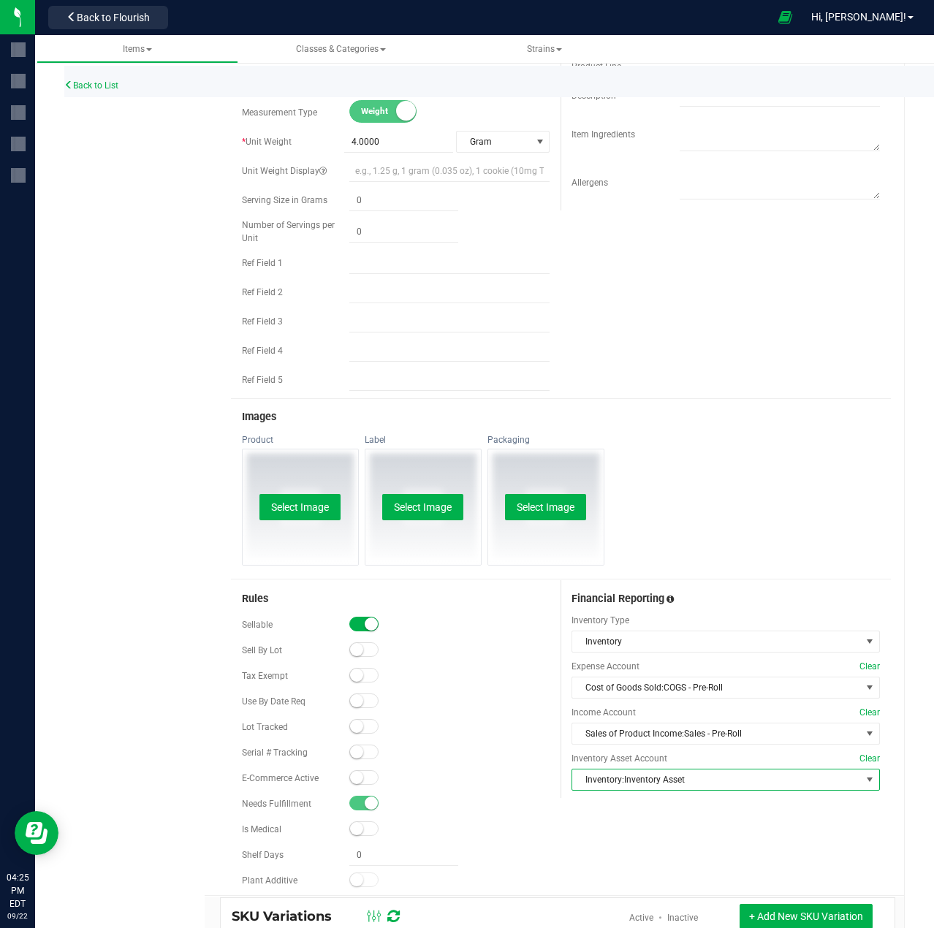
scroll to position [0, 0]
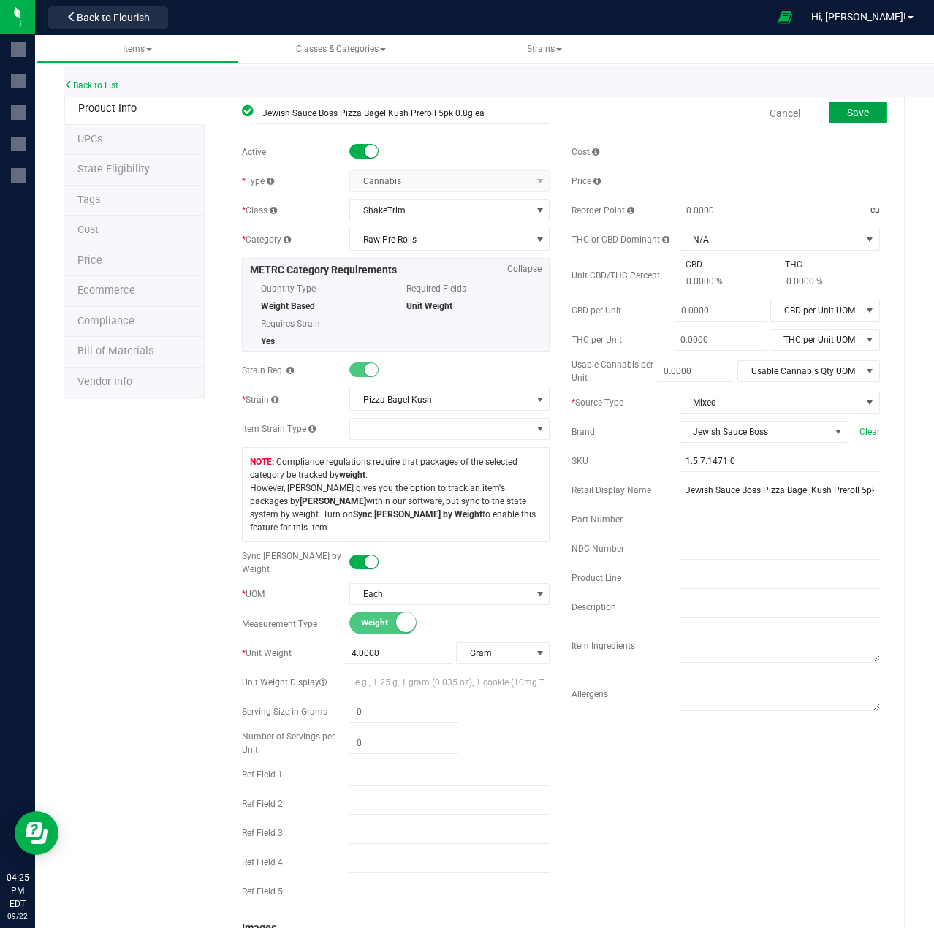
click at [856, 121] on button "Save" at bounding box center [858, 113] width 58 height 22
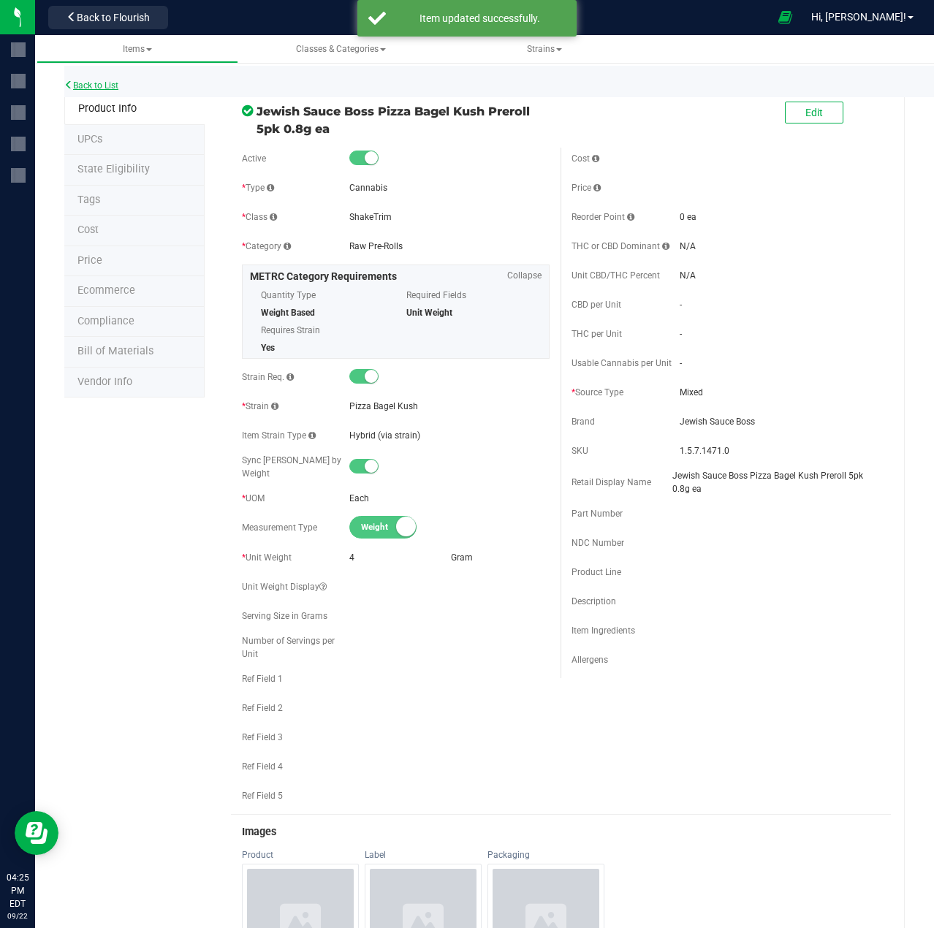
click at [105, 86] on link "Back to List" at bounding box center [91, 85] width 54 height 10
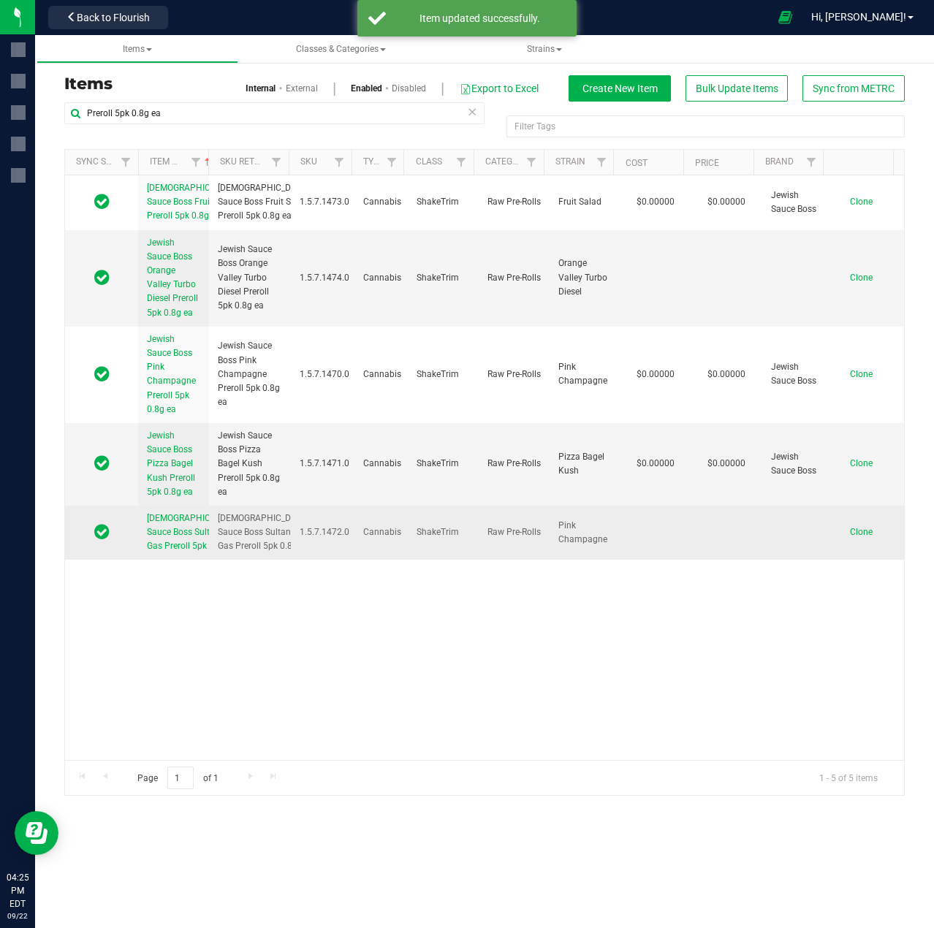
click at [168, 551] on span "Jewish Sauce Boss Sultana Gas Preroll 5pk 0.8g ea" at bounding box center [192, 532] width 91 height 38
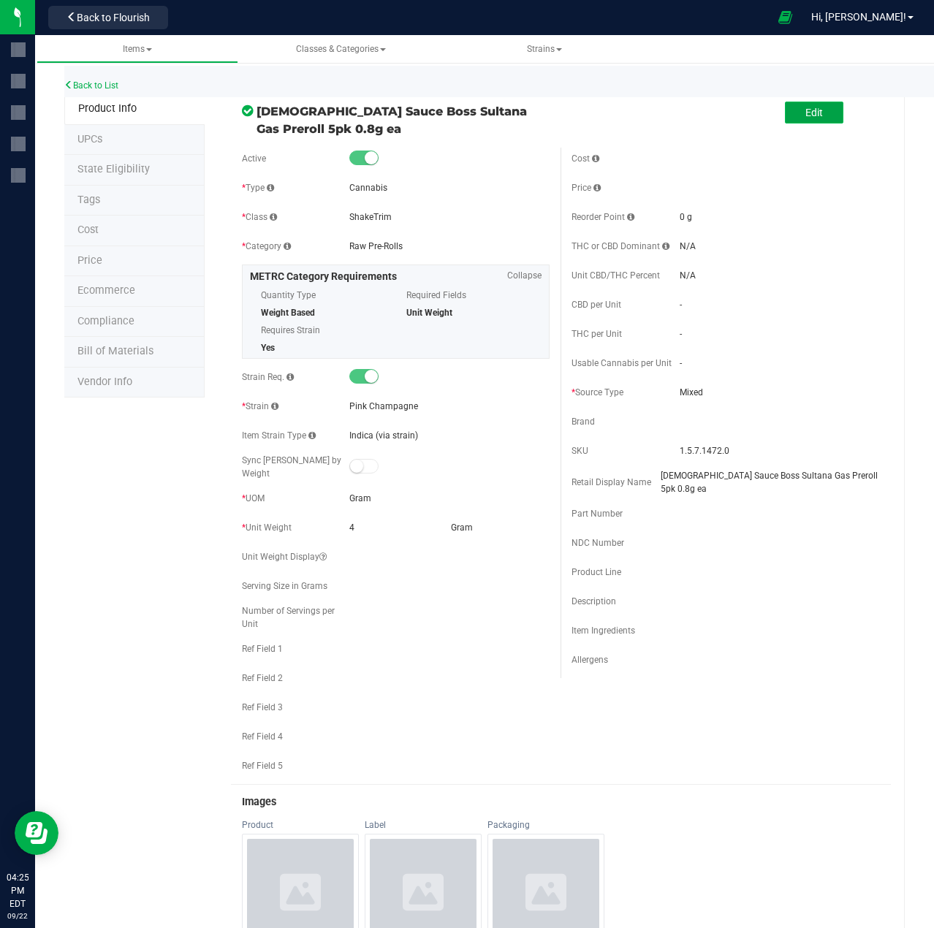
click at [805, 115] on span "Edit" at bounding box center [814, 113] width 18 height 12
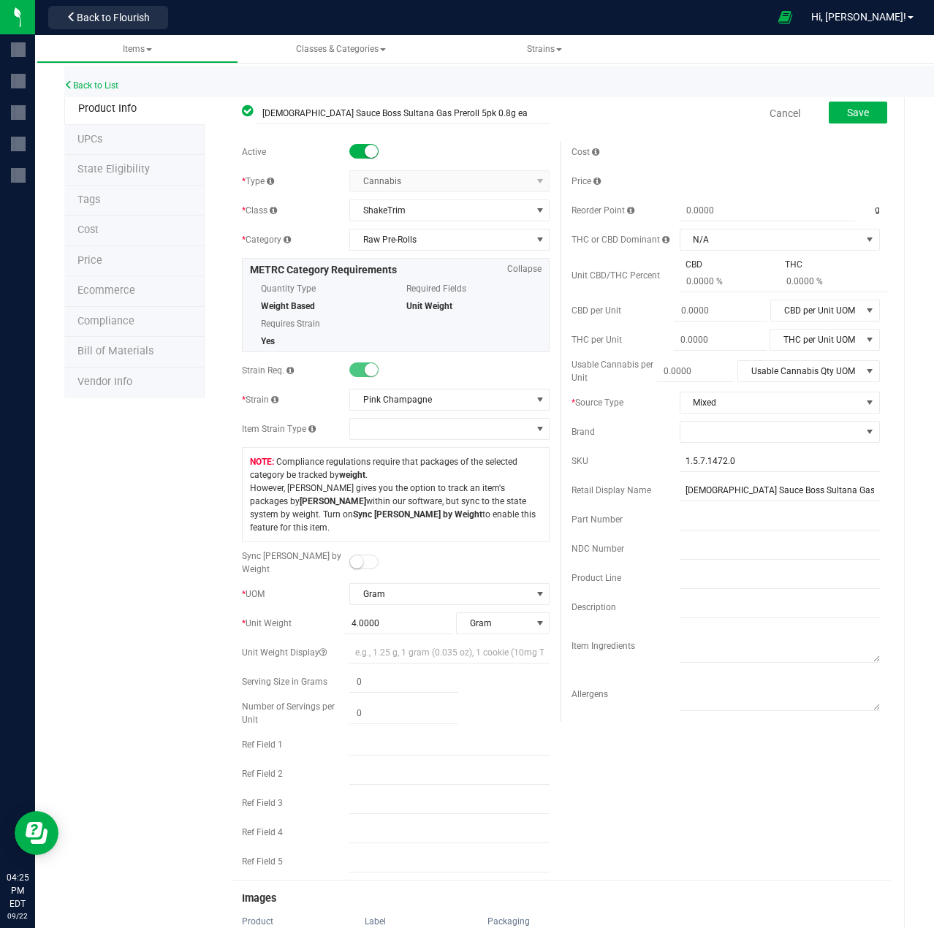
click at [759, 443] on div "Cost Price Reorder Point g THC or CBD Dominant" at bounding box center [726, 431] width 330 height 581
click at [757, 433] on span at bounding box center [770, 432] width 181 height 20
type input "jewi"
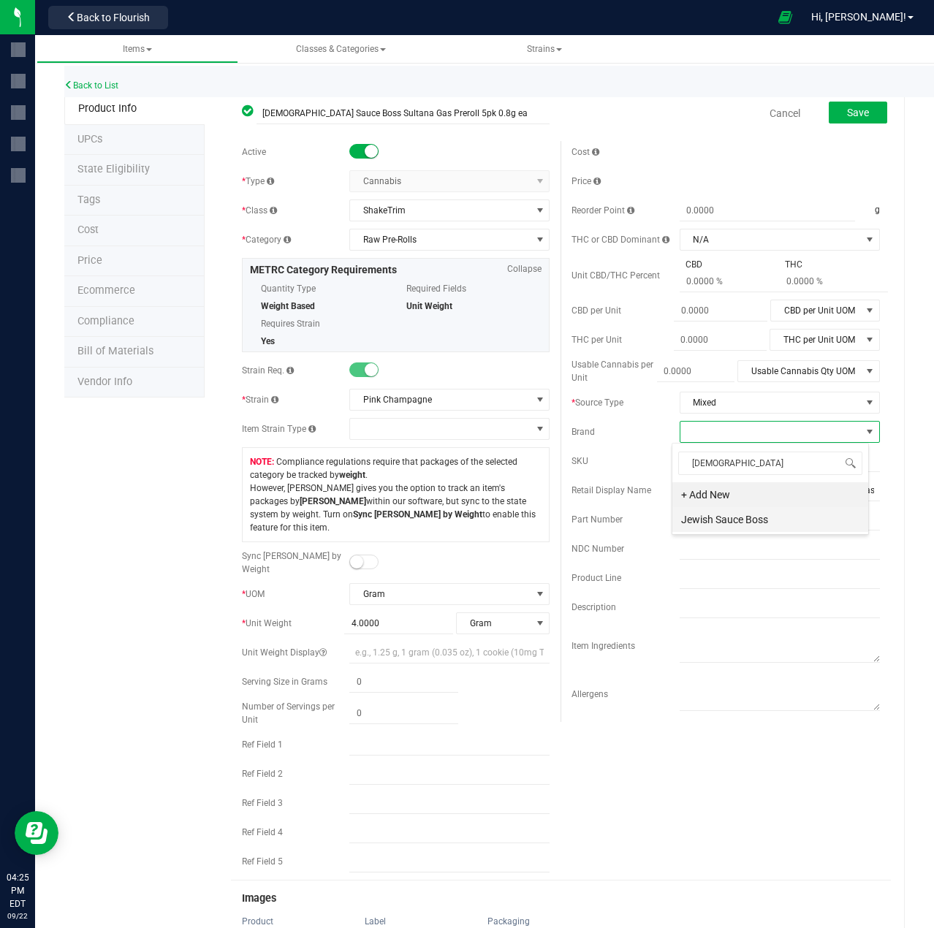
click at [736, 516] on li "Jewish Sauce Boss" at bounding box center [770, 519] width 196 height 25
click at [361, 555] on span at bounding box center [363, 562] width 29 height 15
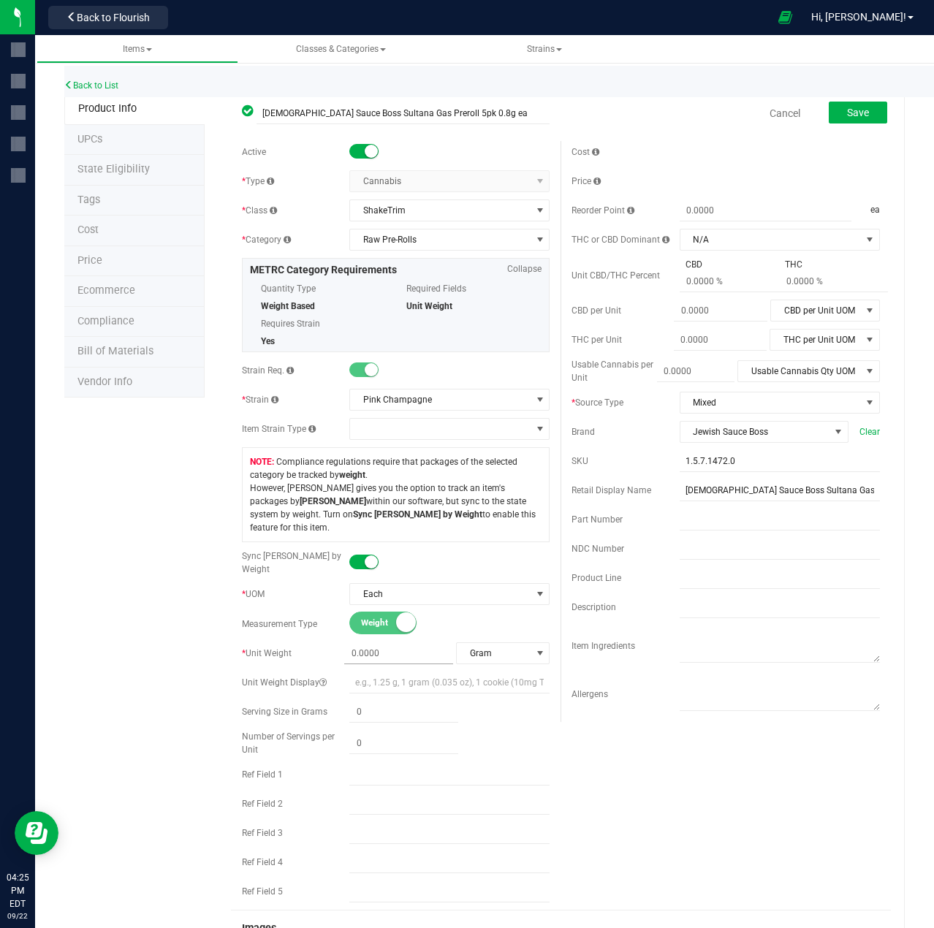
click at [398, 643] on span at bounding box center [398, 653] width 109 height 21
type input "4"
type input "4.0000"
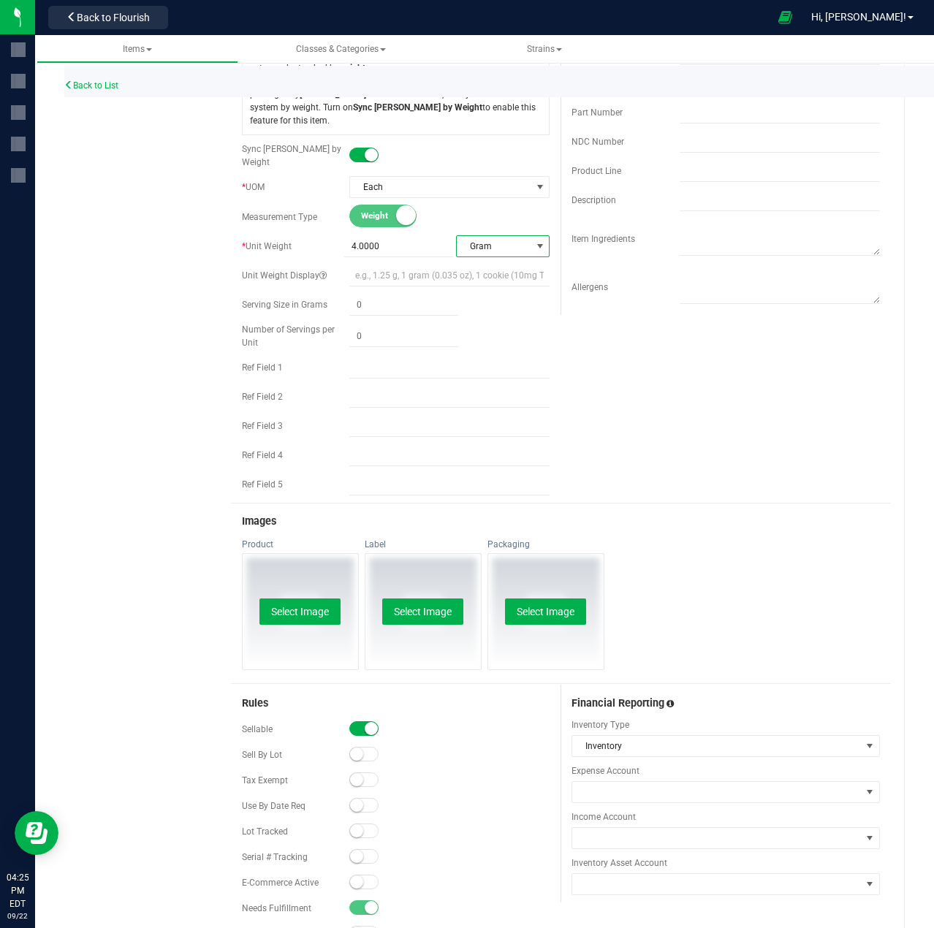
scroll to position [658, 0]
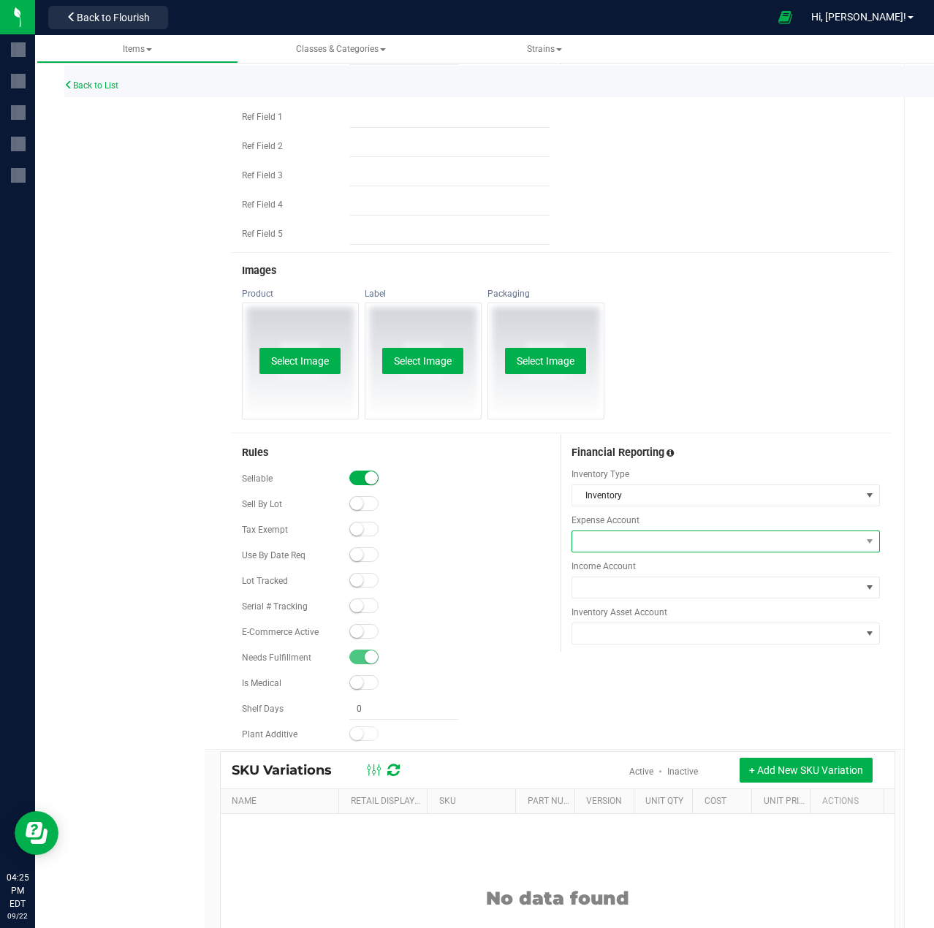
click at [642, 531] on span at bounding box center [716, 541] width 289 height 20
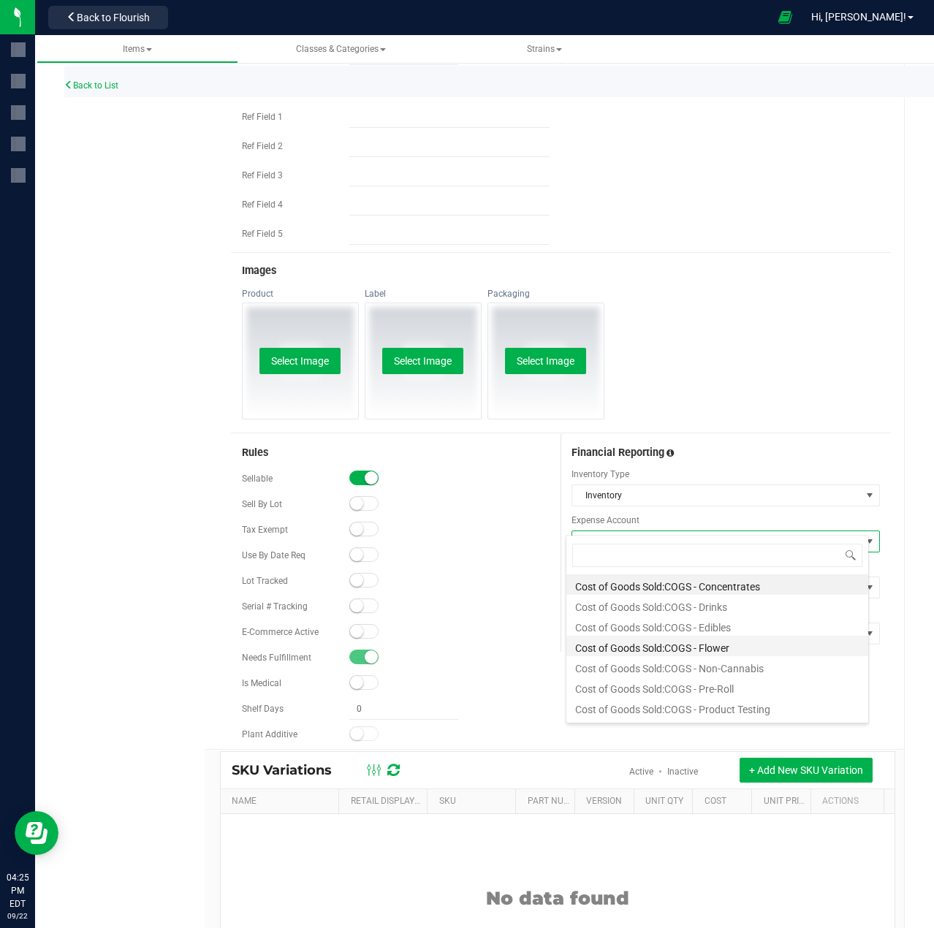
scroll to position [22, 304]
click at [701, 666] on li "Cost of Goods Sold:COGS - Non-Cannabis" at bounding box center [717, 666] width 302 height 20
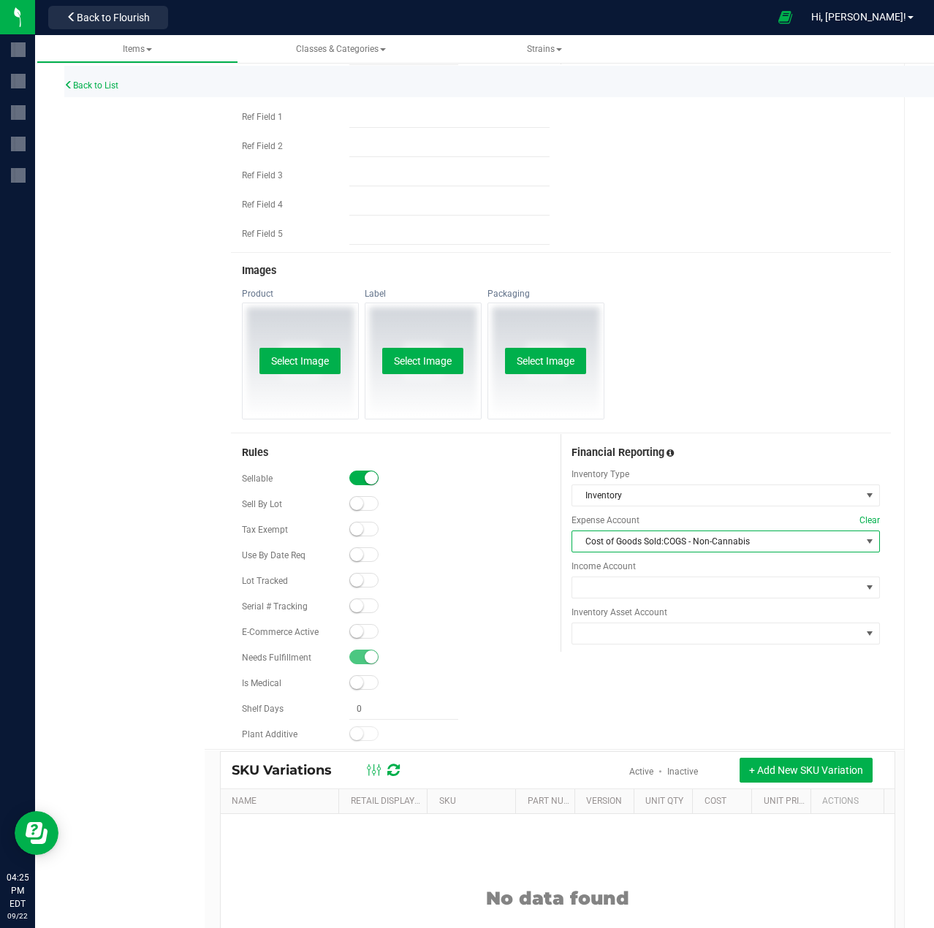
click at [701, 666] on div "Rules Sellable Sell By Lot" at bounding box center [561, 591] width 660 height 315
click at [680, 531] on span "Cost of Goods Sold:COGS - Non-Cannabis" at bounding box center [716, 541] width 289 height 20
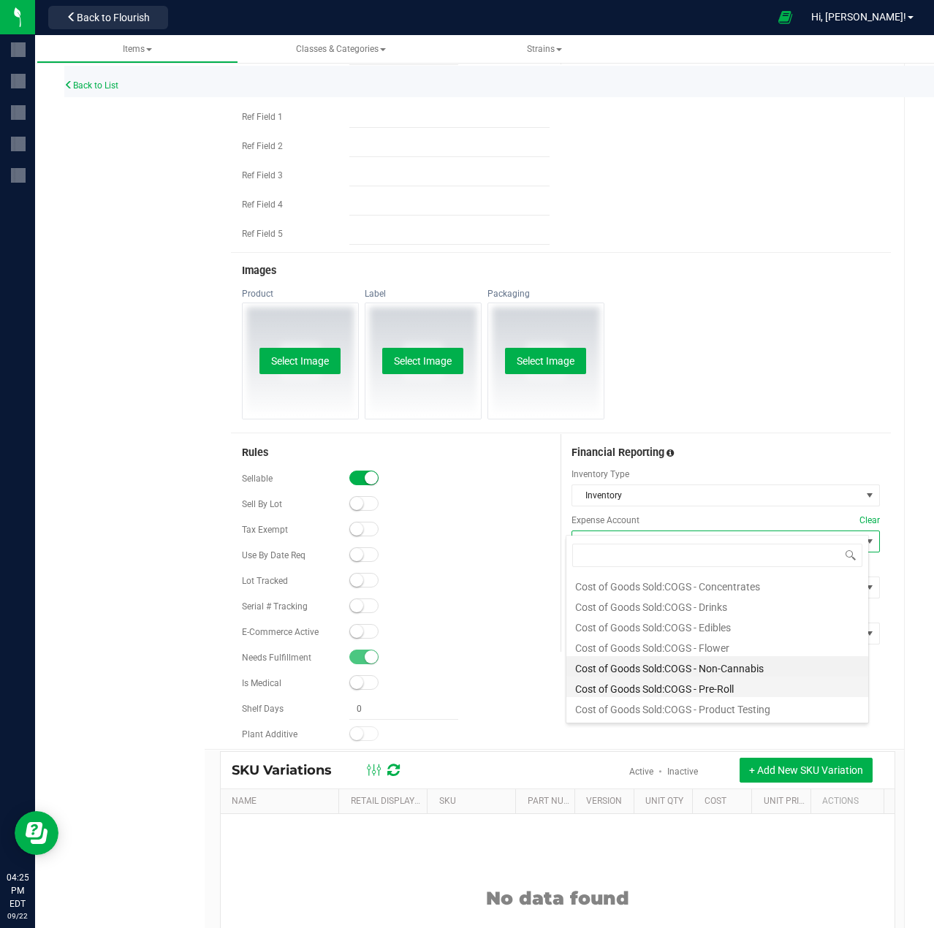
click at [702, 688] on li "Cost of Goods Sold:COGS - Pre-Roll" at bounding box center [717, 687] width 302 height 20
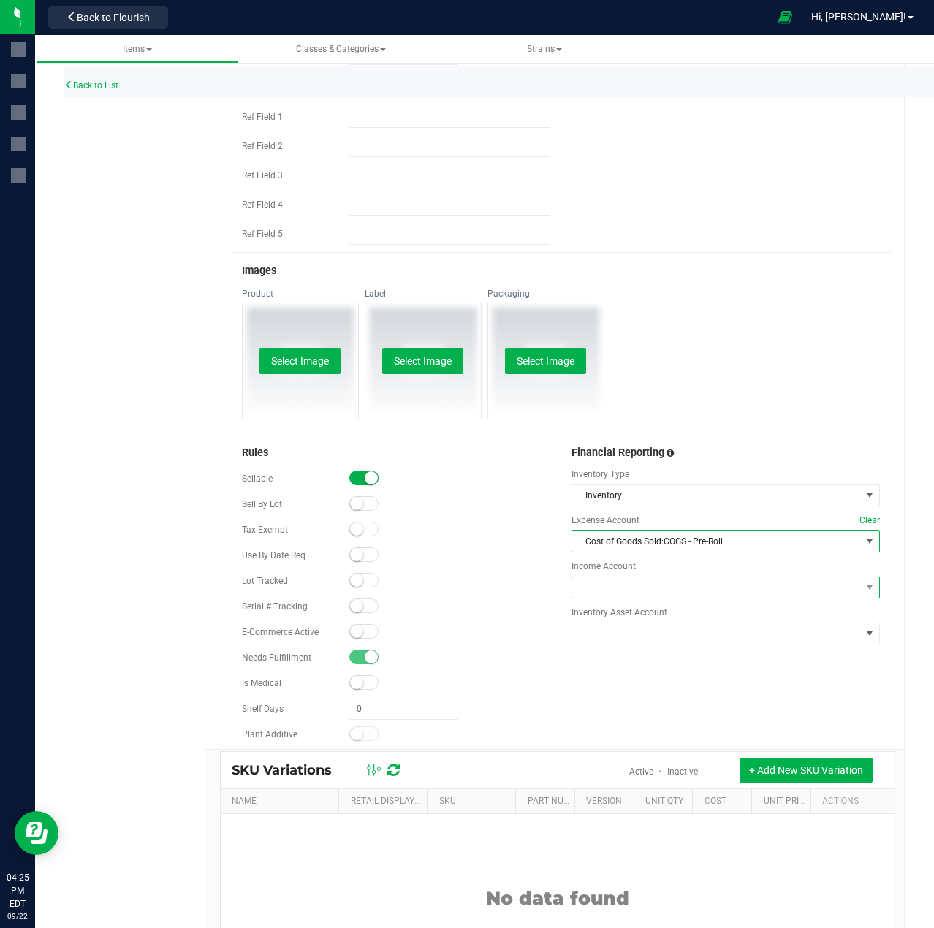
click at [675, 577] on span at bounding box center [716, 587] width 289 height 20
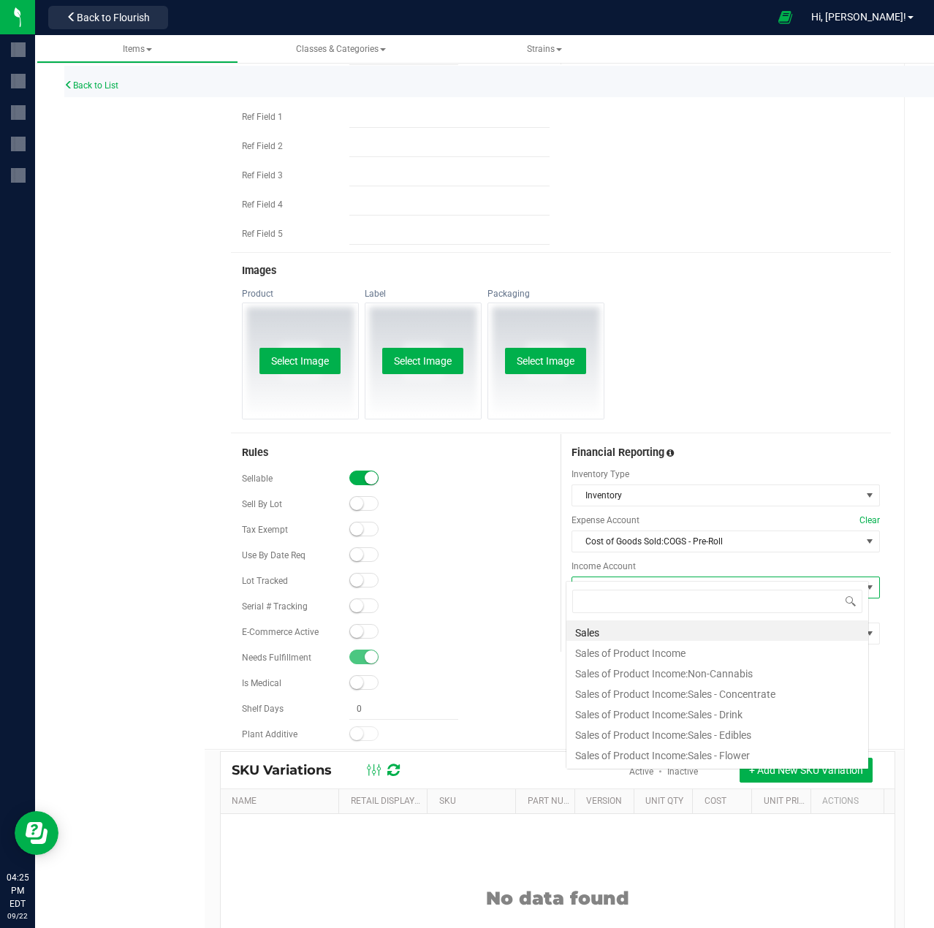
scroll to position [0, 0]
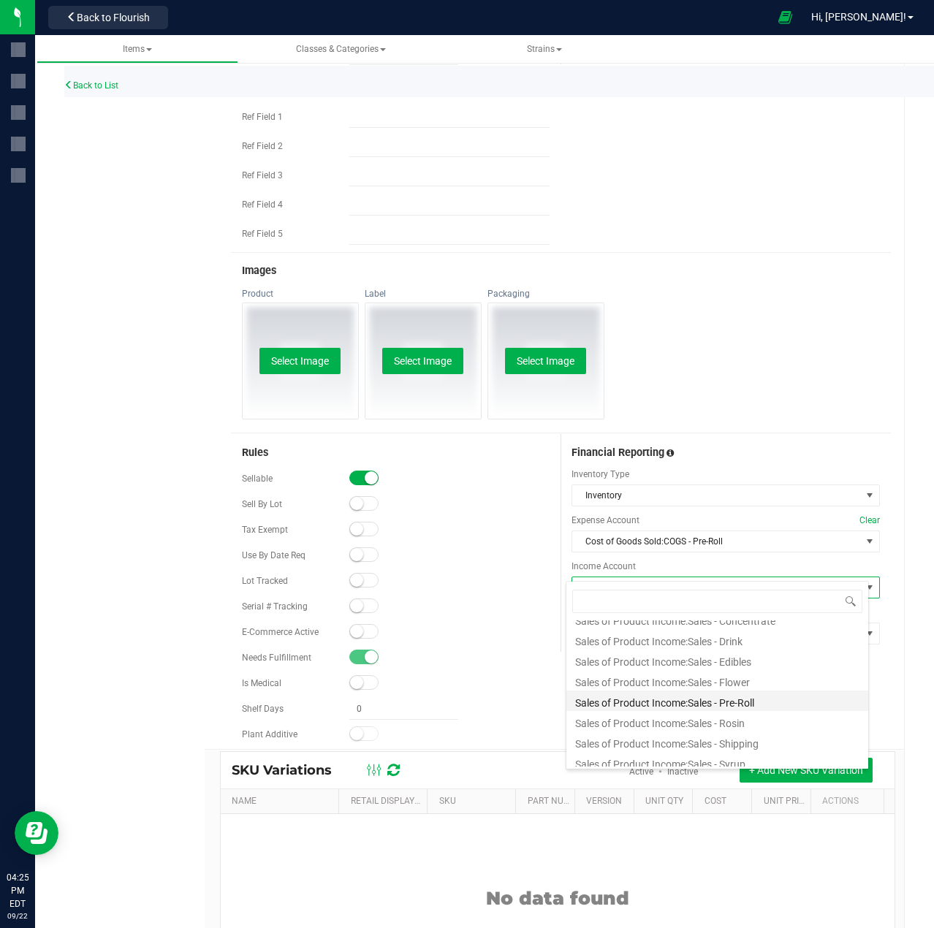
click at [724, 703] on li "Sales of Product Income:Sales - Pre-Roll" at bounding box center [717, 701] width 302 height 20
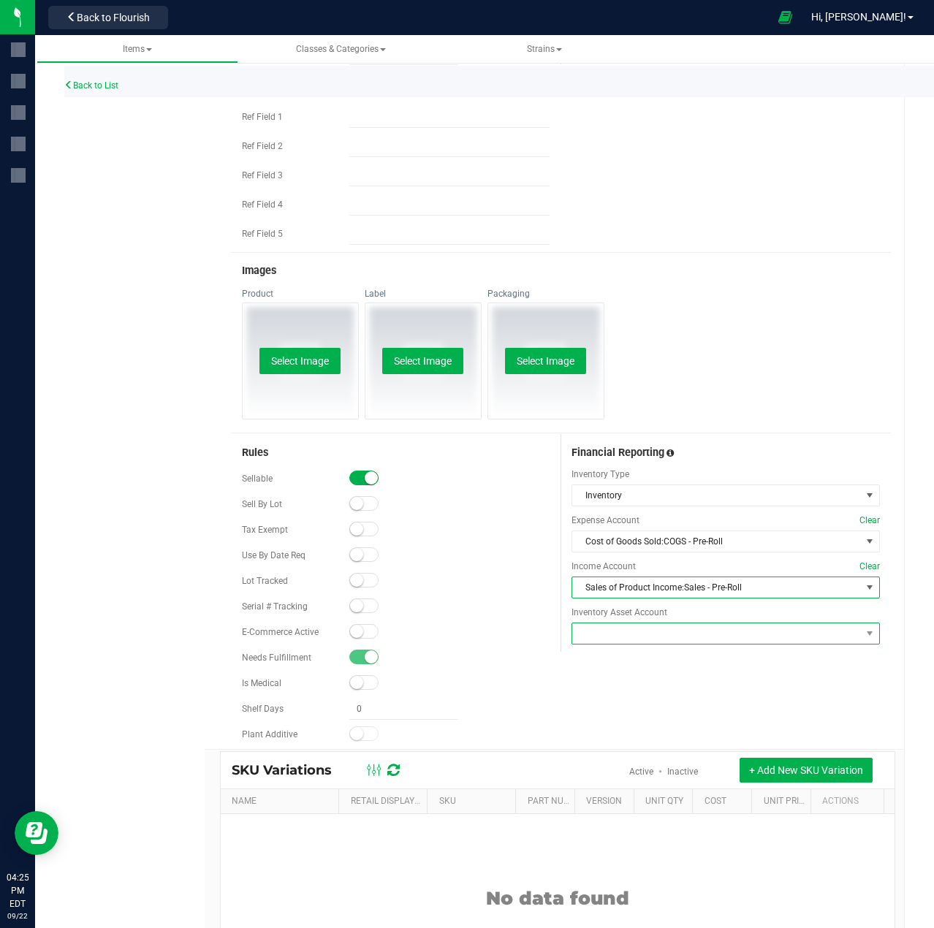
click at [769, 623] on span at bounding box center [716, 633] width 289 height 20
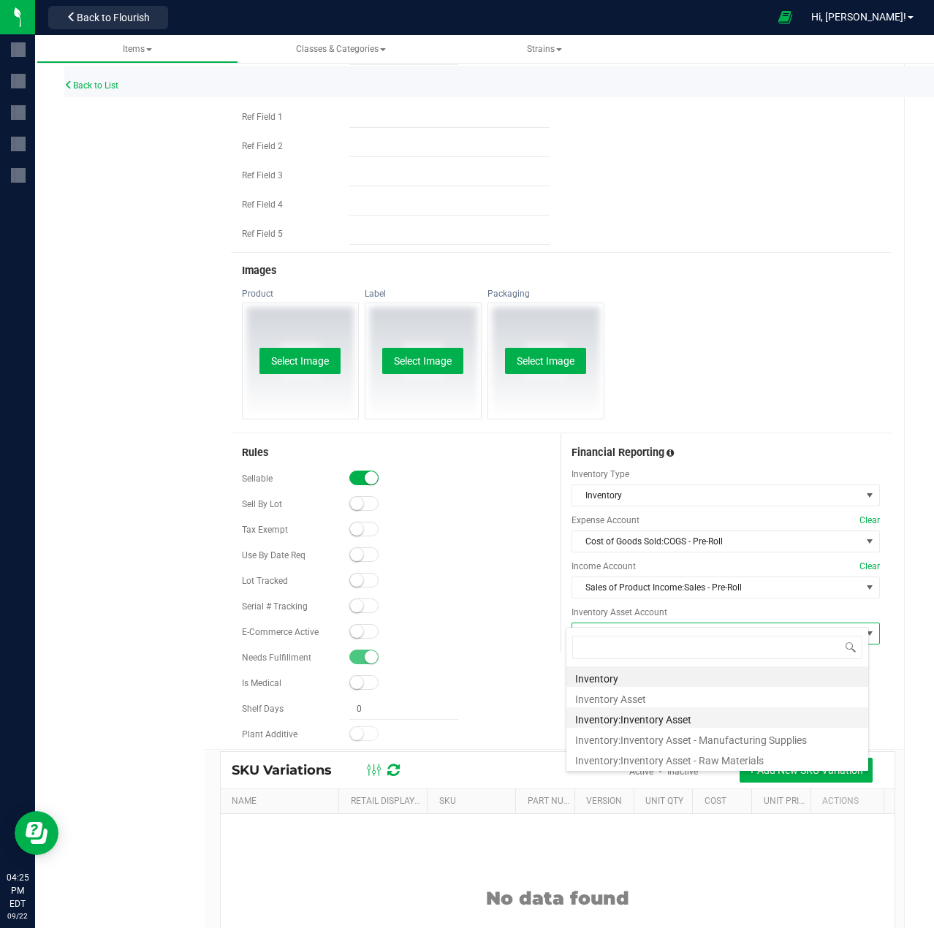
click at [682, 715] on li "Inventory:Inventory Asset" at bounding box center [717, 717] width 302 height 20
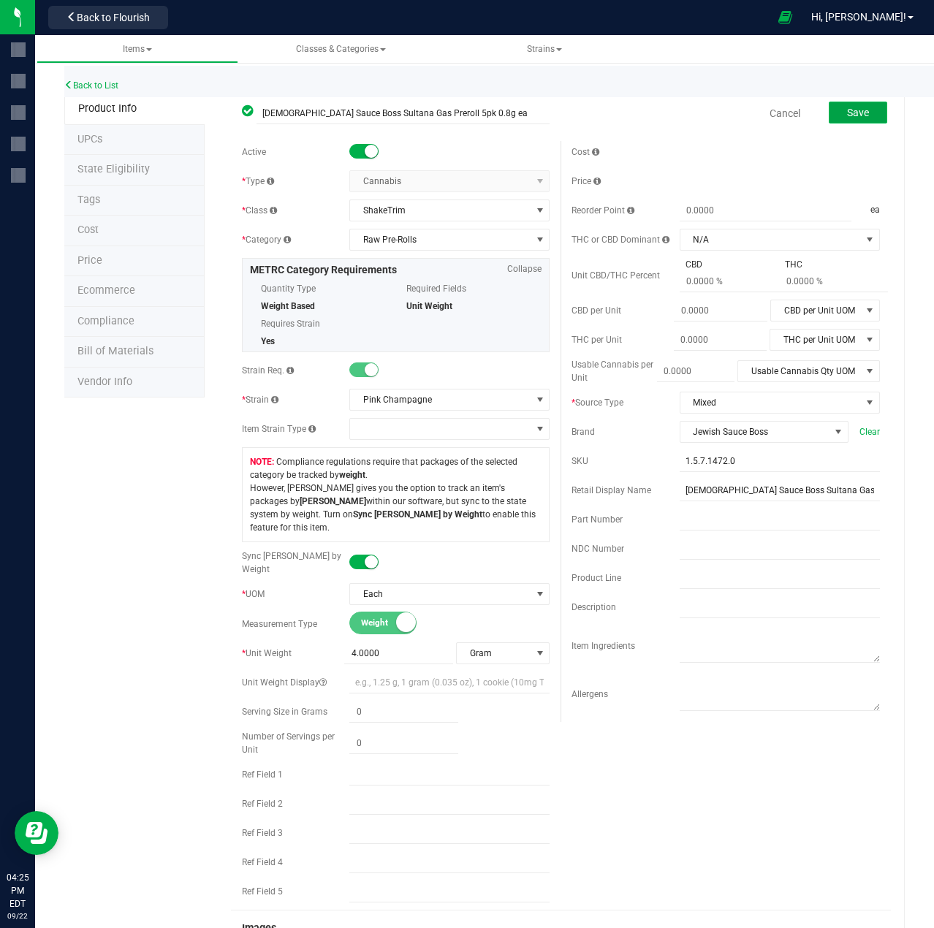
click at [840, 121] on button "Save" at bounding box center [858, 113] width 58 height 22
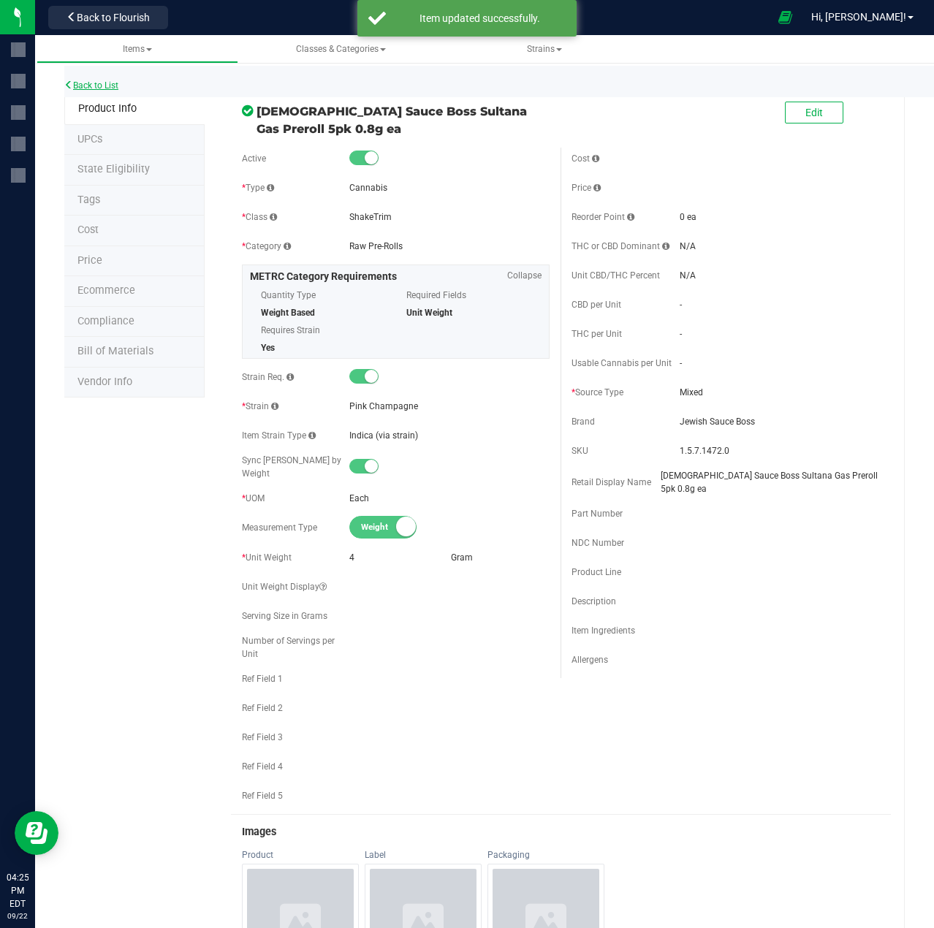
click at [100, 88] on link "Back to List" at bounding box center [91, 85] width 54 height 10
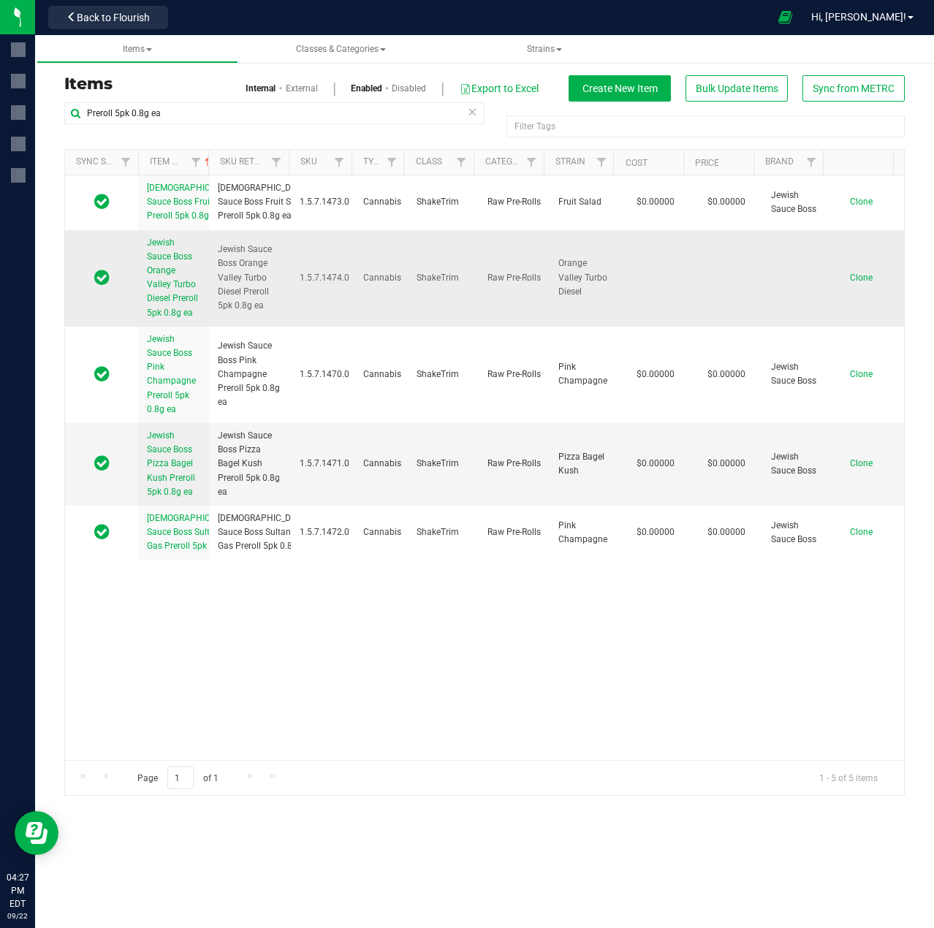
click at [164, 303] on span "Jewish Sauce Boss Orange Valley Turbo Diesel Preroll 5pk 0.8g ea" at bounding box center [172, 278] width 51 height 80
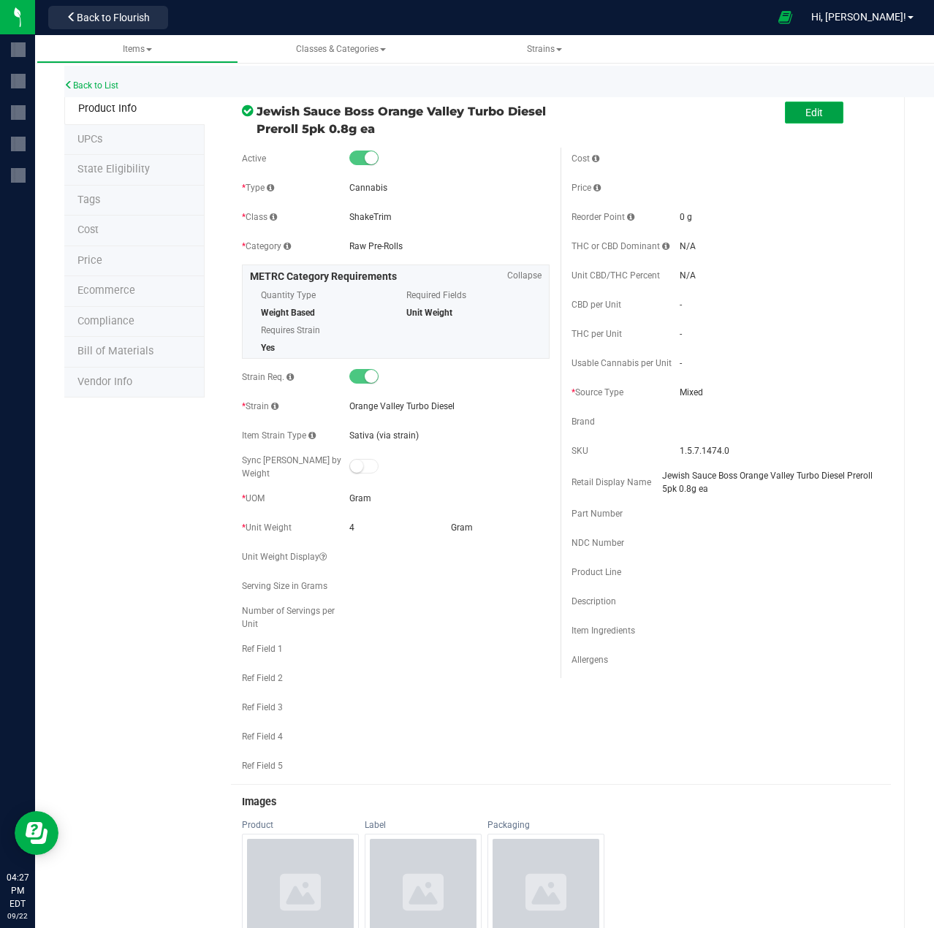
click at [813, 107] on button "Edit" at bounding box center [814, 113] width 58 height 22
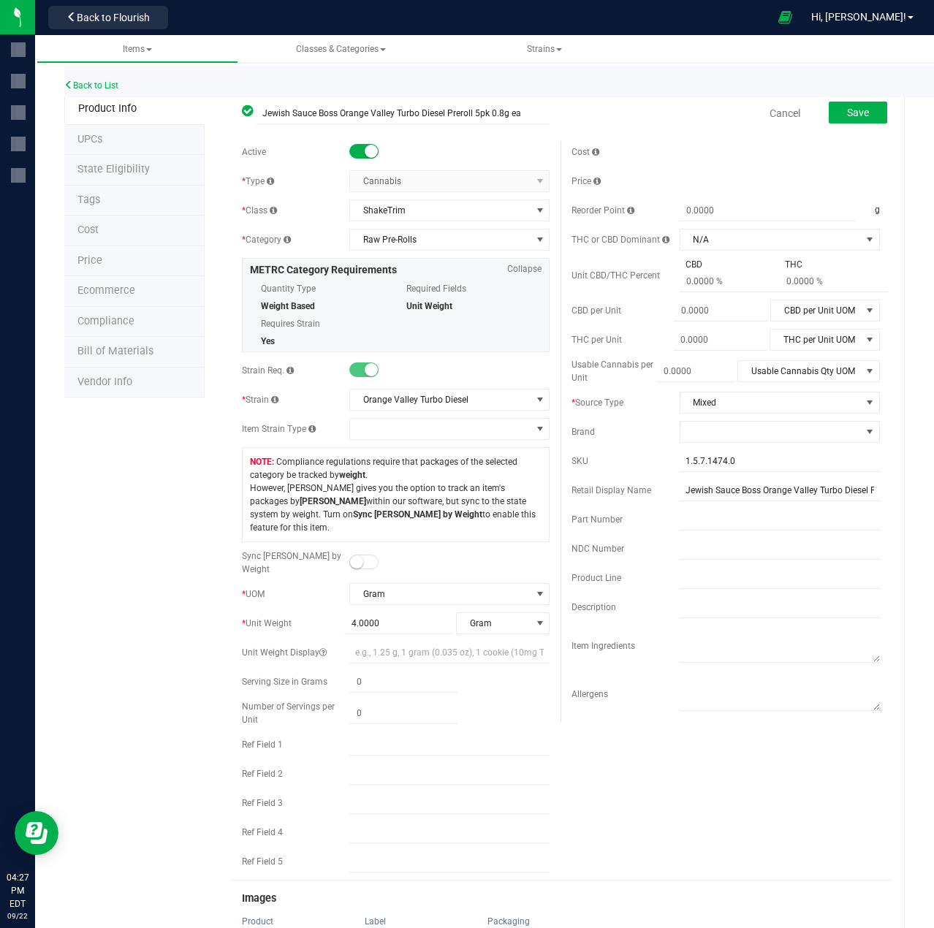
click at [358, 555] on small at bounding box center [356, 561] width 13 height 13
click at [374, 643] on span at bounding box center [398, 653] width 109 height 21
type input "4"
type input "4.0000"
click at [854, 108] on span "Save" at bounding box center [858, 113] width 22 height 12
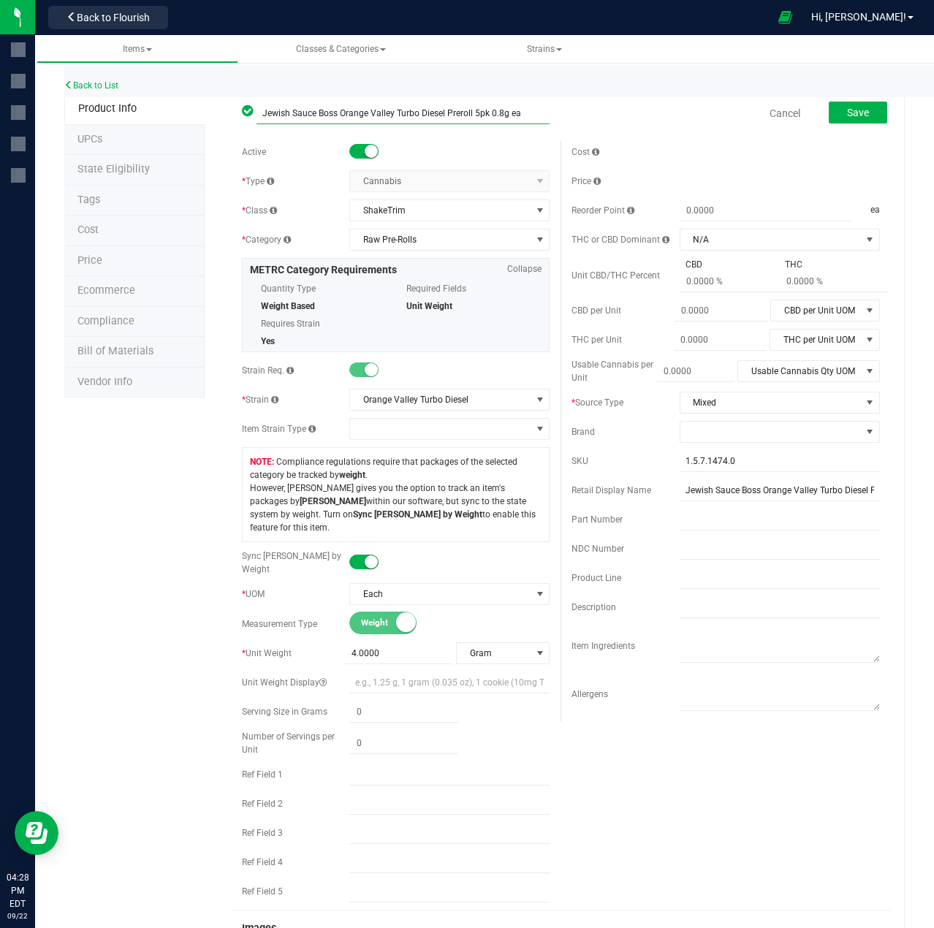
drag, startPoint x: 262, startPoint y: 113, endPoint x: 539, endPoint y: 115, distance: 276.2
click at [539, 115] on input "Jewish Sauce Boss Orange Valley Turbo Diesel Preroll 5pk 0.8g ea" at bounding box center [404, 113] width 294 height 22
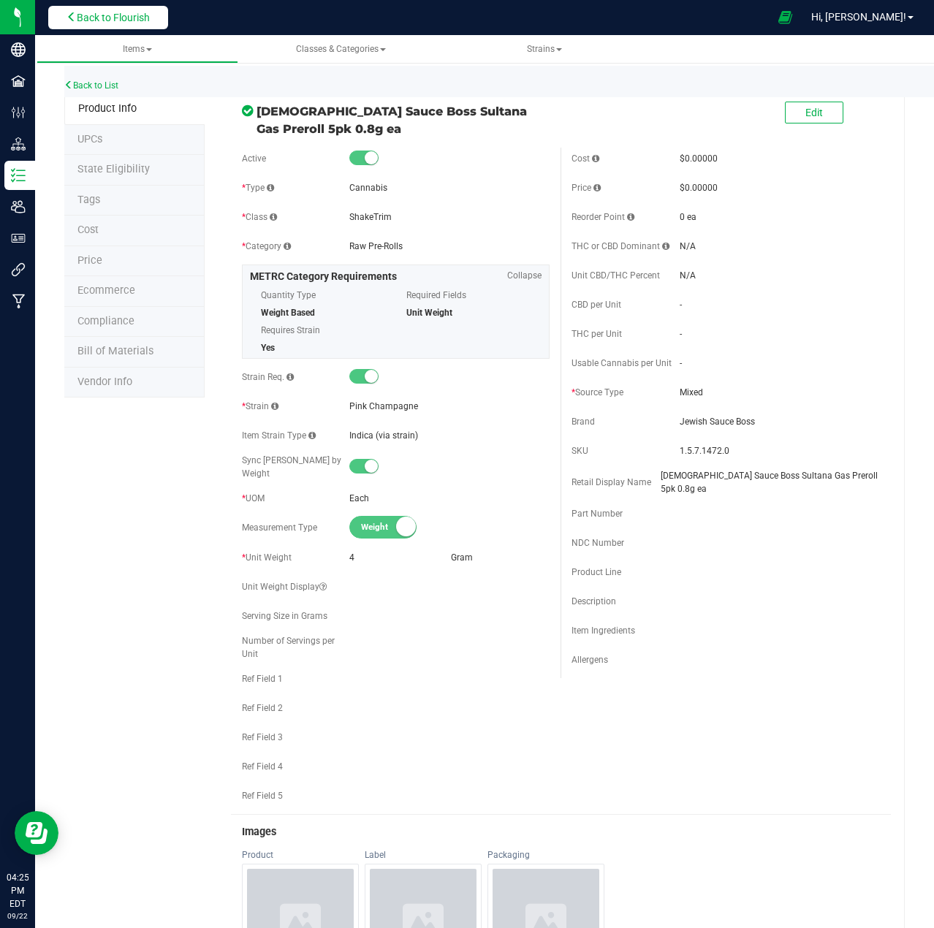
click at [101, 24] on button "Back to Flourish" at bounding box center [108, 17] width 120 height 23
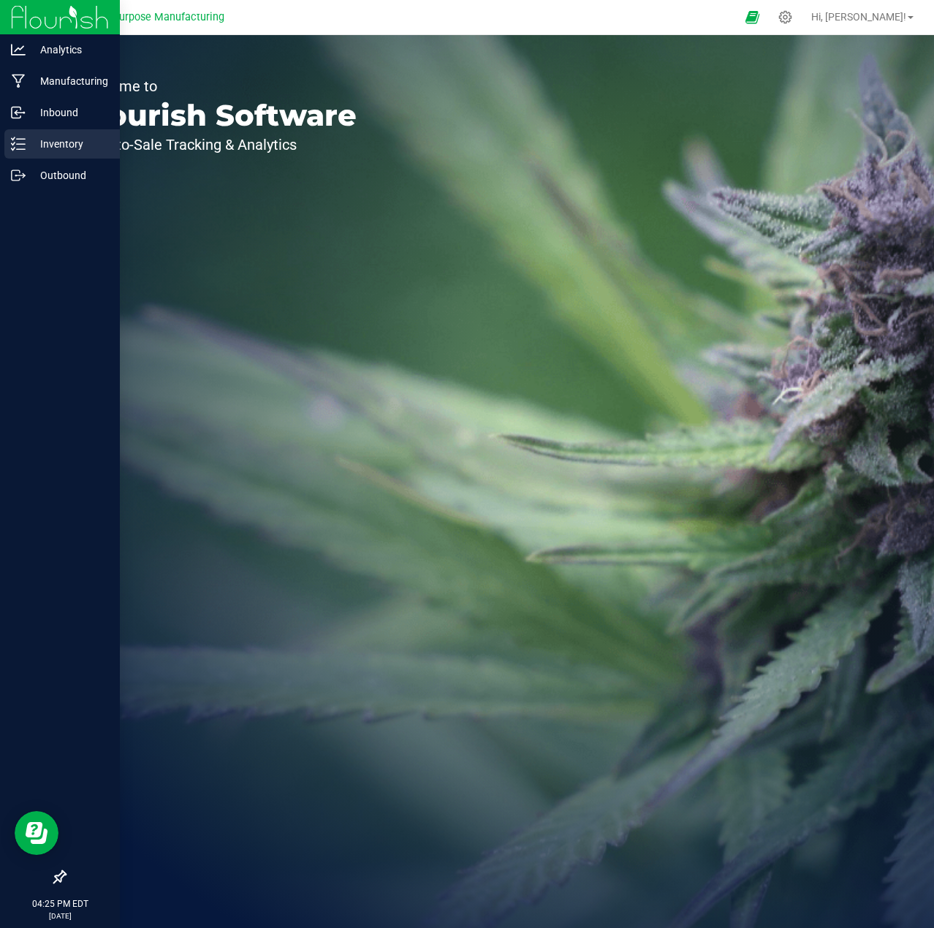
click at [56, 145] on p "Inventory" at bounding box center [70, 144] width 88 height 18
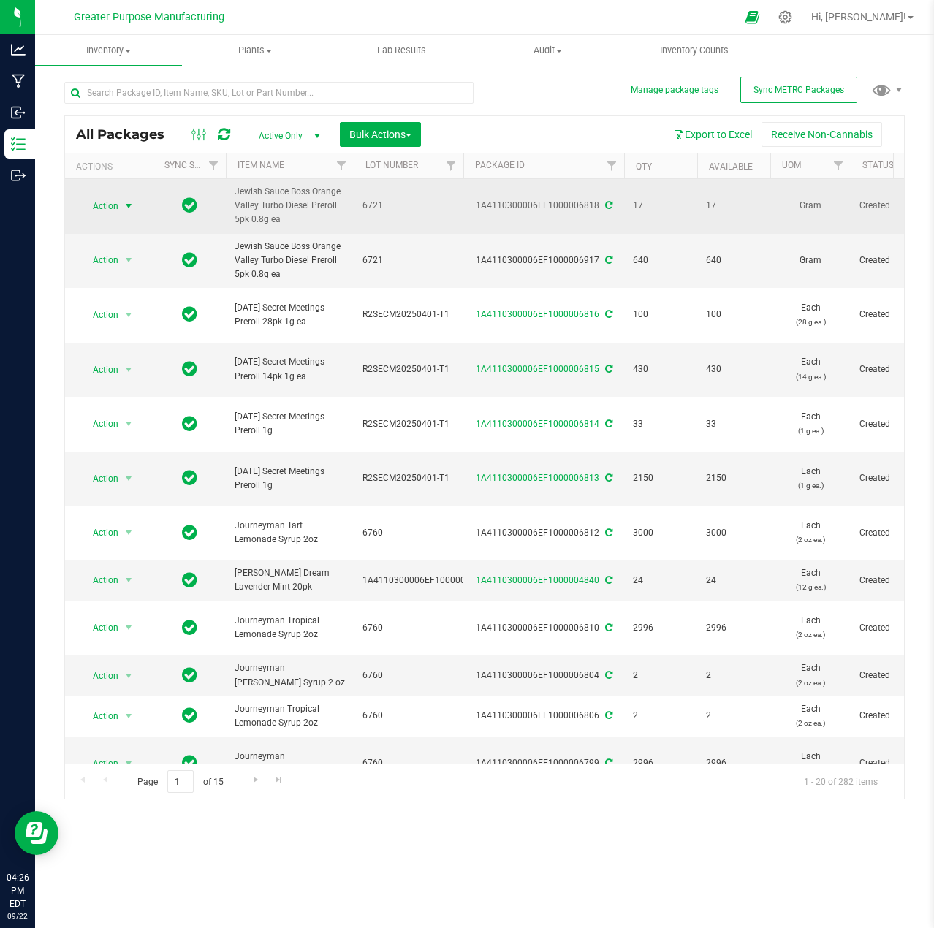
click at [130, 205] on span "select" at bounding box center [129, 206] width 12 height 12
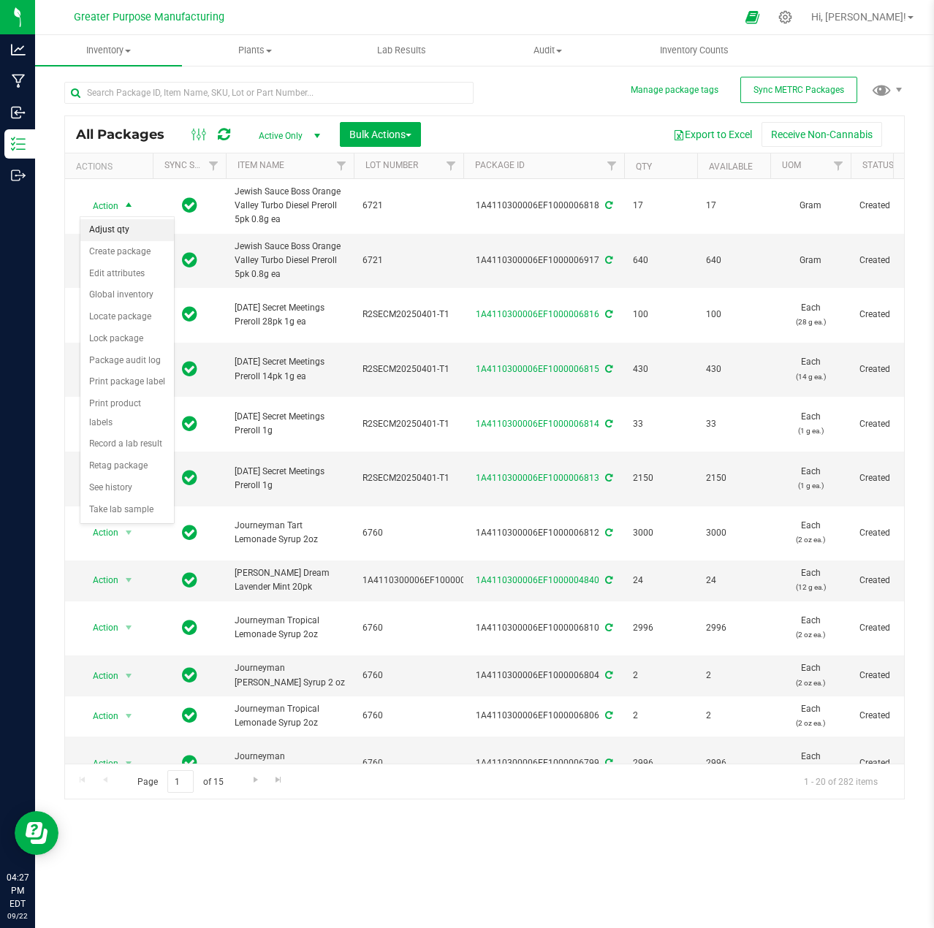
click at [118, 230] on li "Adjust qty" at bounding box center [127, 230] width 94 height 22
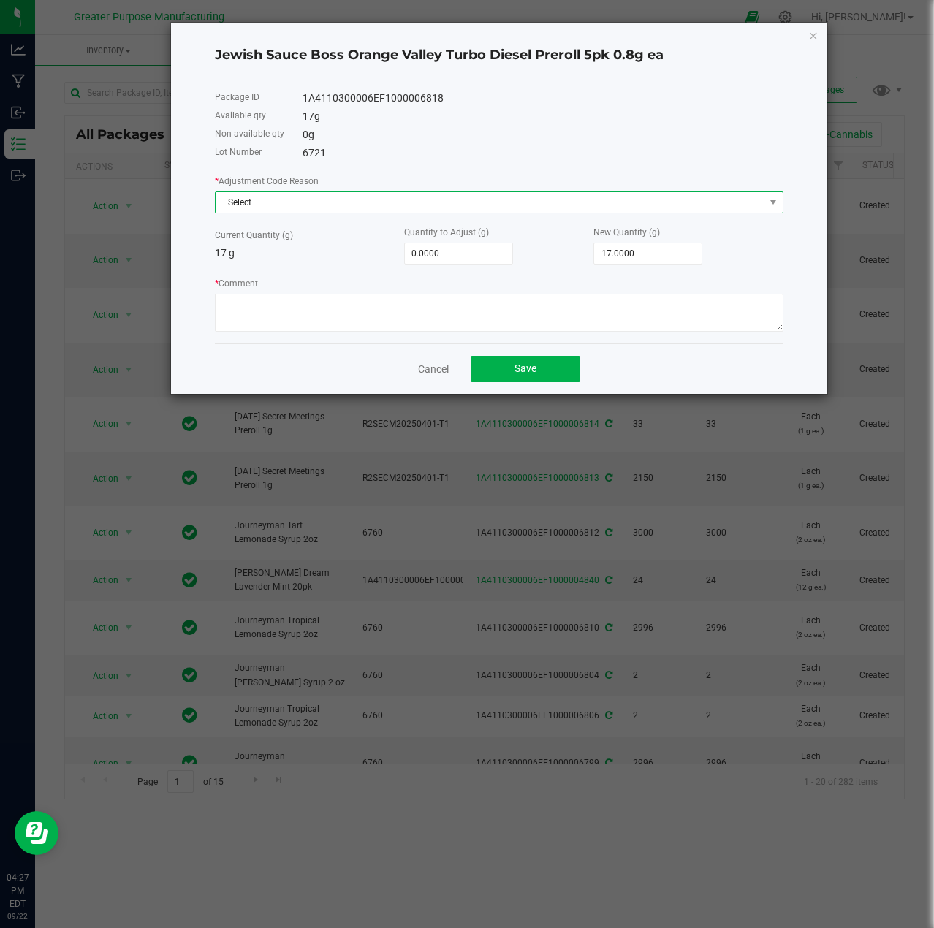
click at [323, 197] on span "Select" at bounding box center [490, 202] width 549 height 20
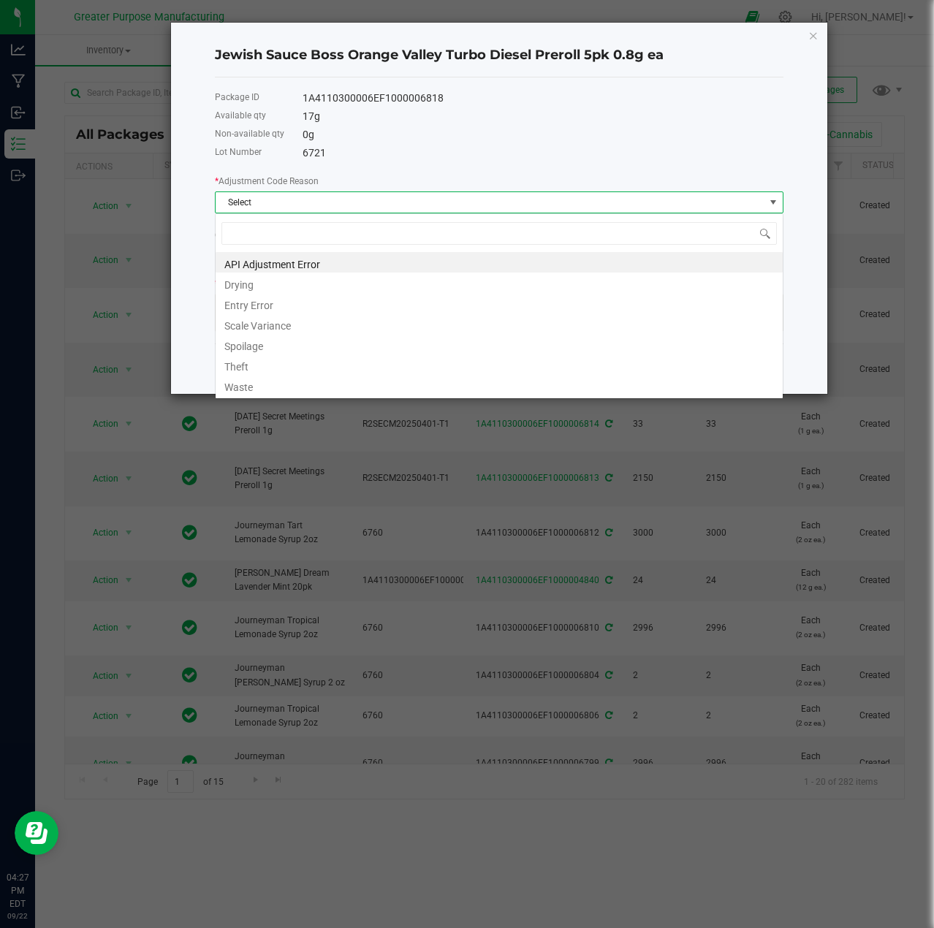
scroll to position [22, 569]
click at [283, 305] on li "Entry Error" at bounding box center [499, 303] width 567 height 20
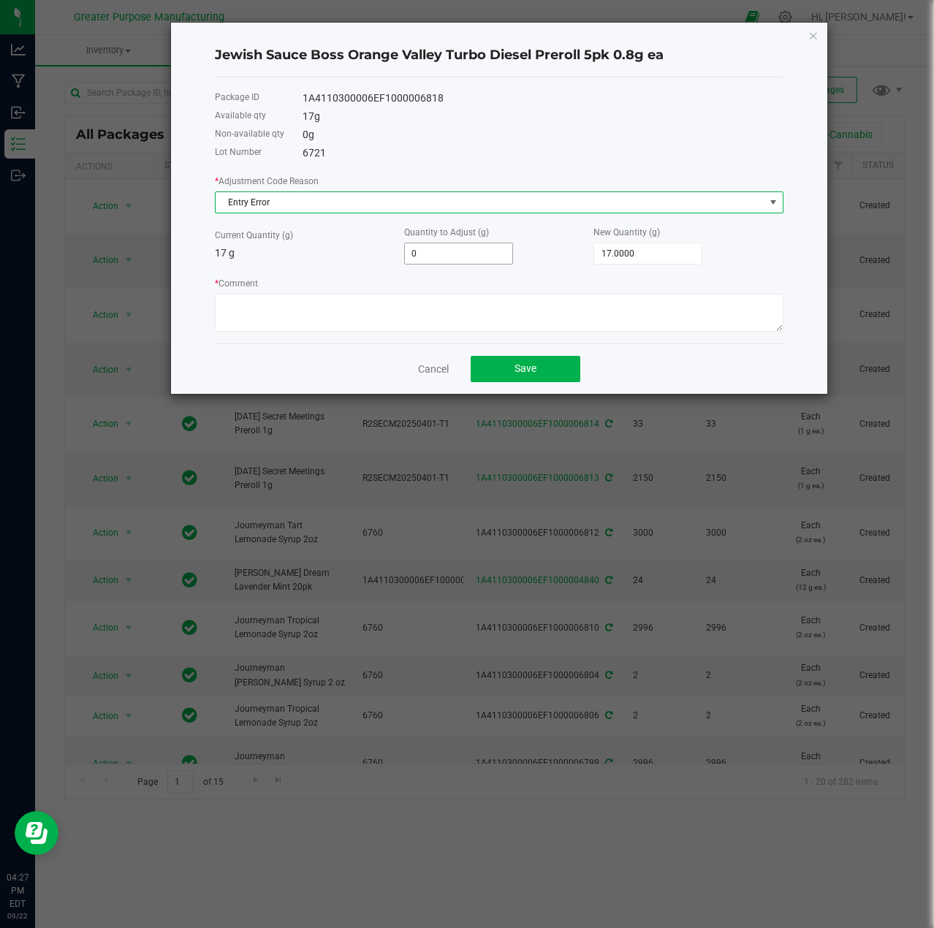
click at [476, 254] on input "0" at bounding box center [458, 253] width 107 height 20
type input "1"
type input "18.0000"
type input "17"
type input "34.0000"
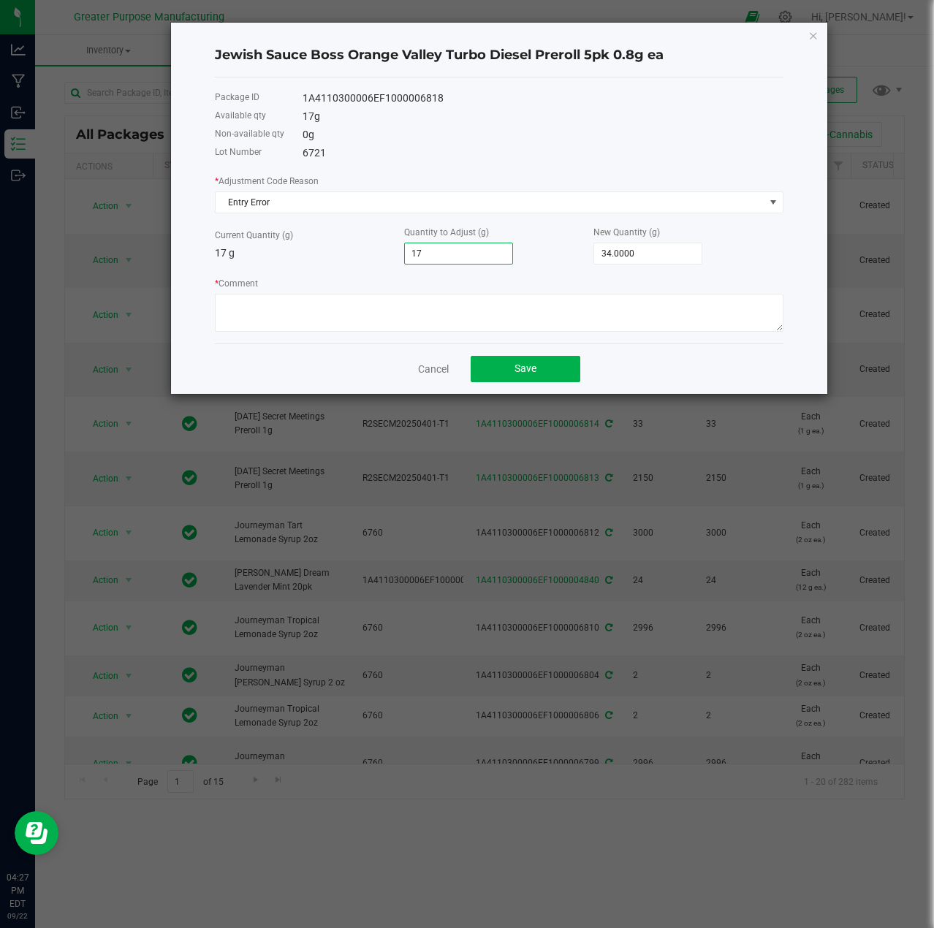
type input "-17"
type input "0.0000"
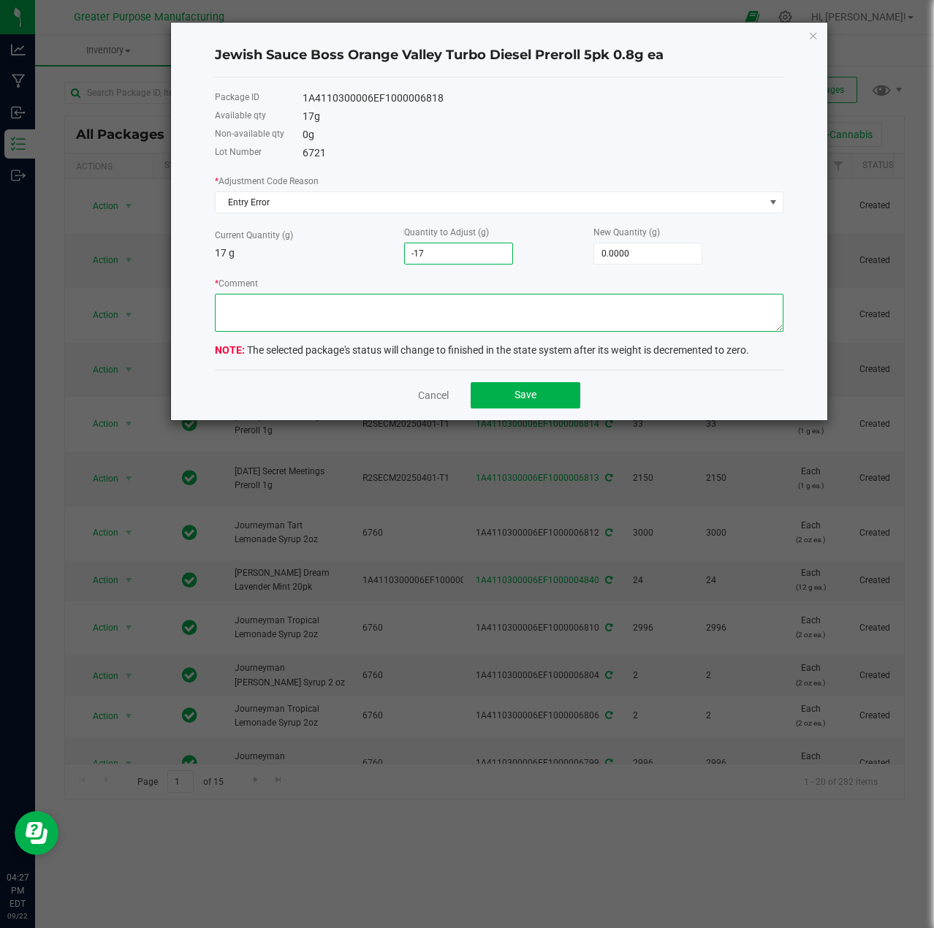
type input "-17.0000"
click at [417, 305] on textarea "* Comment" at bounding box center [499, 313] width 569 height 38
type textarea "trying to fix product type"
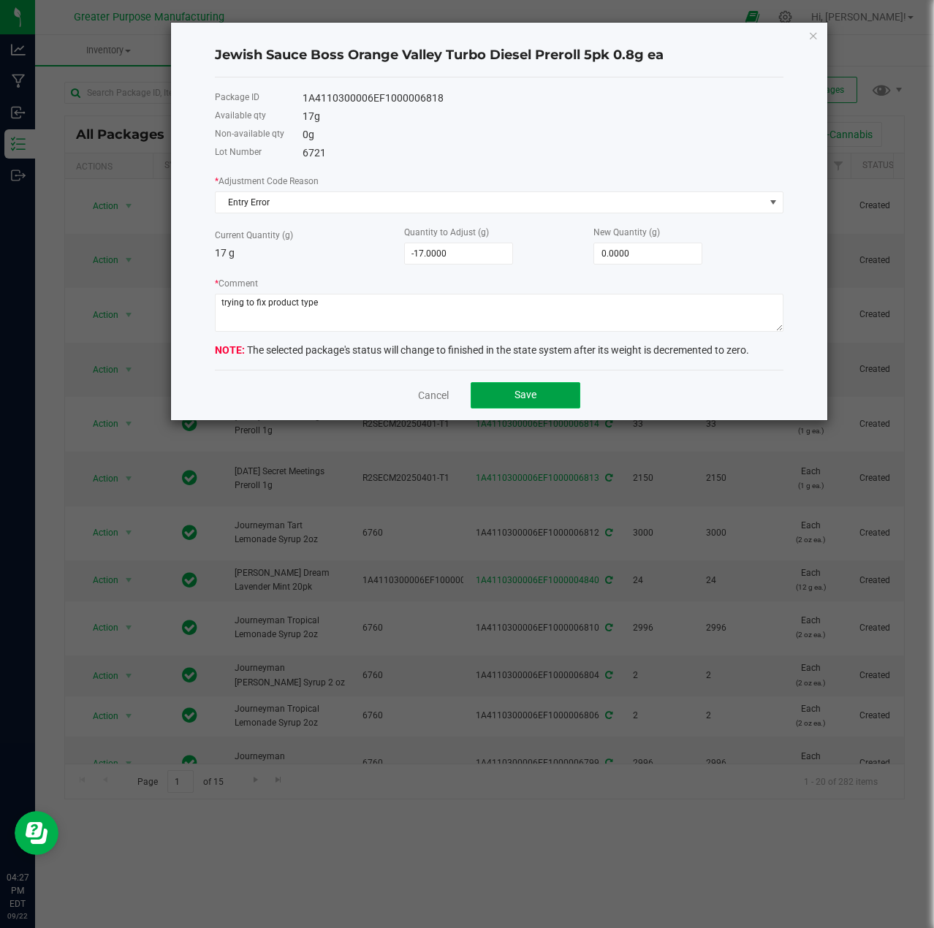
click at [529, 398] on span "Save" at bounding box center [525, 395] width 22 height 12
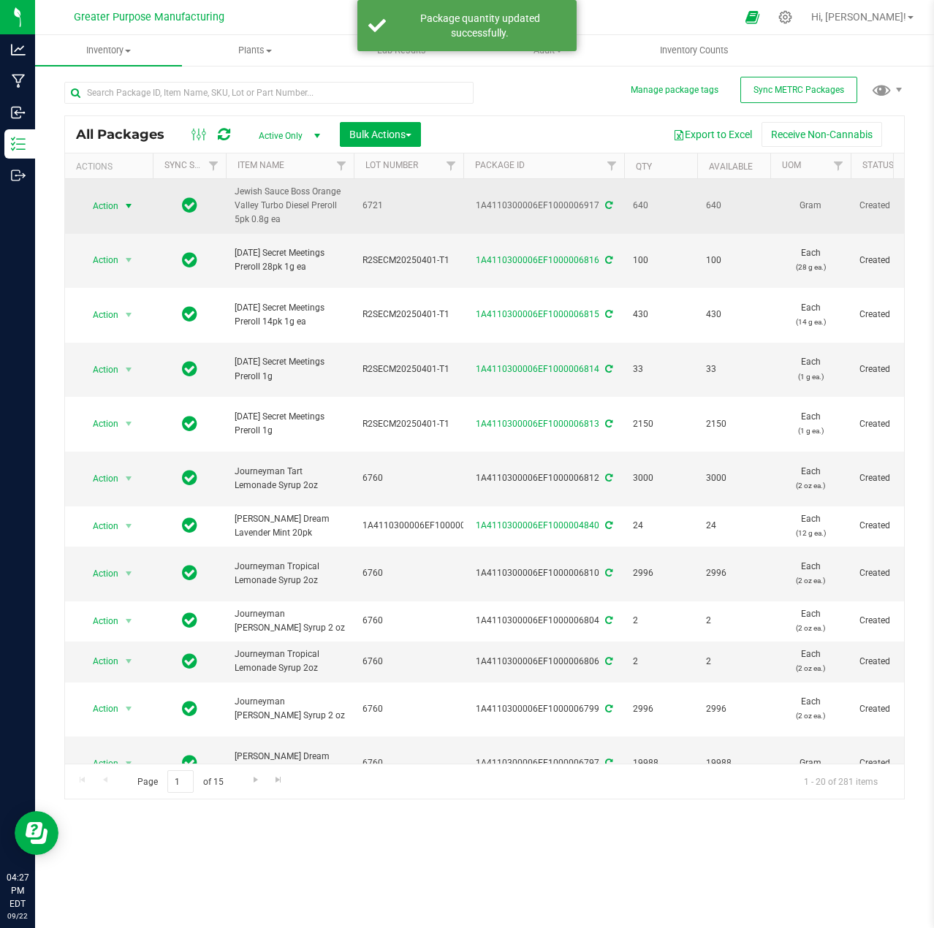
click at [125, 205] on span "select" at bounding box center [129, 206] width 12 height 12
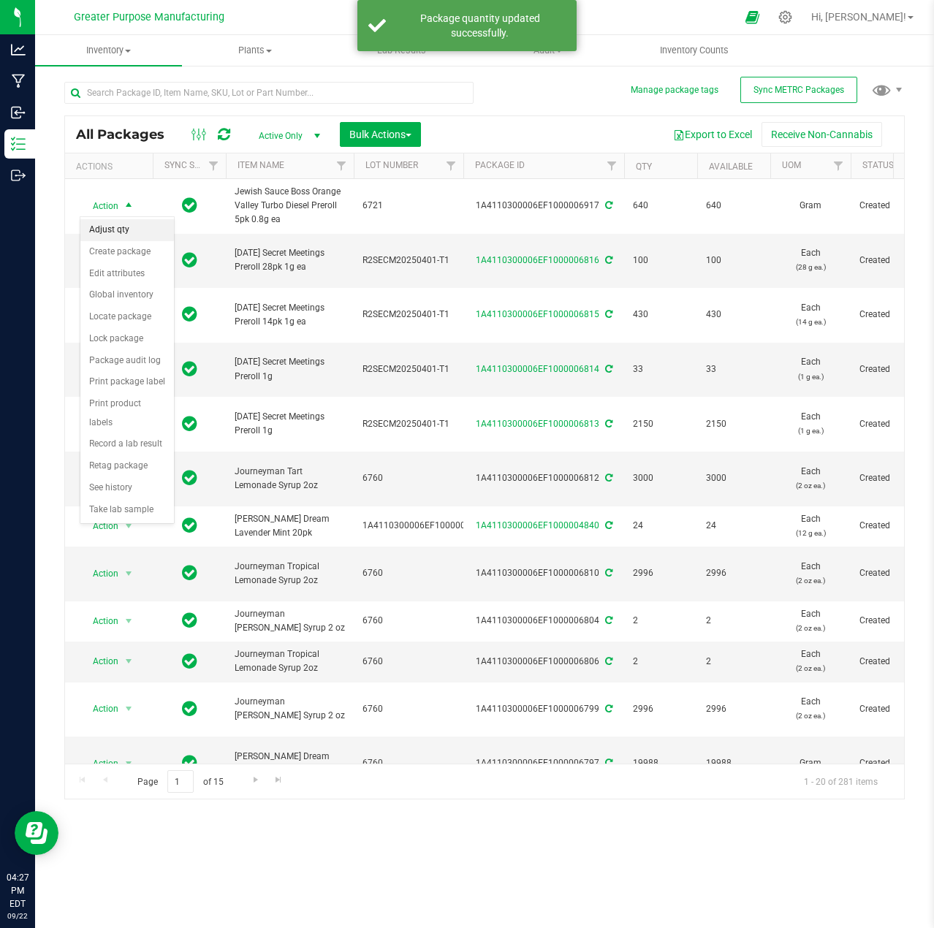
click at [116, 233] on li "Adjust qty" at bounding box center [127, 230] width 94 height 22
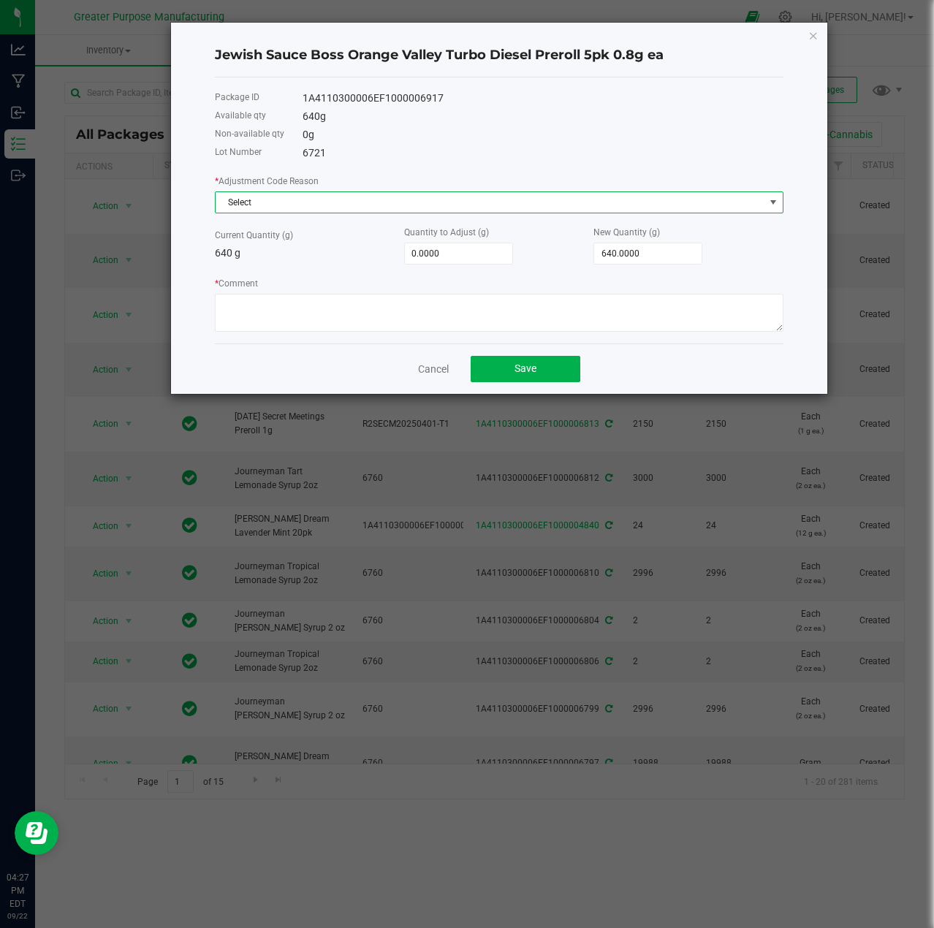
click at [316, 200] on span "Select" at bounding box center [490, 202] width 549 height 20
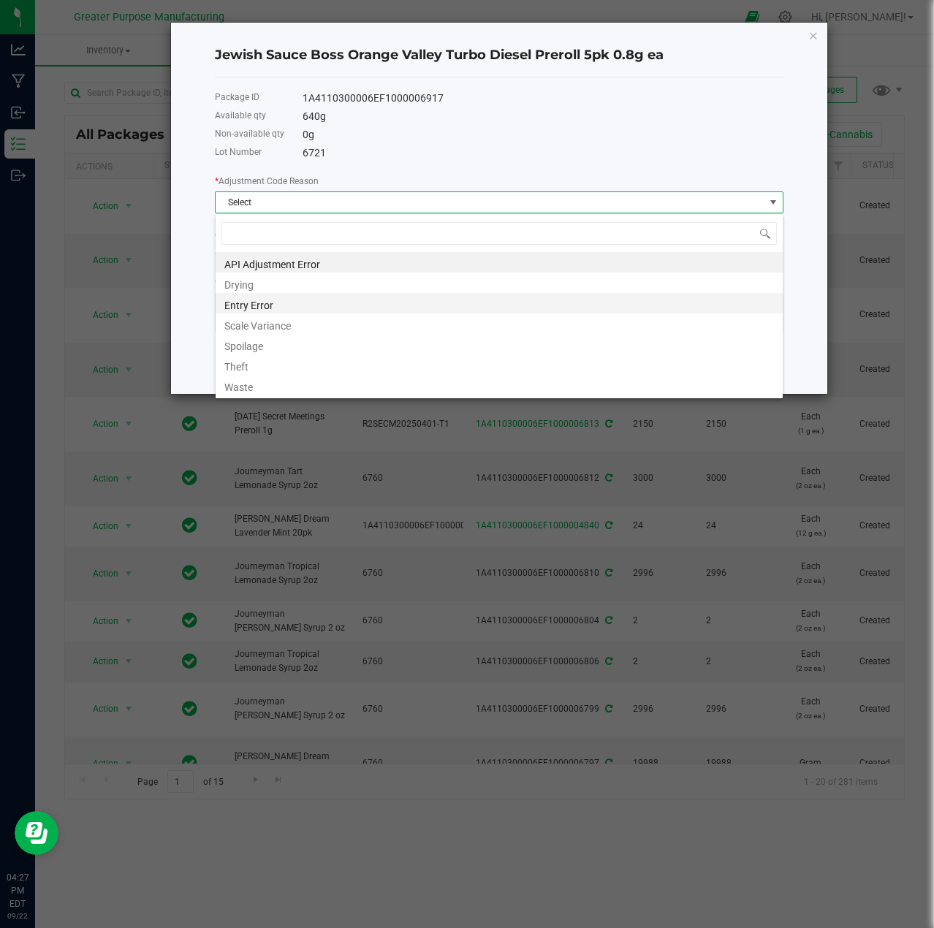
click at [260, 308] on li "Entry Error" at bounding box center [499, 303] width 567 height 20
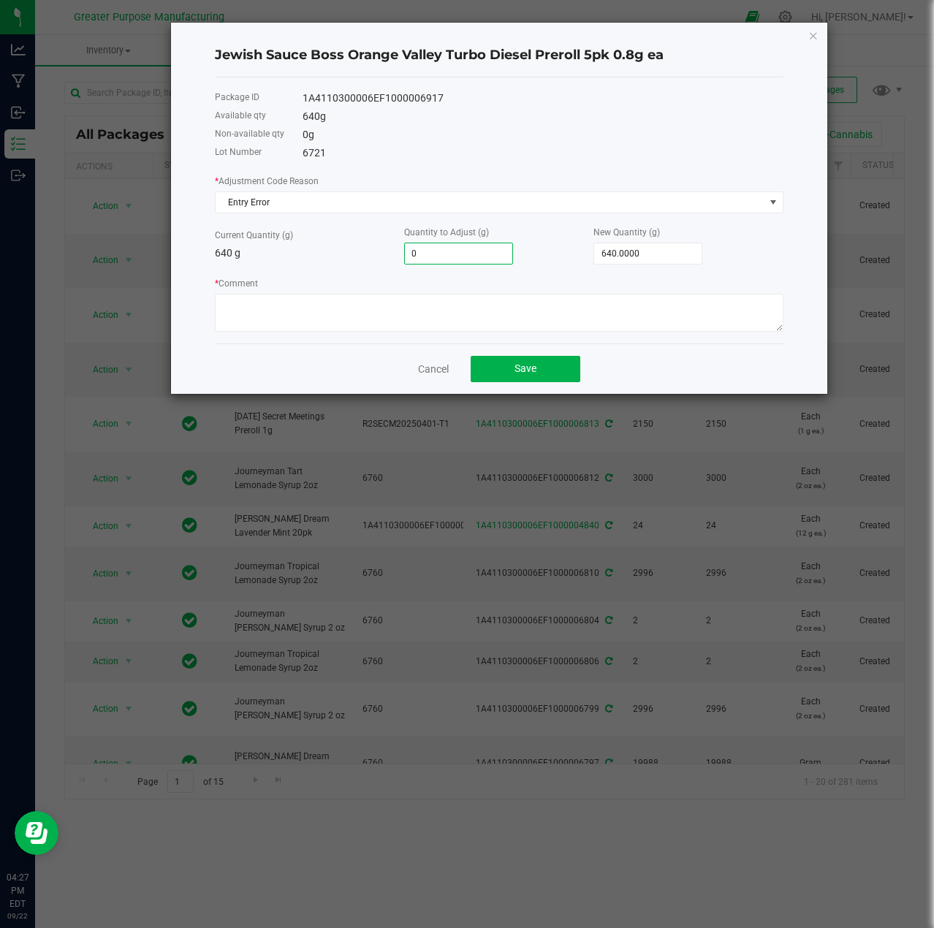
click at [465, 255] on input "0" at bounding box center [458, 253] width 107 height 20
type input "-6"
type input "634.0000"
type input "-64"
type input "576.0000"
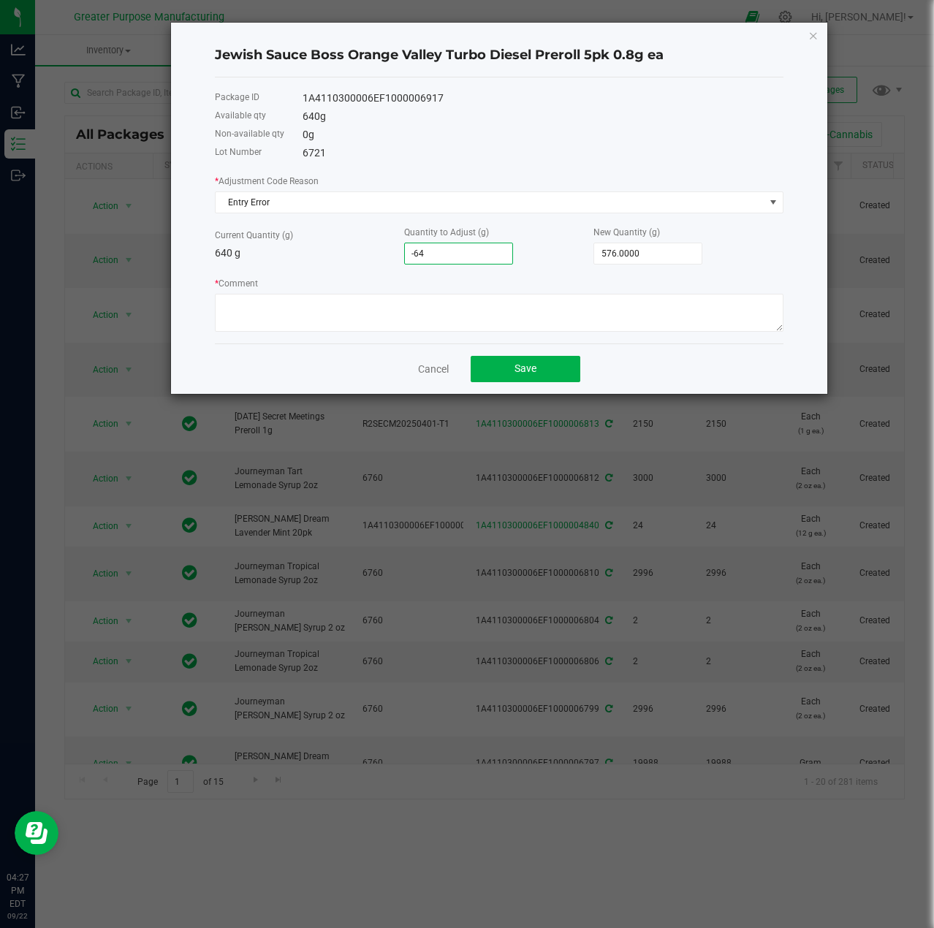
type input "-640"
type input "0.0000"
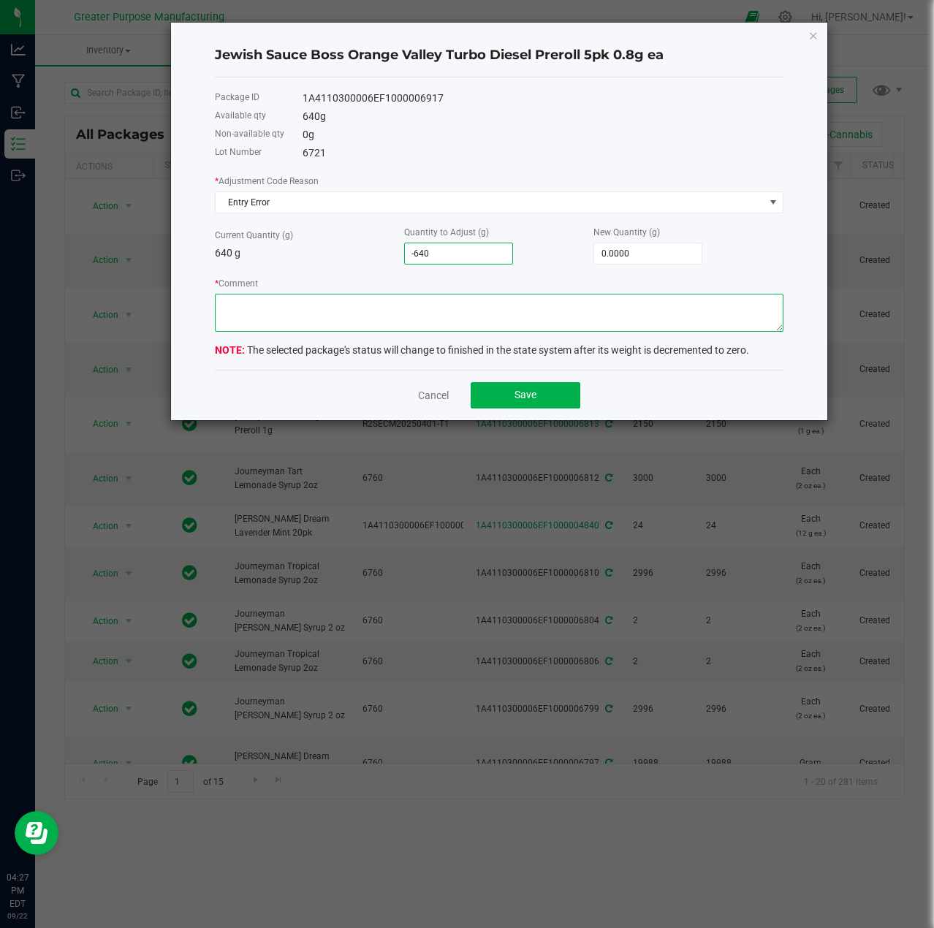
type input "-640.0000"
click at [460, 302] on textarea "* Comment" at bounding box center [499, 313] width 569 height 38
type textarea "trying to fix product type"
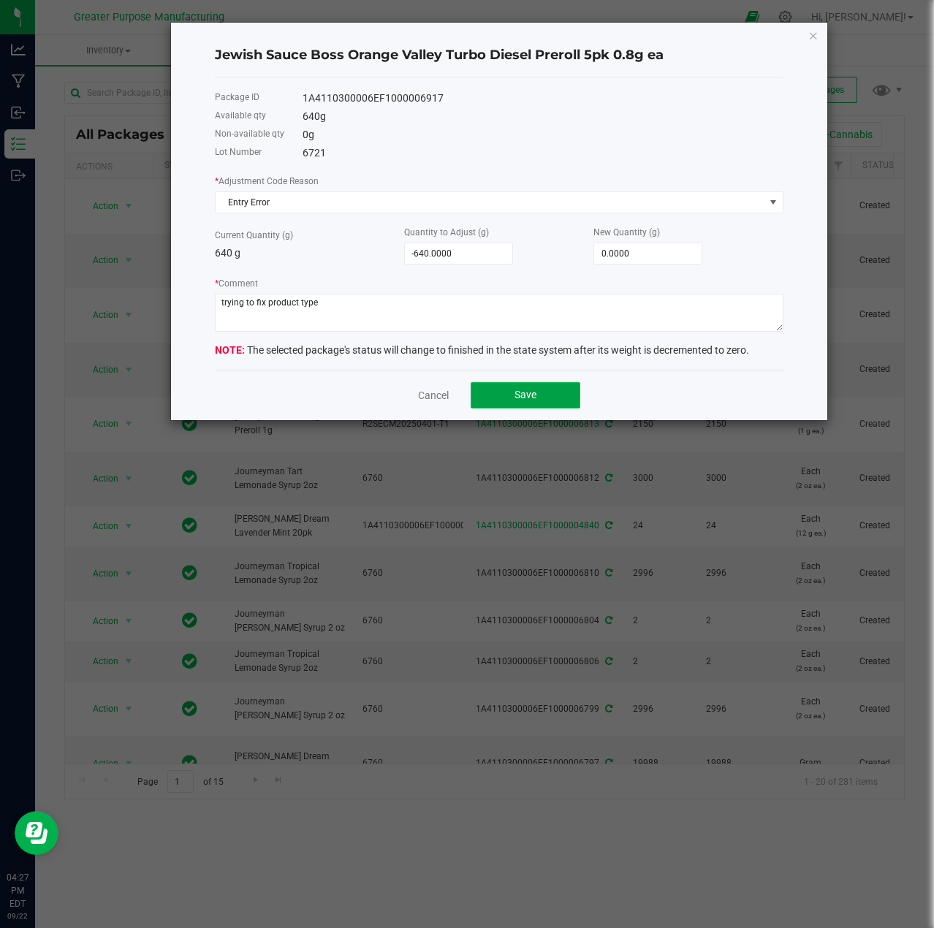
click at [542, 395] on button "Save" at bounding box center [526, 395] width 110 height 26
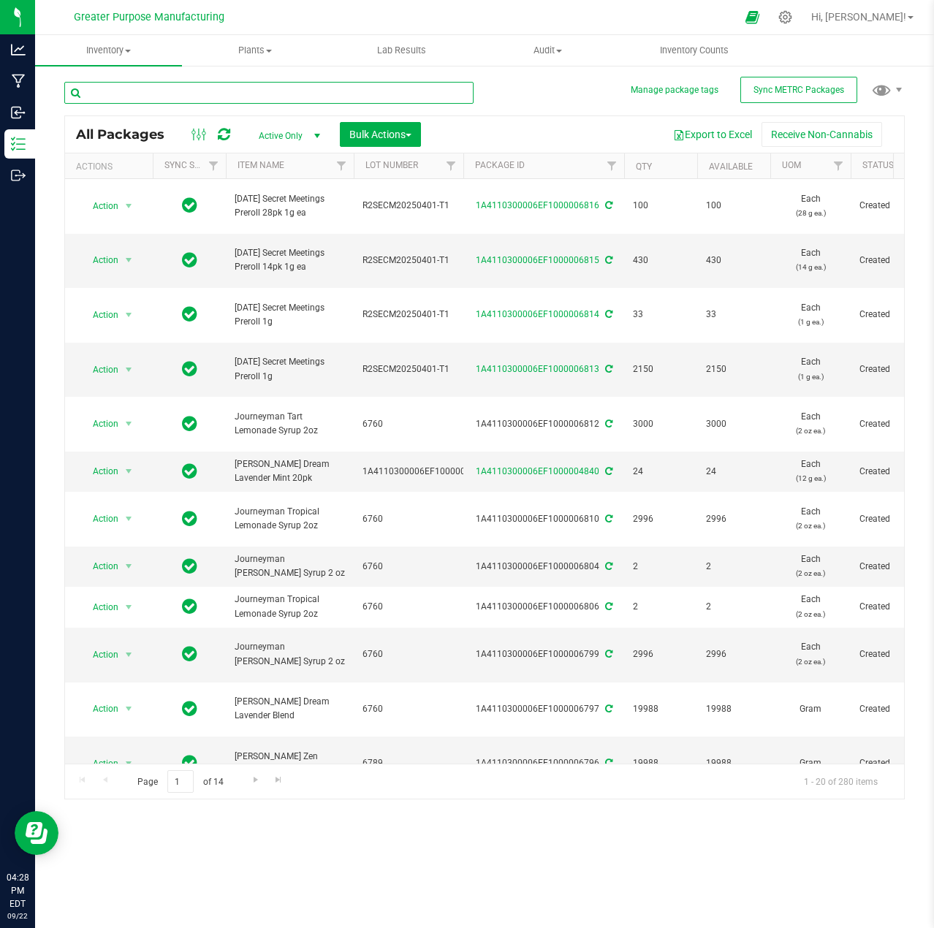
click at [228, 86] on input "text" at bounding box center [268, 93] width 409 height 22
paste input "Jewish Sauce Boss Orange Valley Turbo Diesel Preroll 5pk 0.8g ea"
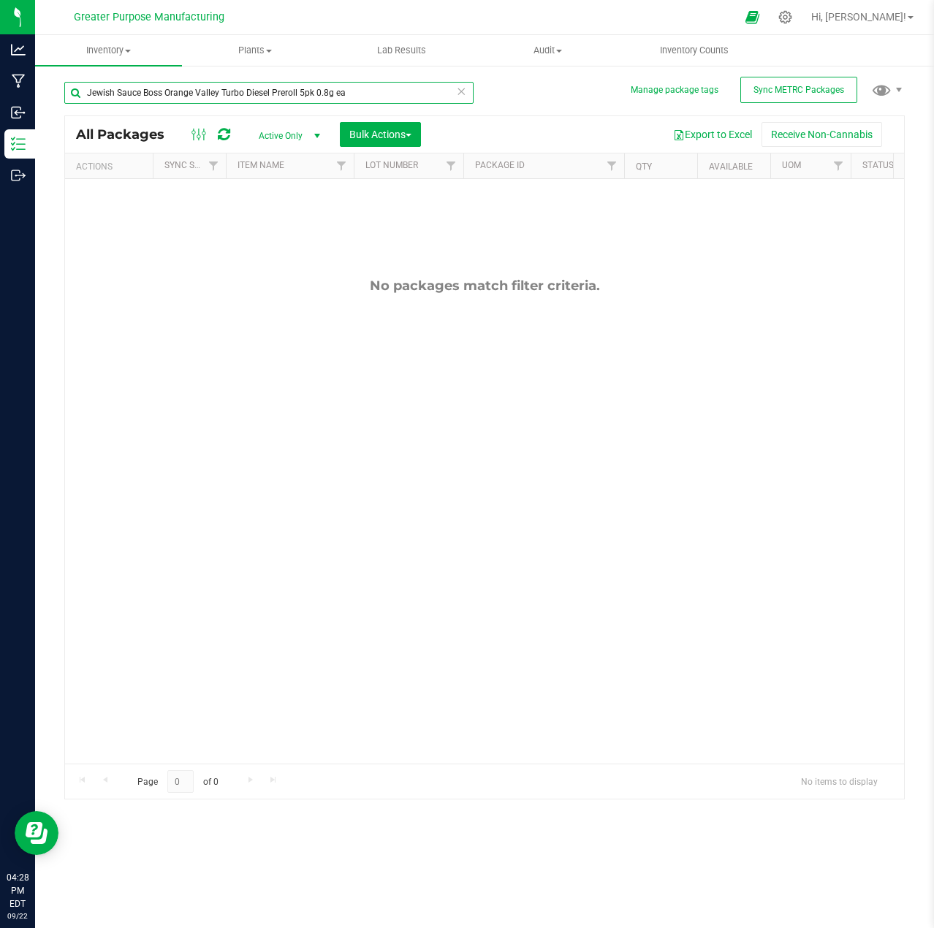
type input "Jewish Sauce Boss Orange Valley Turbo Diesel Preroll 5pk 0.8g ea"
click at [320, 134] on span "select" at bounding box center [317, 136] width 12 height 12
click at [288, 223] on li "All" at bounding box center [285, 224] width 79 height 22
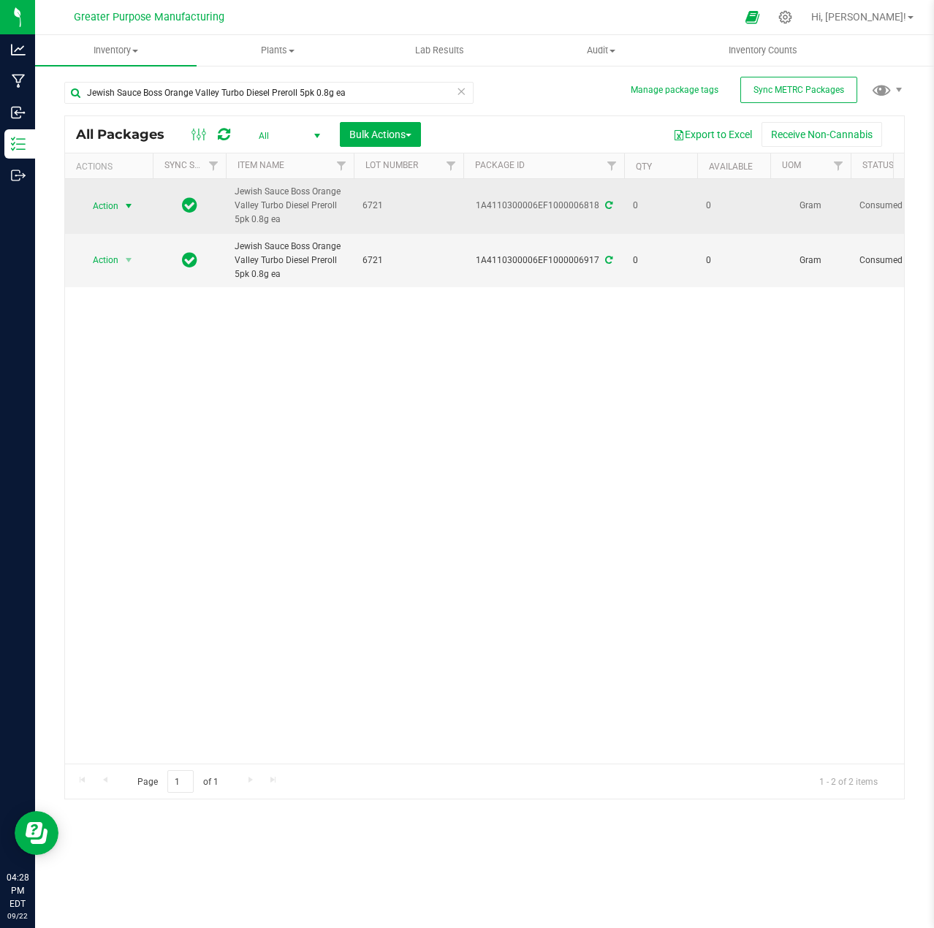
click at [132, 206] on span "select" at bounding box center [129, 206] width 12 height 12
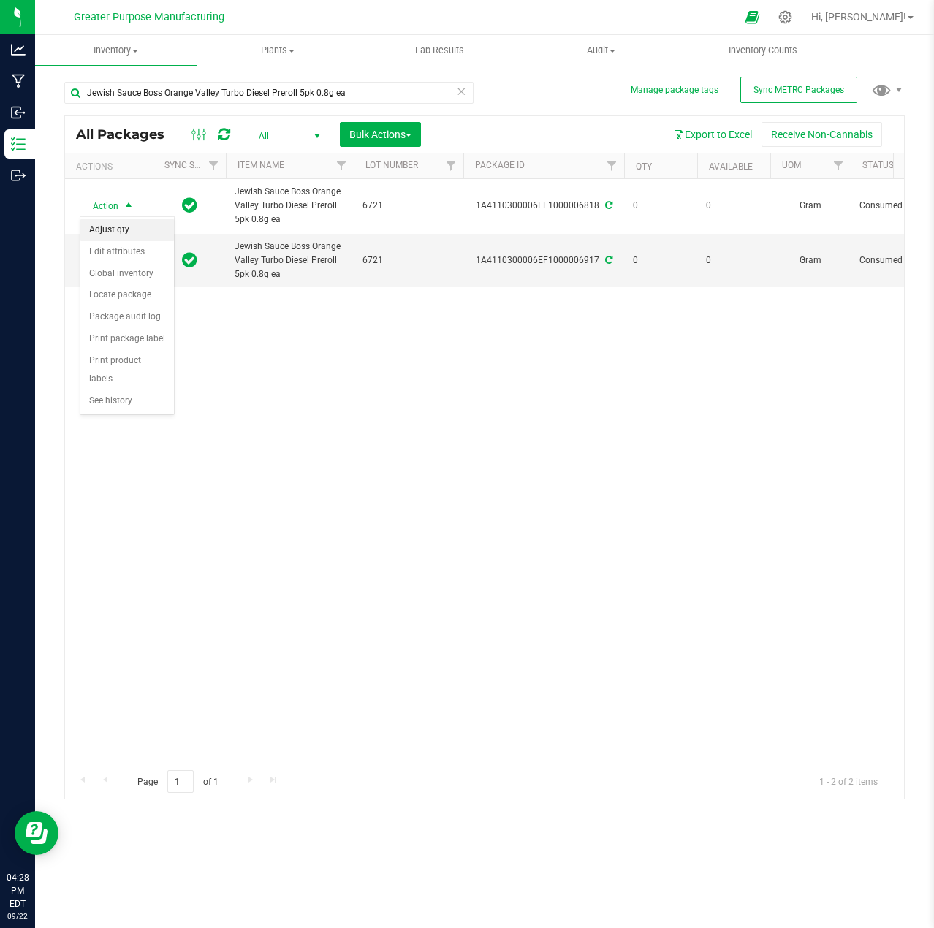
click at [118, 225] on li "Adjust qty" at bounding box center [127, 230] width 94 height 22
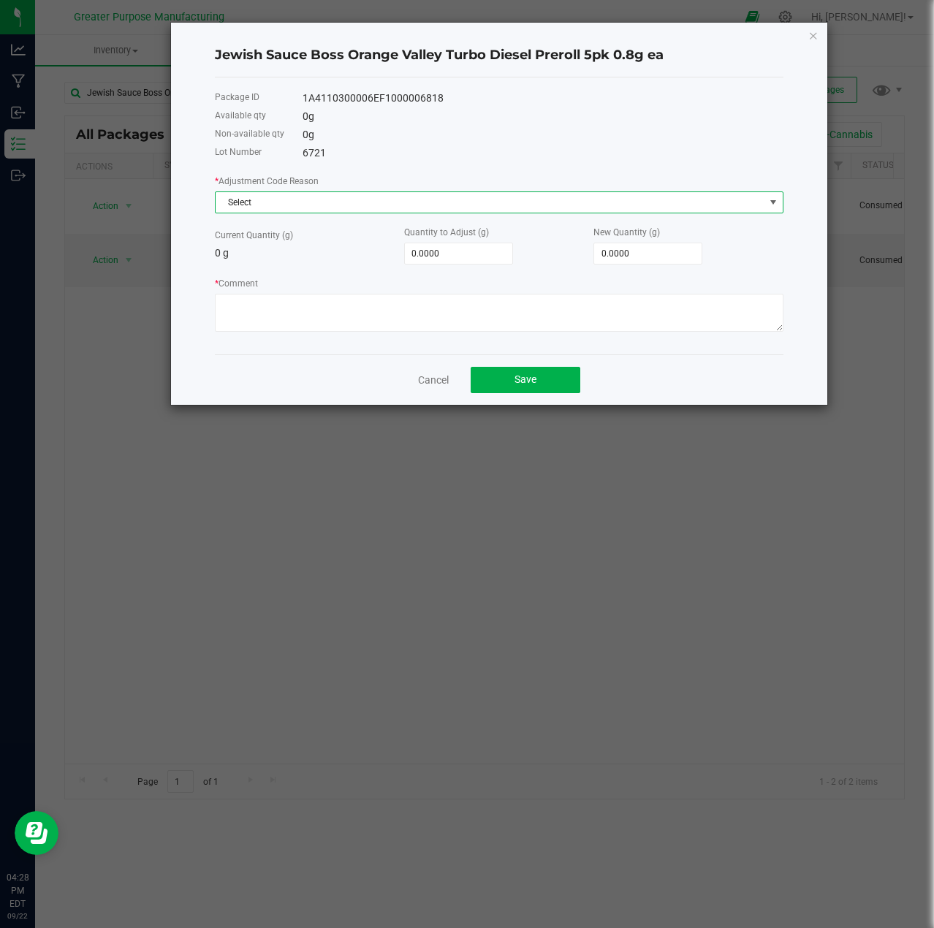
click at [276, 198] on span "Select" at bounding box center [490, 202] width 549 height 20
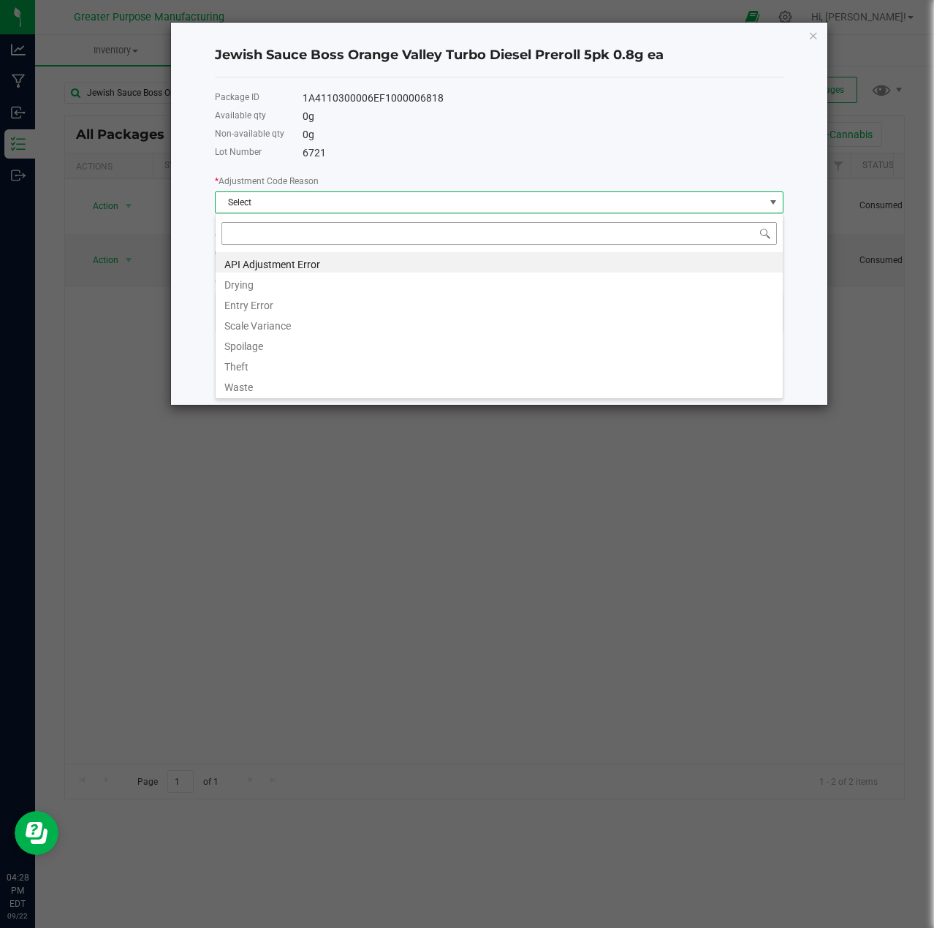
scroll to position [22, 569]
click at [265, 307] on li "Entry Error" at bounding box center [499, 303] width 567 height 20
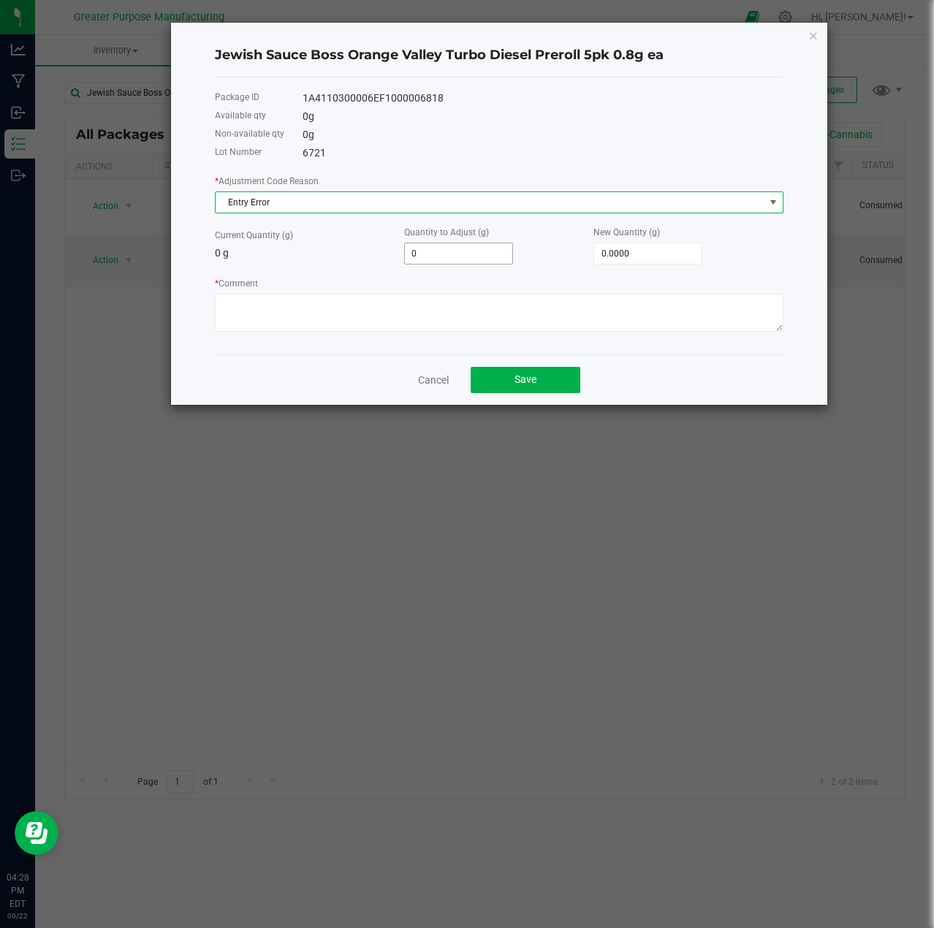
click at [489, 256] on input "0" at bounding box center [458, 253] width 107 height 20
type input "0.0000"
type input "0"
click at [650, 254] on input "0" at bounding box center [647, 253] width 107 height 20
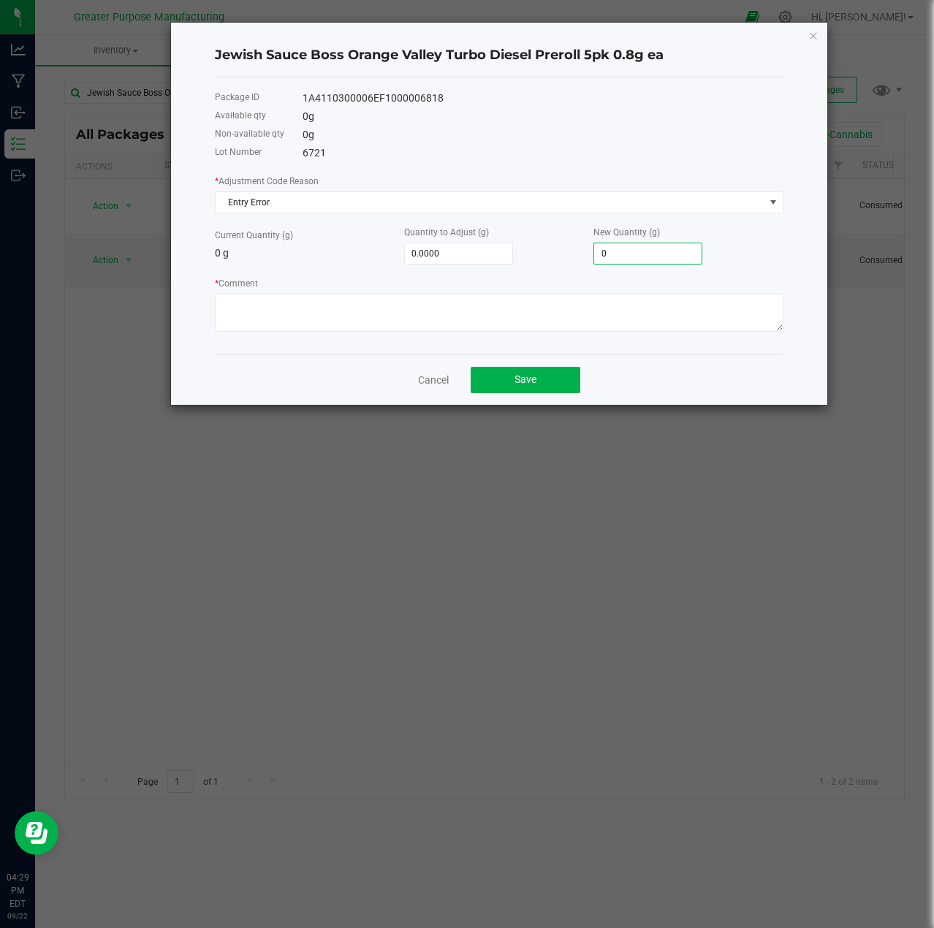
type input "6.0000"
type input "6"
type input "68.0000"
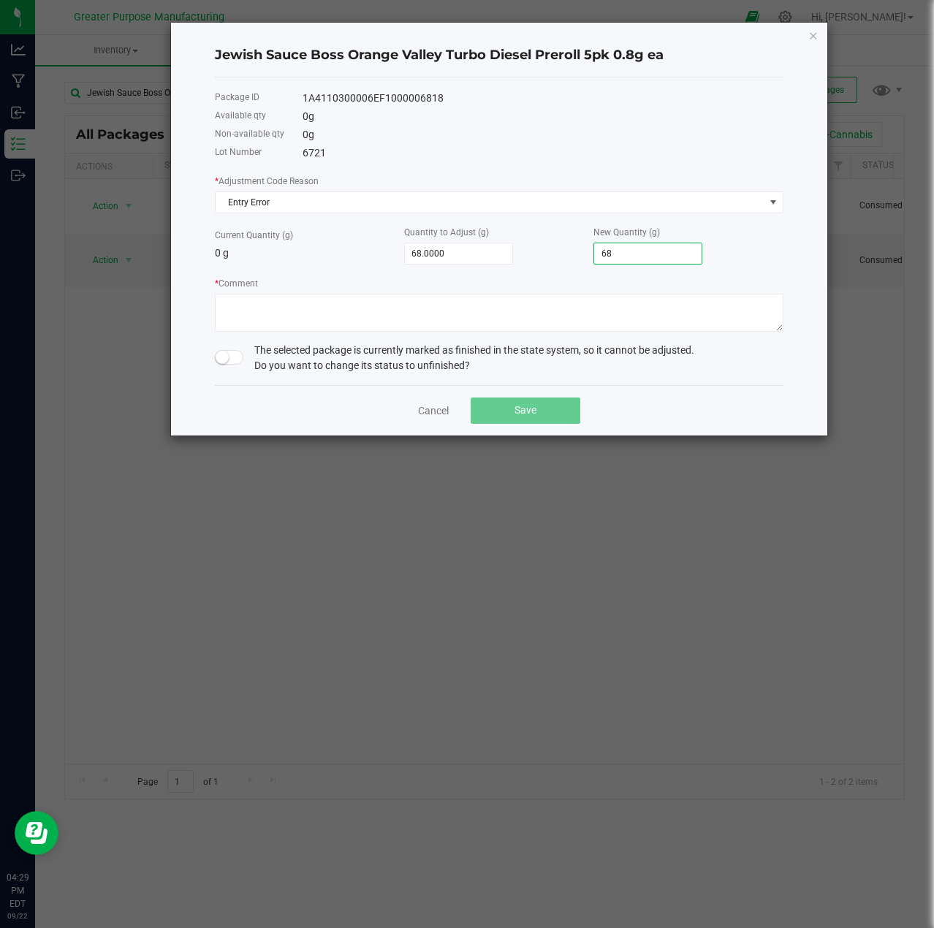
type input "68.0000"
click at [236, 362] on span at bounding box center [229, 357] width 29 height 15
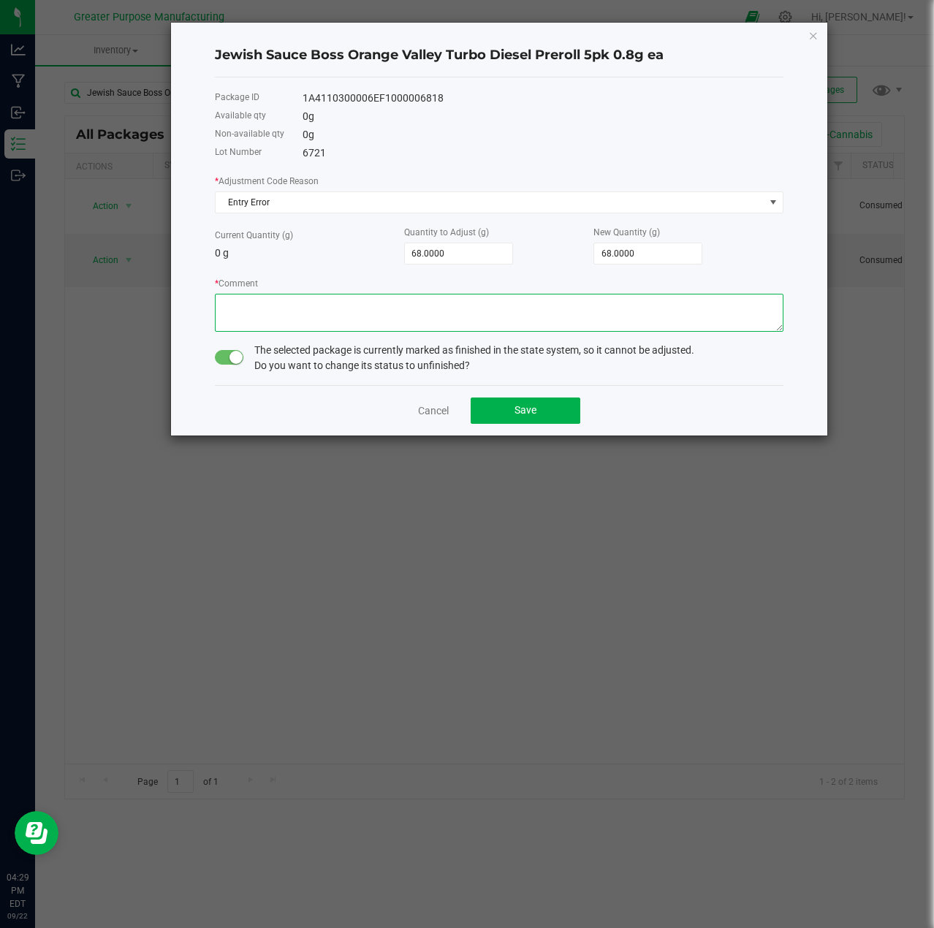
click at [266, 305] on textarea "* Comment" at bounding box center [499, 313] width 569 height 38
type textarea "package is in grams not eaches"
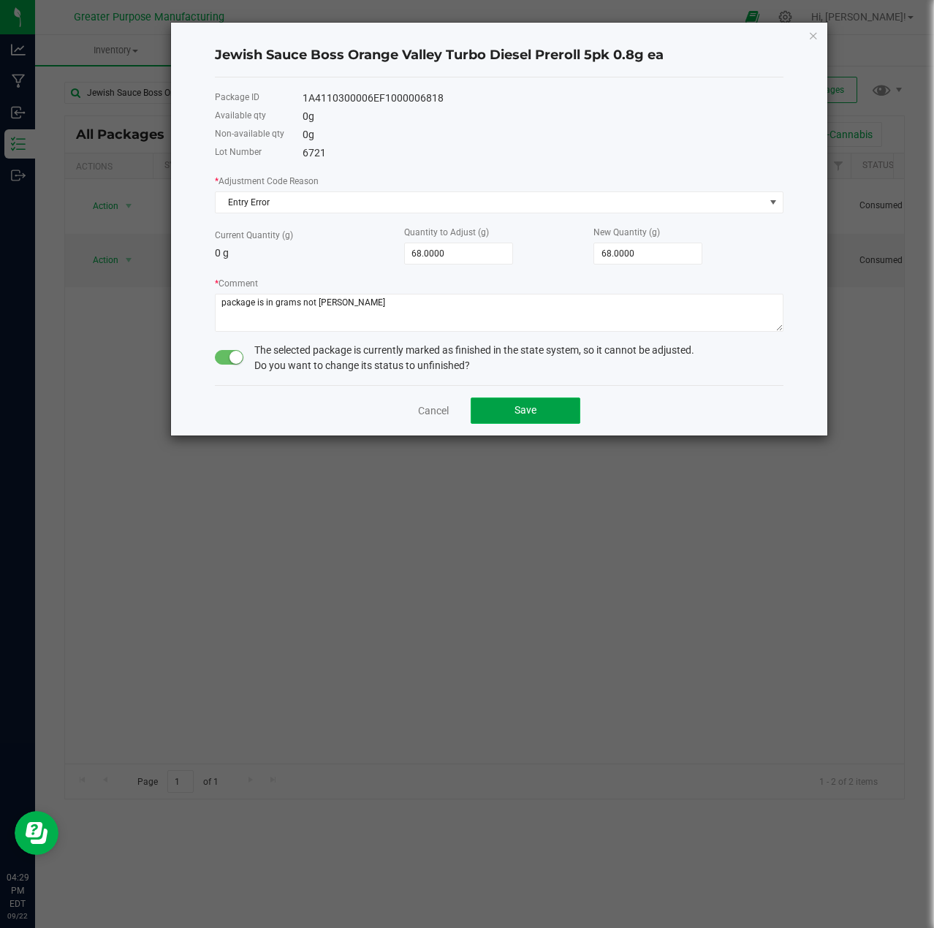
click at [536, 418] on button "Save" at bounding box center [526, 411] width 110 height 26
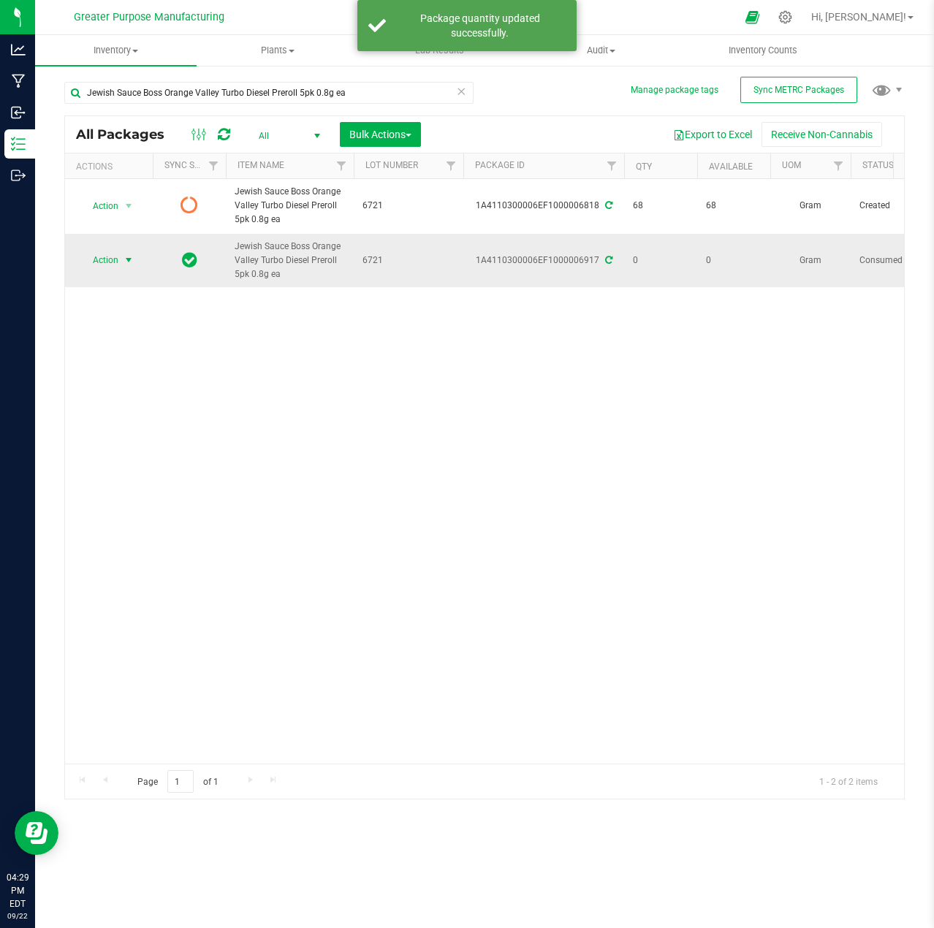
click at [128, 259] on span "select" at bounding box center [129, 260] width 12 height 12
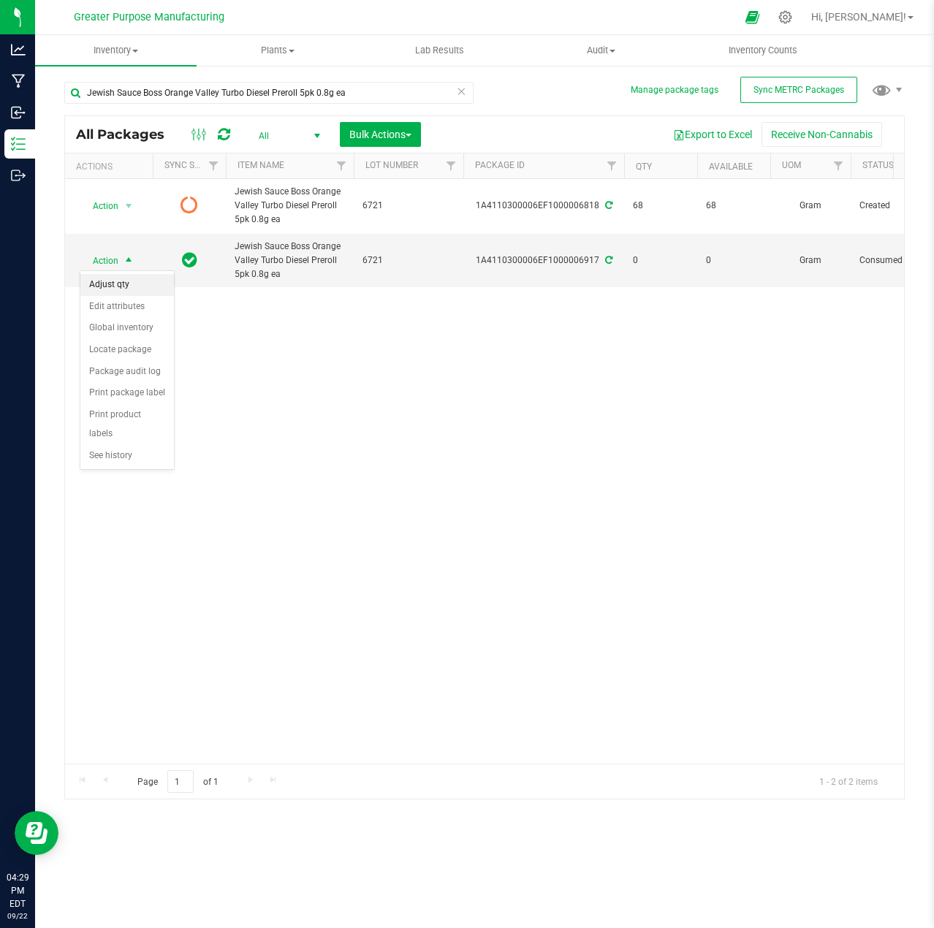
click at [110, 286] on li "Adjust qty" at bounding box center [127, 285] width 94 height 22
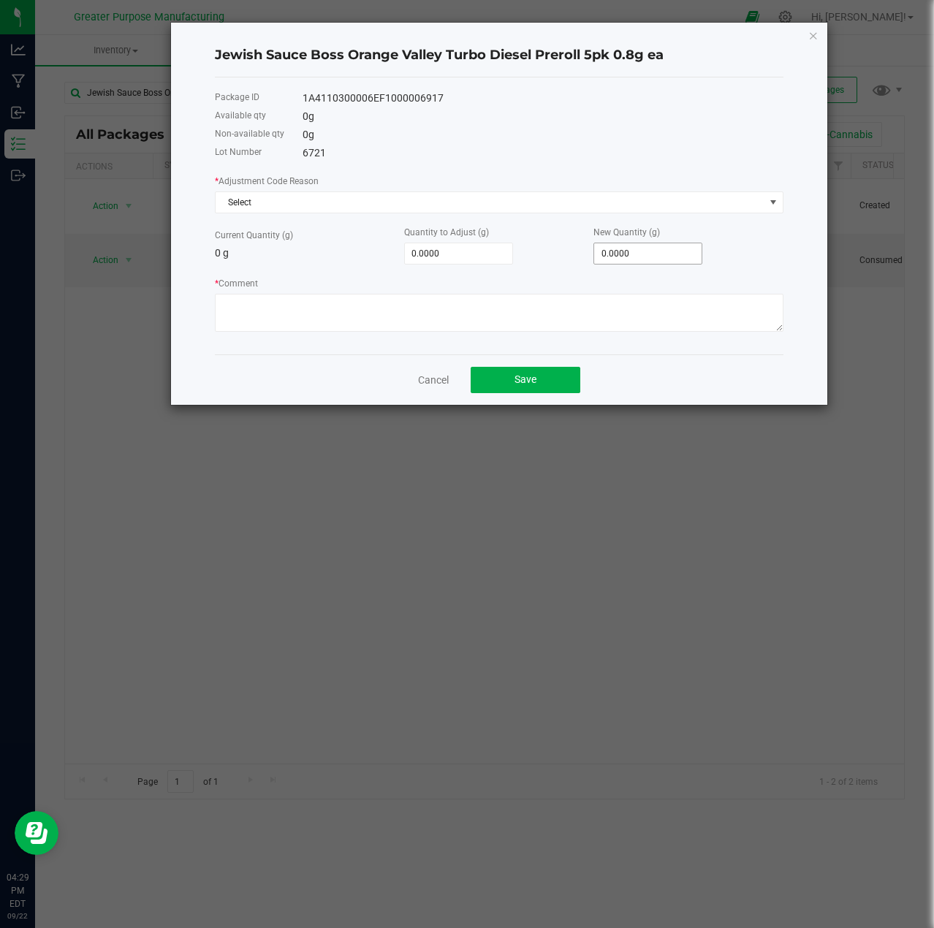
type input "0"
click at [671, 259] on input "0" at bounding box center [647, 253] width 107 height 20
type input "2.0000"
type input "2"
type input "25.0000"
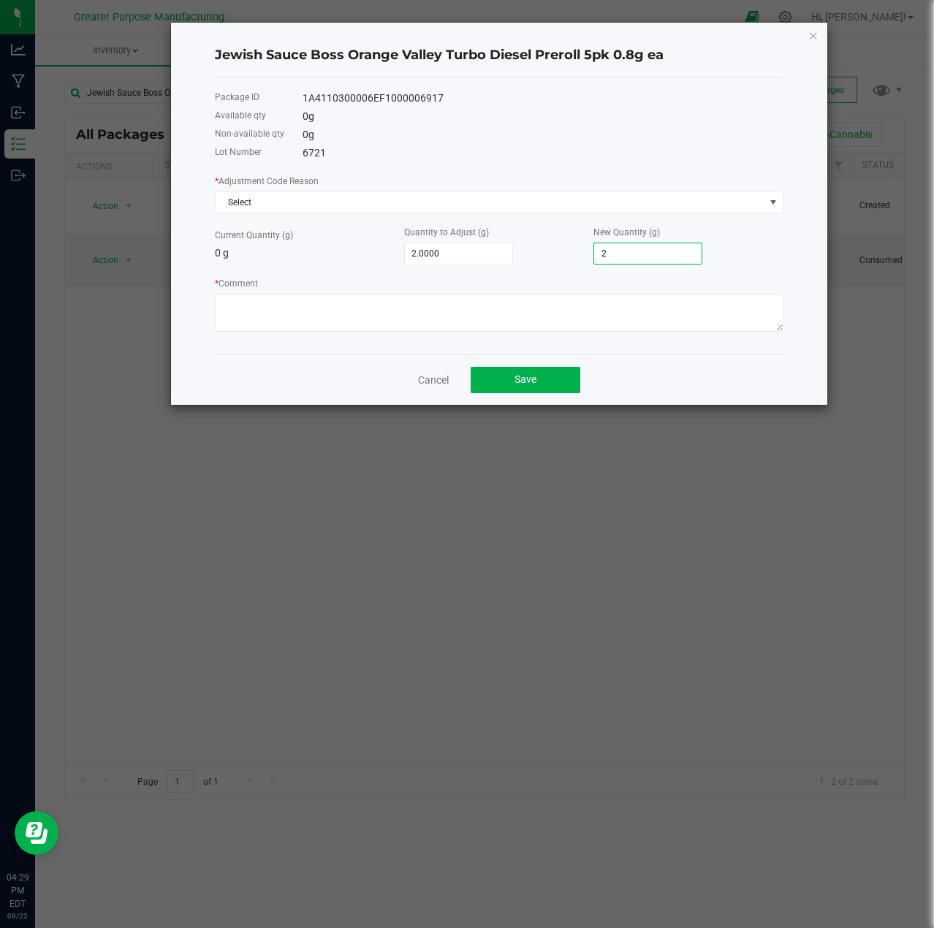
type input "25"
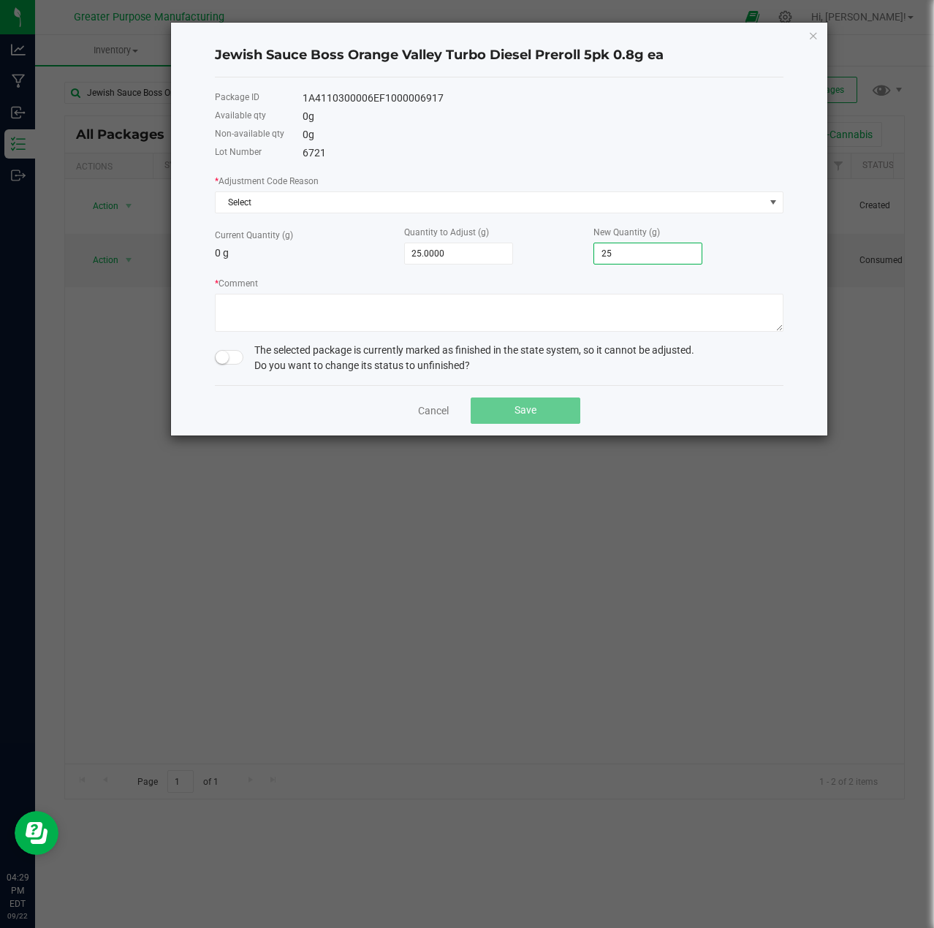
type input "256.0000"
type input "256"
type input "2,560.0000"
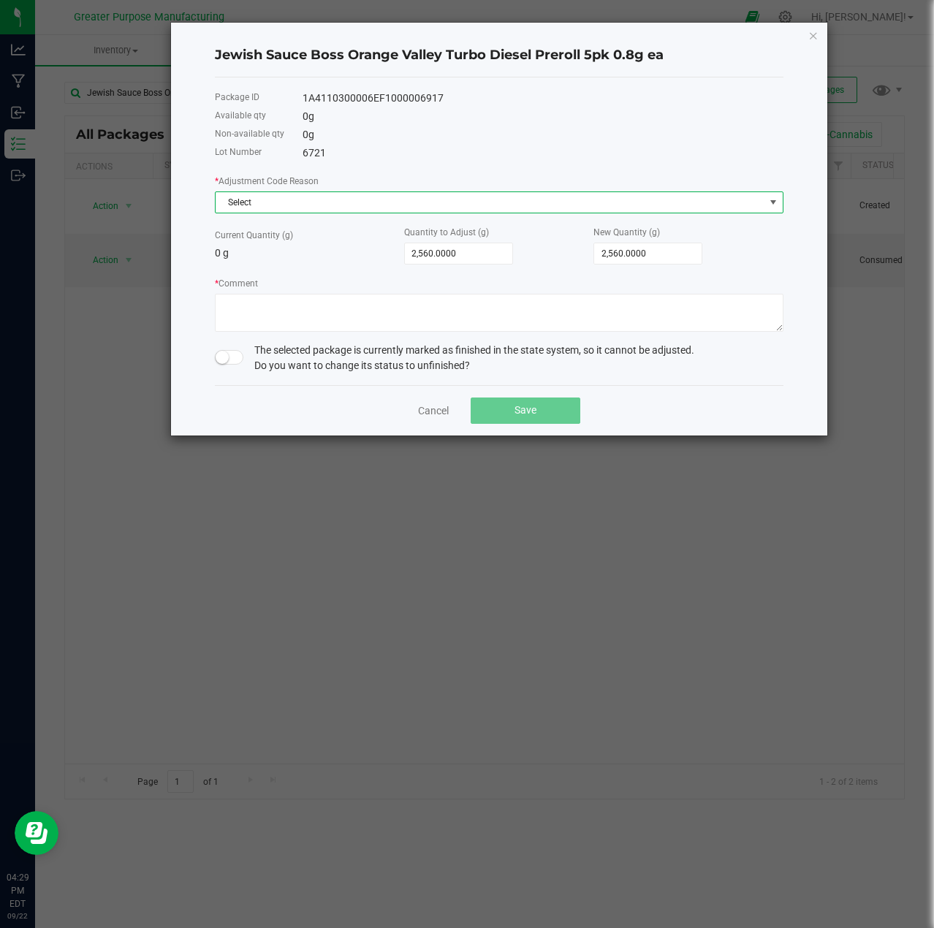
click at [400, 203] on span "Select" at bounding box center [490, 202] width 549 height 20
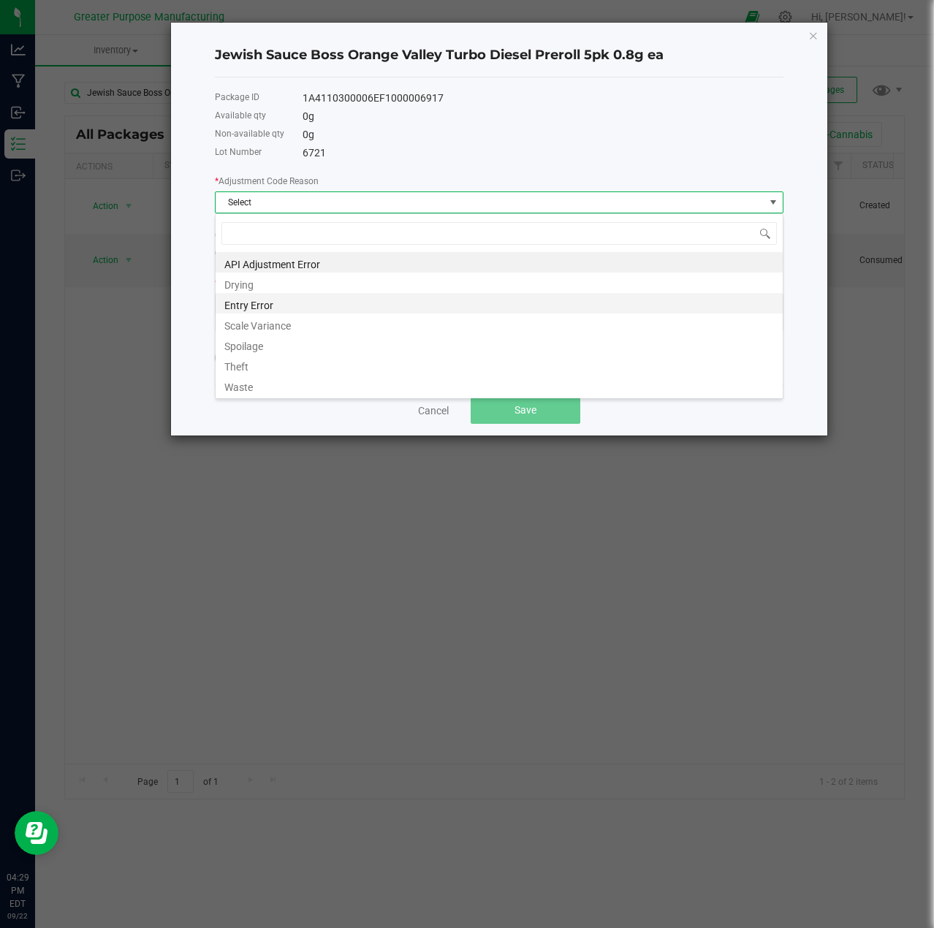
click at [273, 300] on li "Entry Error" at bounding box center [499, 303] width 567 height 20
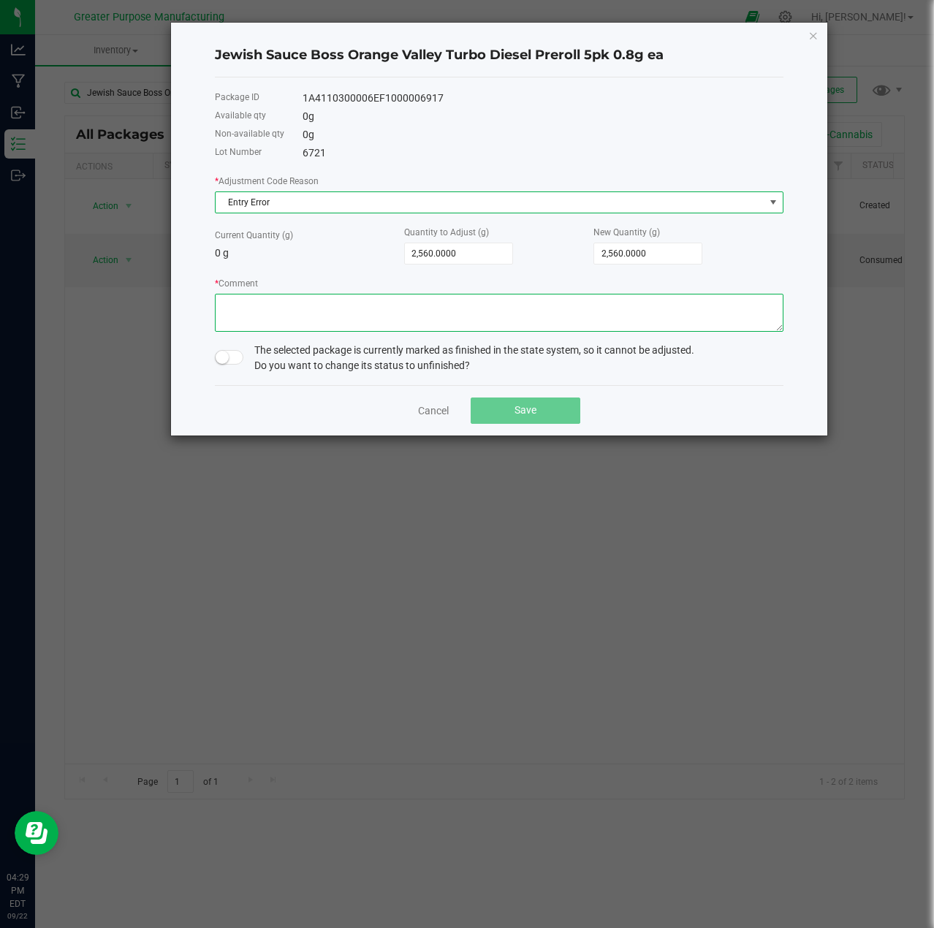
click at [343, 317] on textarea "* Comment" at bounding box center [499, 313] width 569 height 38
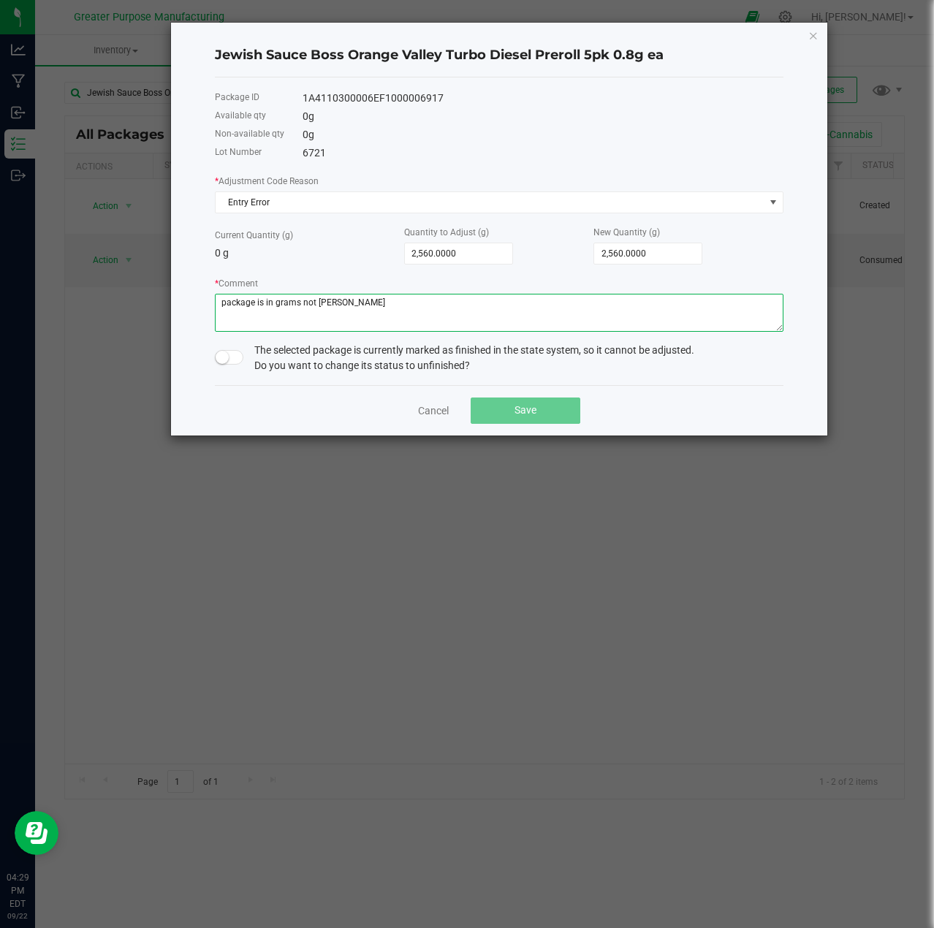
type textarea "package is in grams not eaches"
click at [224, 362] on small at bounding box center [222, 357] width 13 height 13
drag, startPoint x: 333, startPoint y: 308, endPoint x: 306, endPoint y: 312, distance: 26.7
click at [306, 312] on textarea "* Comment" at bounding box center [499, 313] width 569 height 38
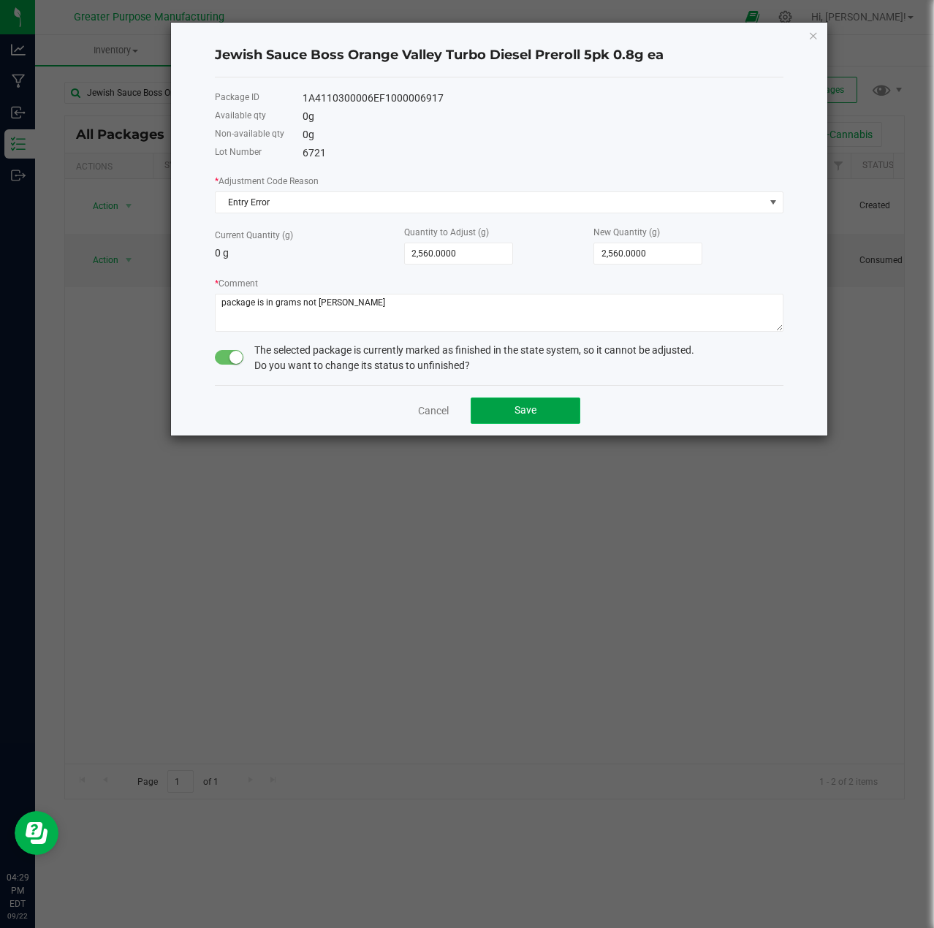
click at [532, 412] on span "Save" at bounding box center [525, 410] width 22 height 12
